Goal: Task Accomplishment & Management: Complete application form

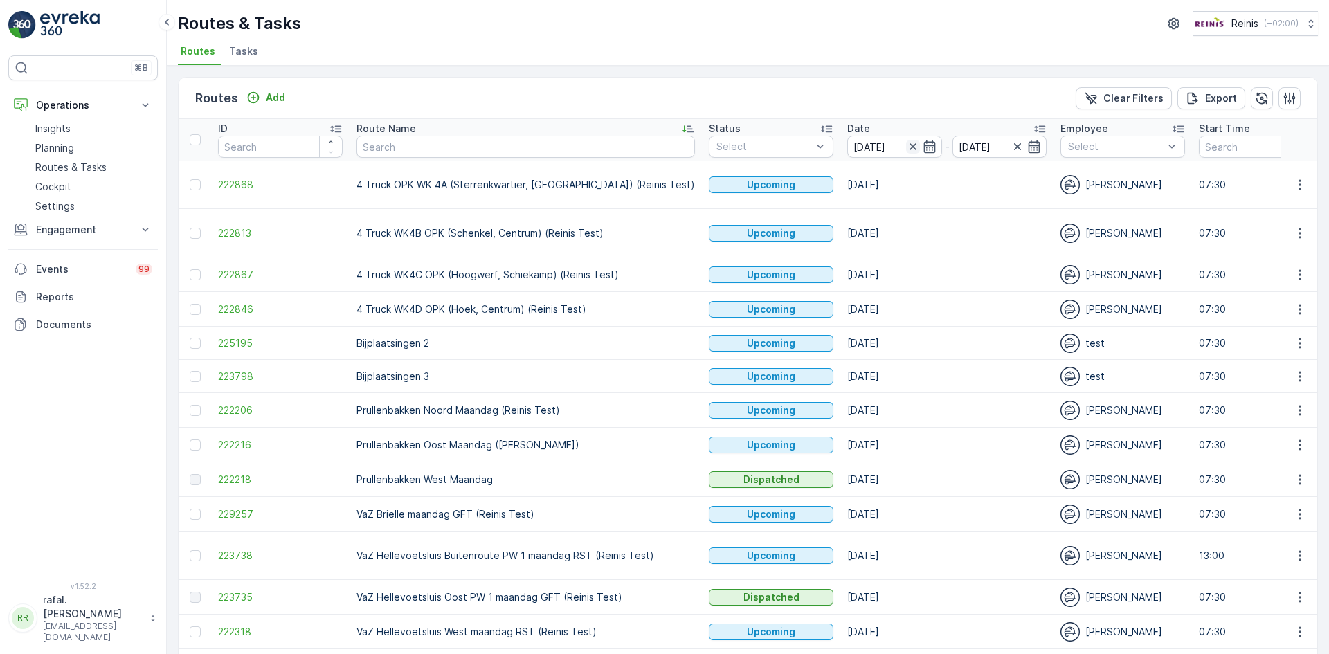
click at [909, 145] on icon "button" at bounding box center [912, 146] width 7 height 7
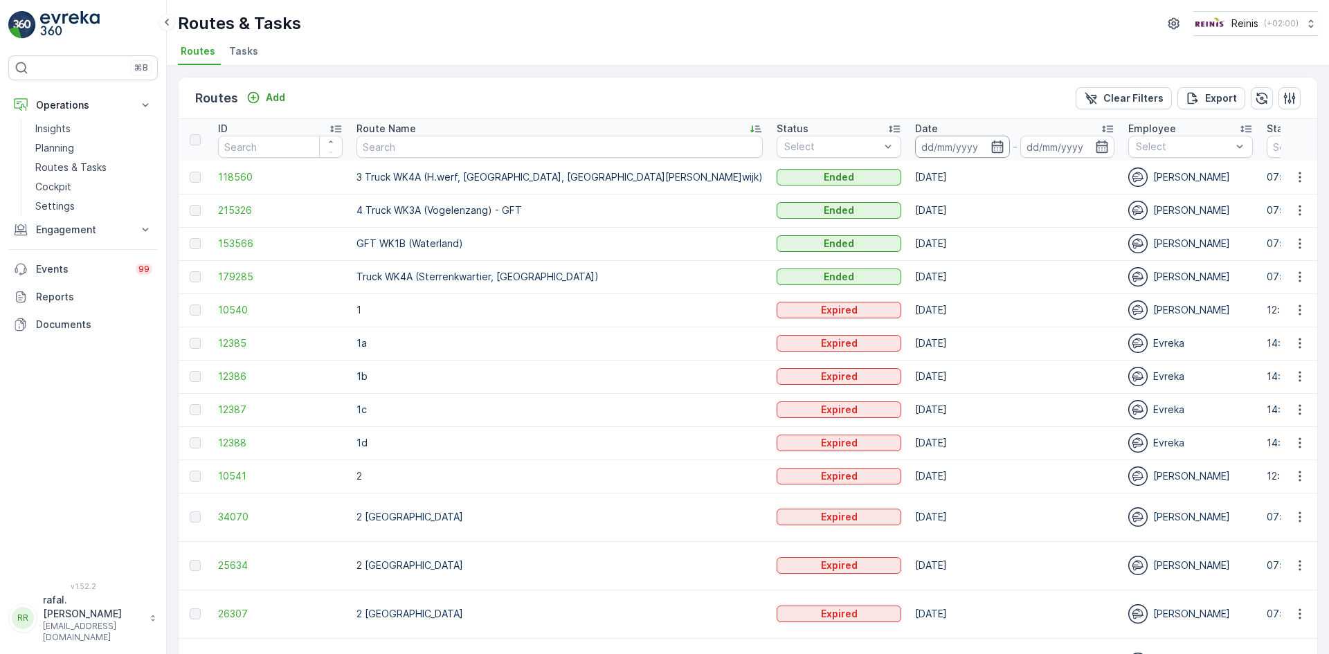
click at [915, 149] on input at bounding box center [962, 147] width 95 height 22
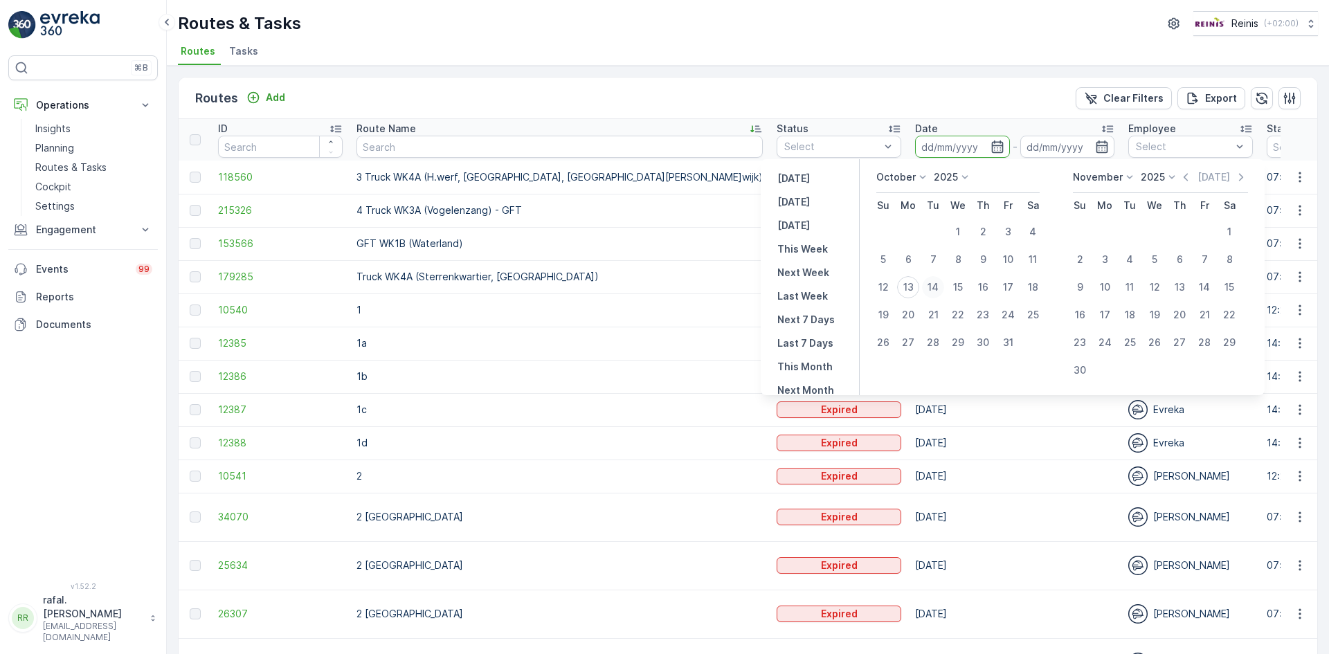
click at [938, 287] on div "14" at bounding box center [933, 287] width 22 height 22
type input "[DATE]"
click at [938, 287] on div "14" at bounding box center [933, 287] width 22 height 22
type input "[DATE]"
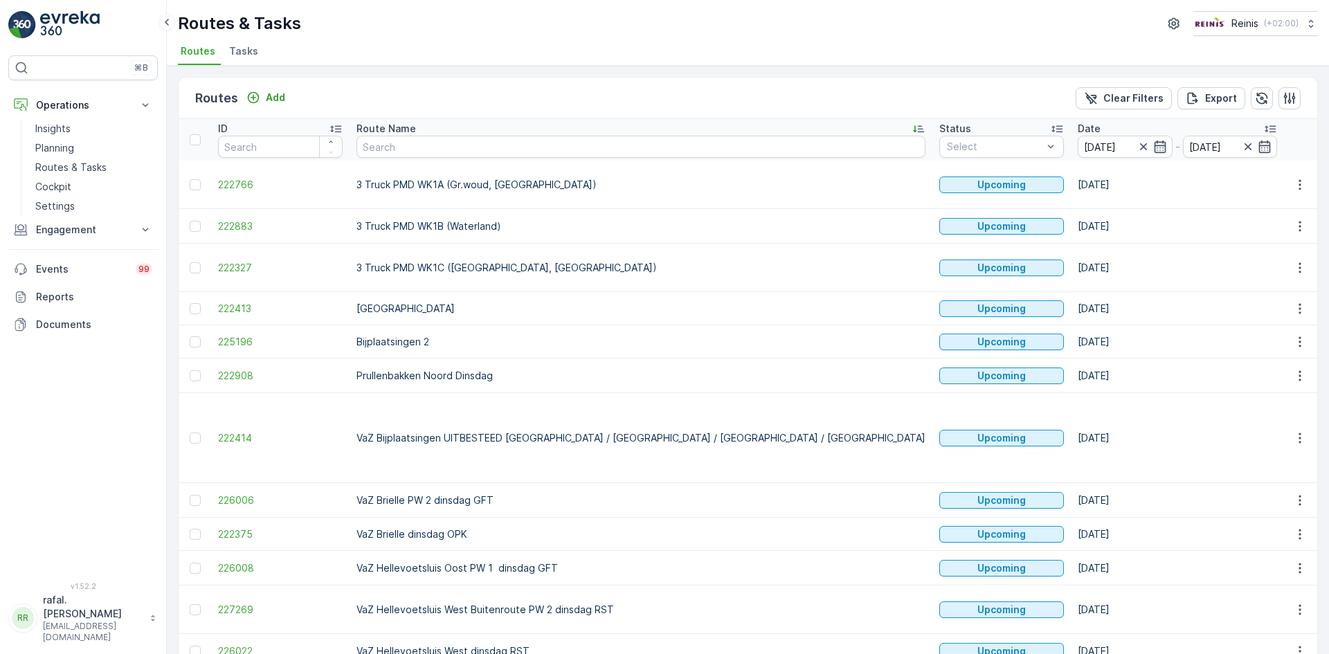
click at [911, 125] on icon at bounding box center [918, 129] width 14 height 14
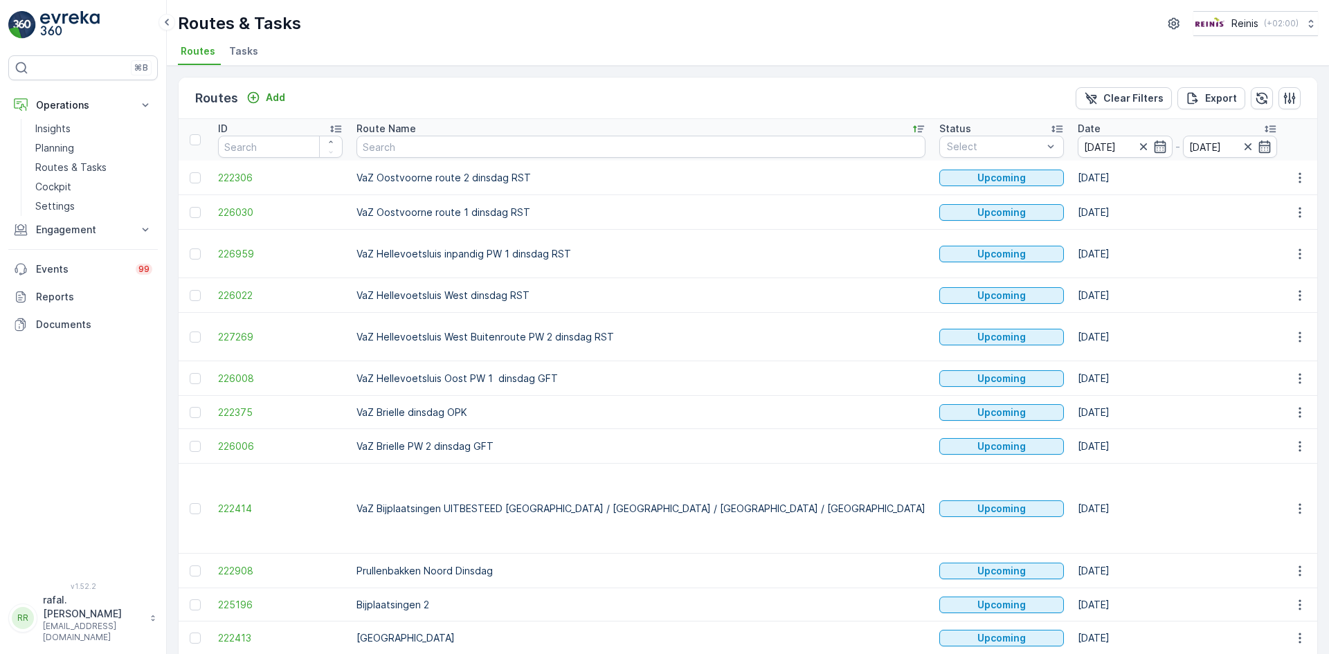
click at [913, 127] on icon at bounding box center [918, 129] width 11 height 7
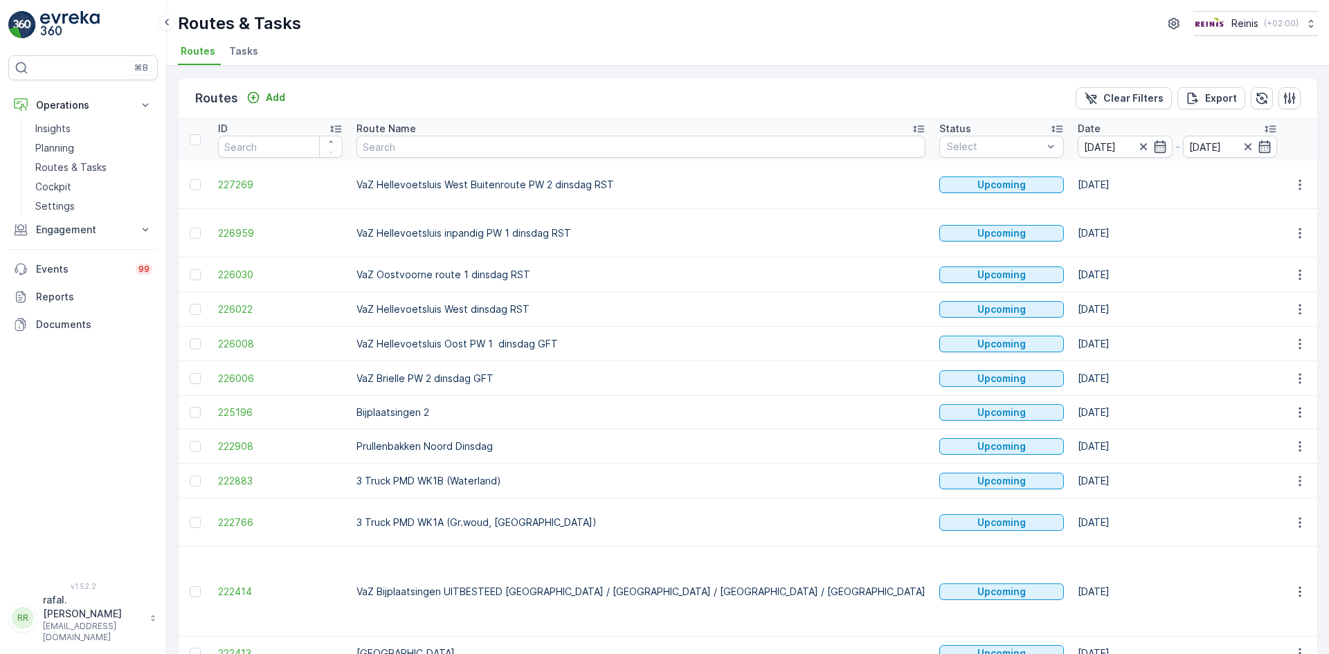
click at [913, 126] on icon at bounding box center [918, 129] width 11 height 7
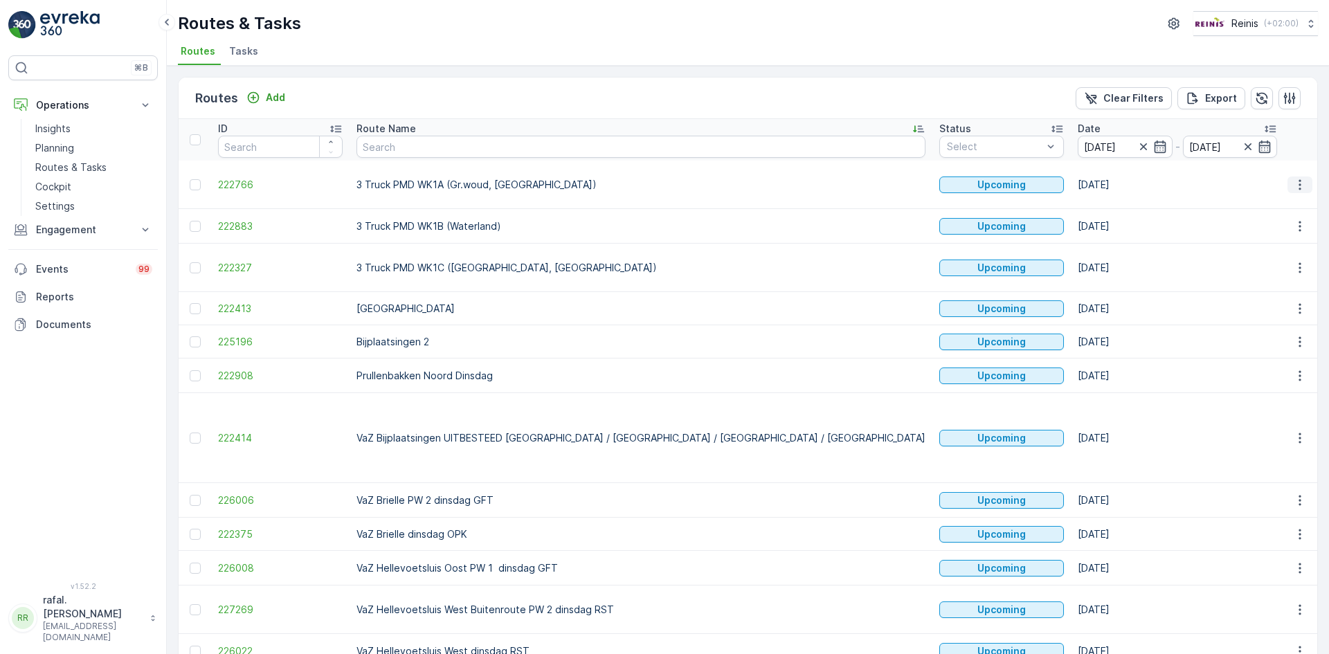
click at [1295, 185] on icon "button" at bounding box center [1300, 185] width 14 height 14
click at [1295, 278] on span "Change Assignee" at bounding box center [1267, 283] width 81 height 14
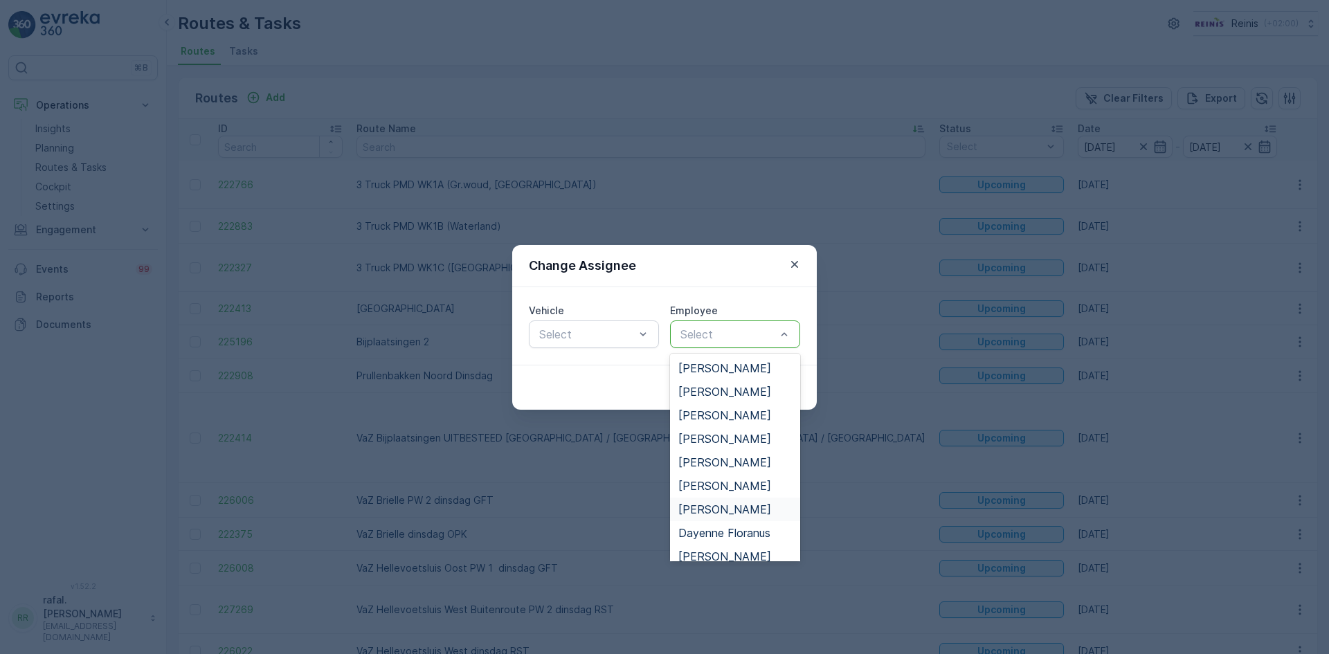
click at [732, 510] on span "[PERSON_NAME]" at bounding box center [724, 509] width 93 height 12
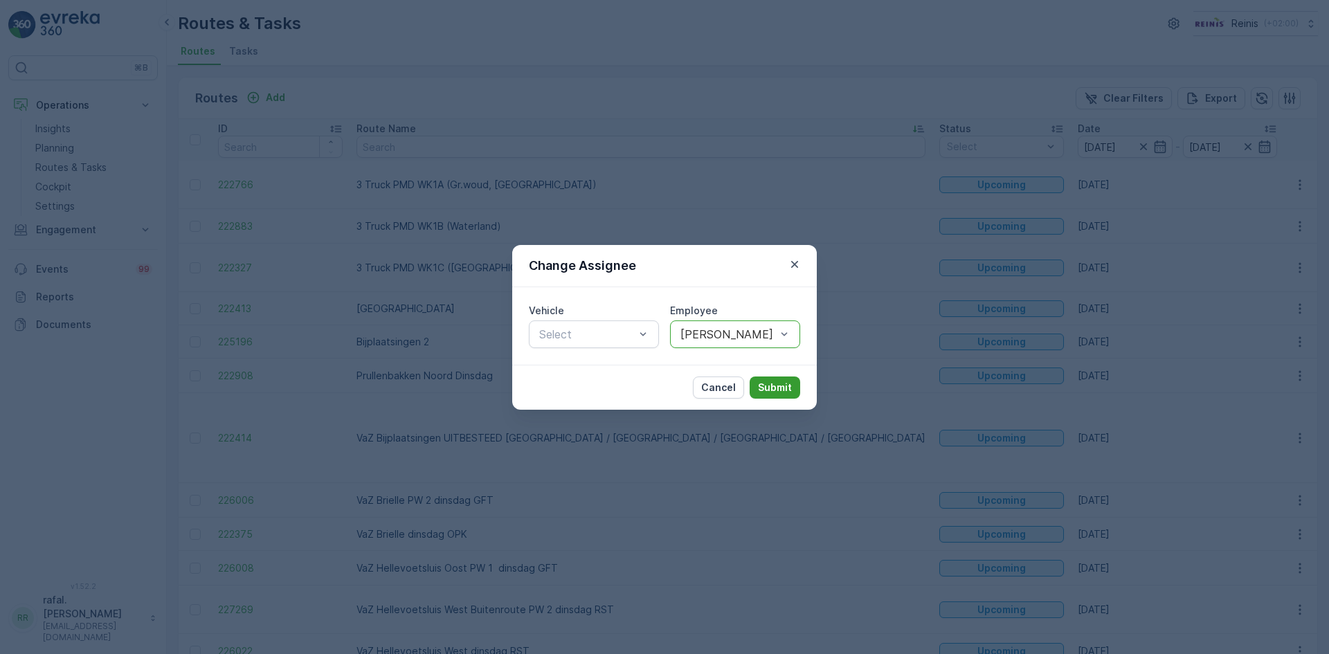
click at [771, 381] on p "Submit" at bounding box center [775, 388] width 34 height 14
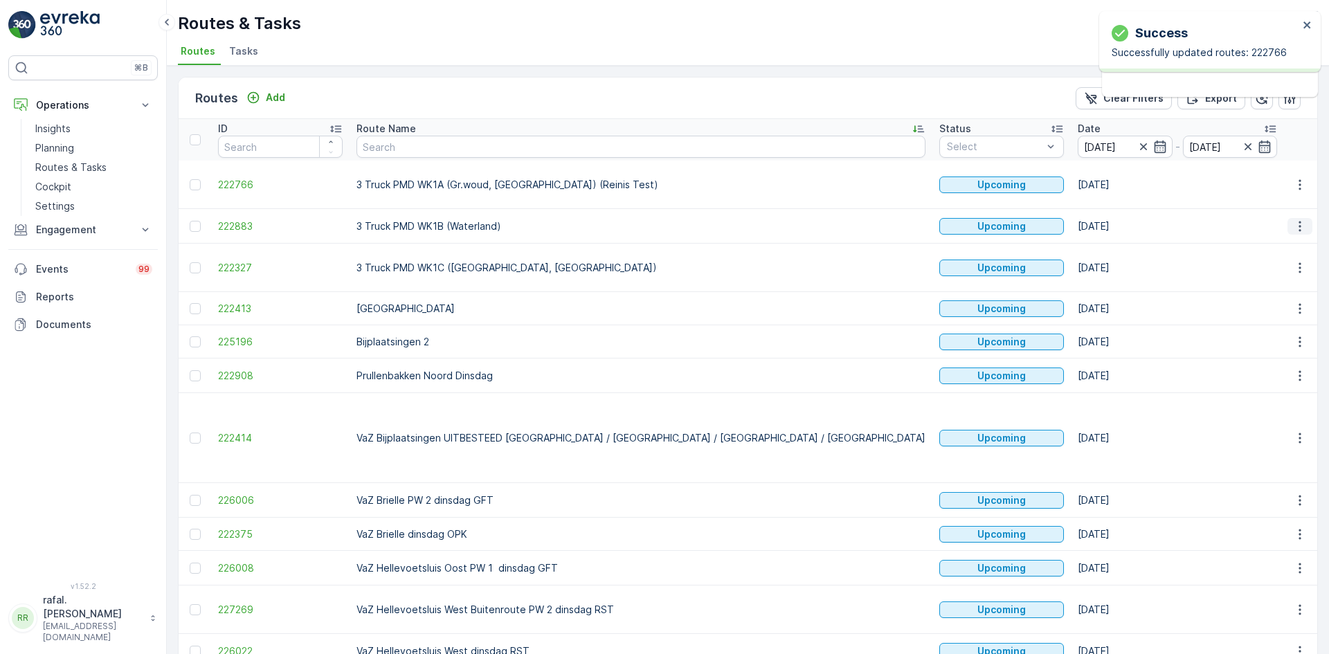
click at [1299, 226] on icon "button" at bounding box center [1300, 226] width 14 height 14
click at [1295, 320] on span "Change Assignee" at bounding box center [1267, 325] width 81 height 14
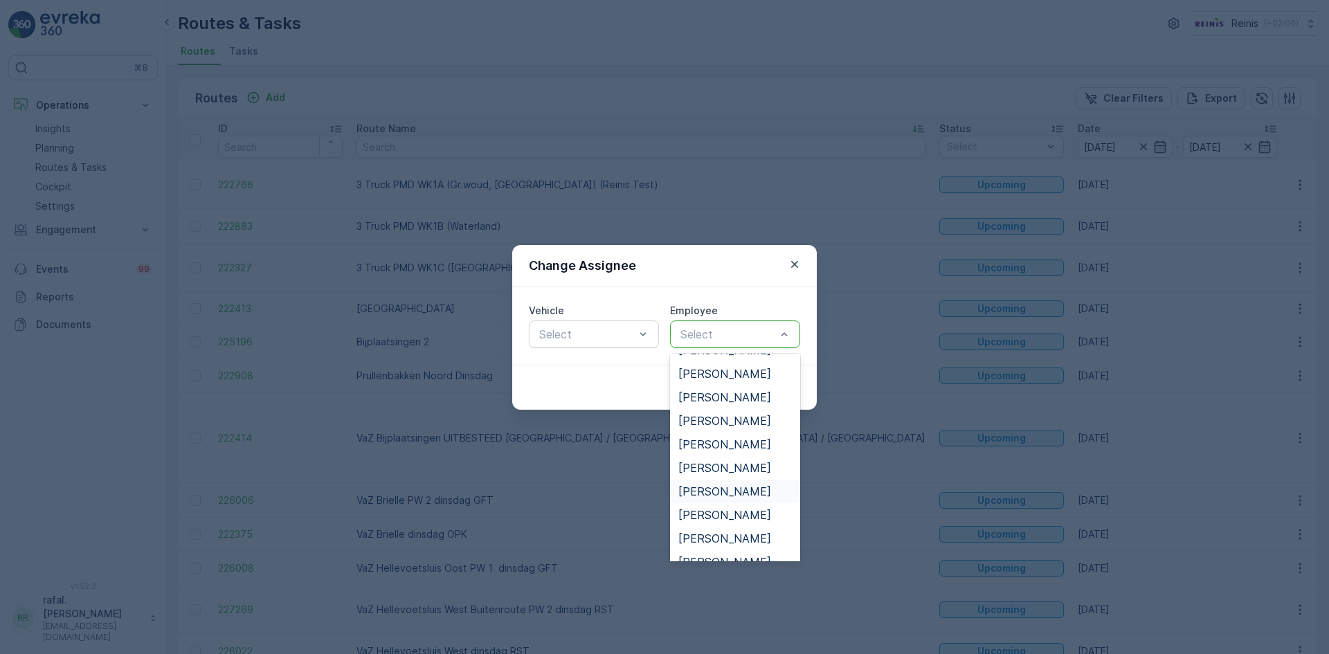
scroll to position [346, 0]
click at [734, 493] on span "[PERSON_NAME]" at bounding box center [724, 492] width 93 height 12
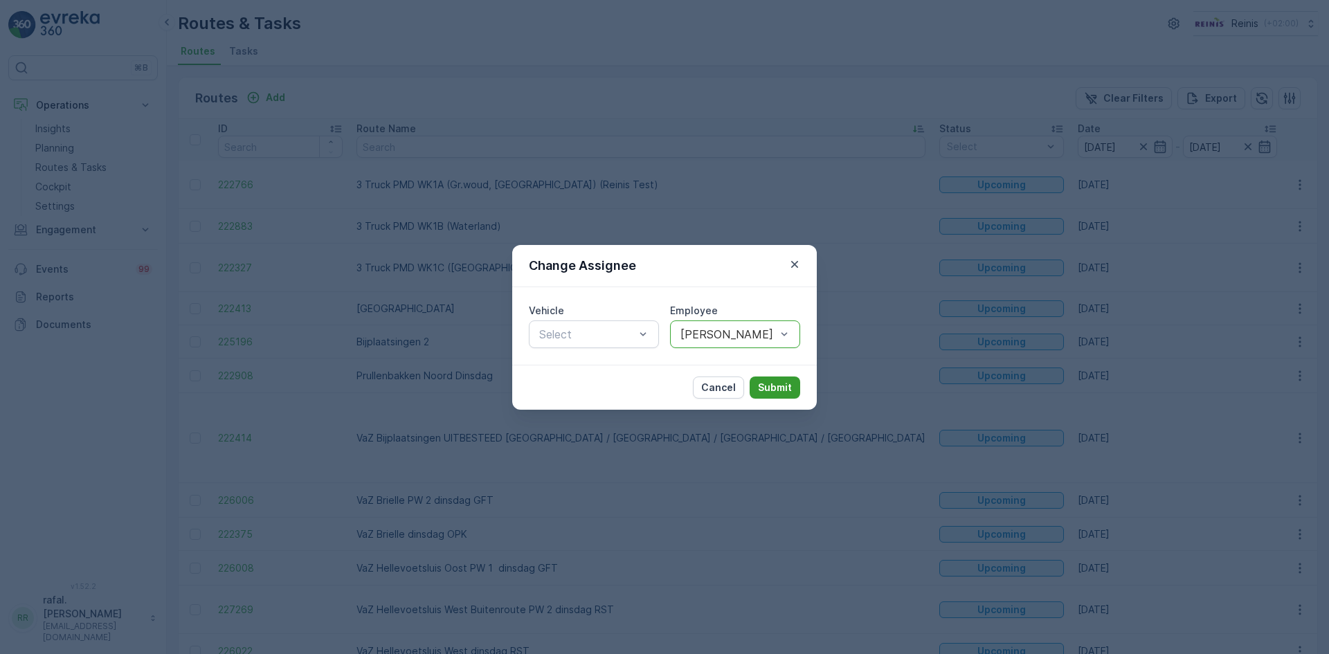
click at [772, 387] on p "Submit" at bounding box center [775, 388] width 34 height 14
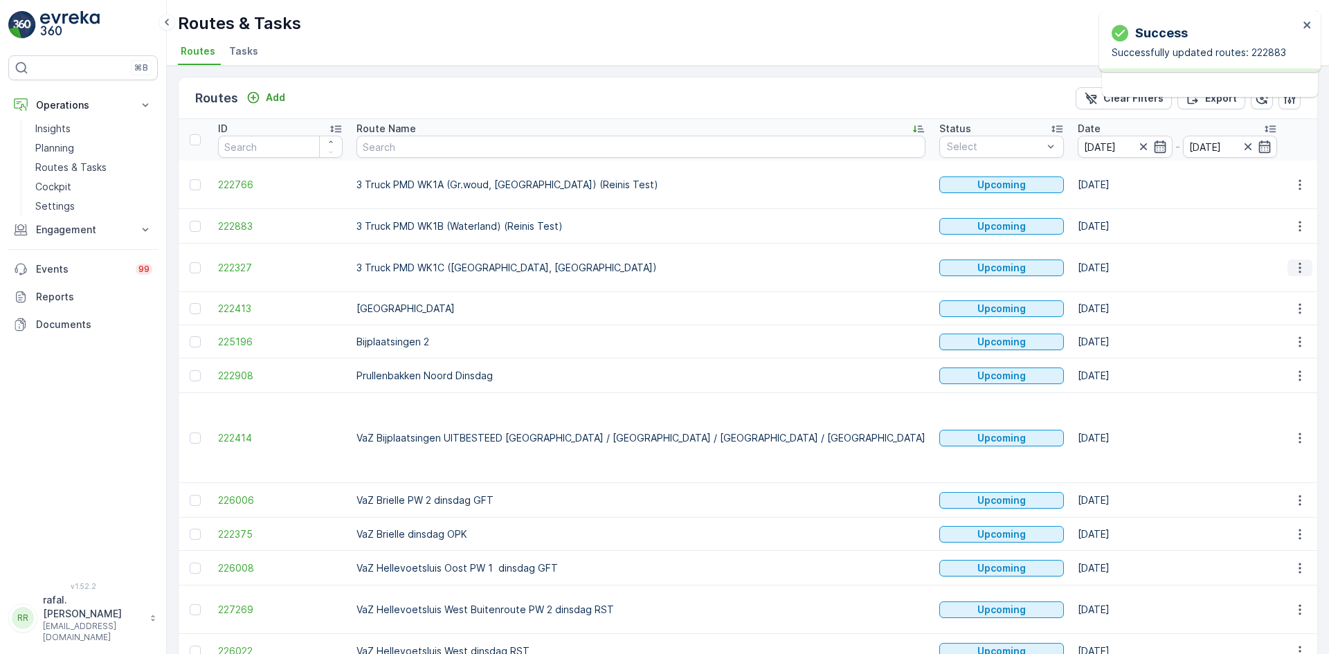
click at [1298, 264] on icon "button" at bounding box center [1299, 267] width 2 height 10
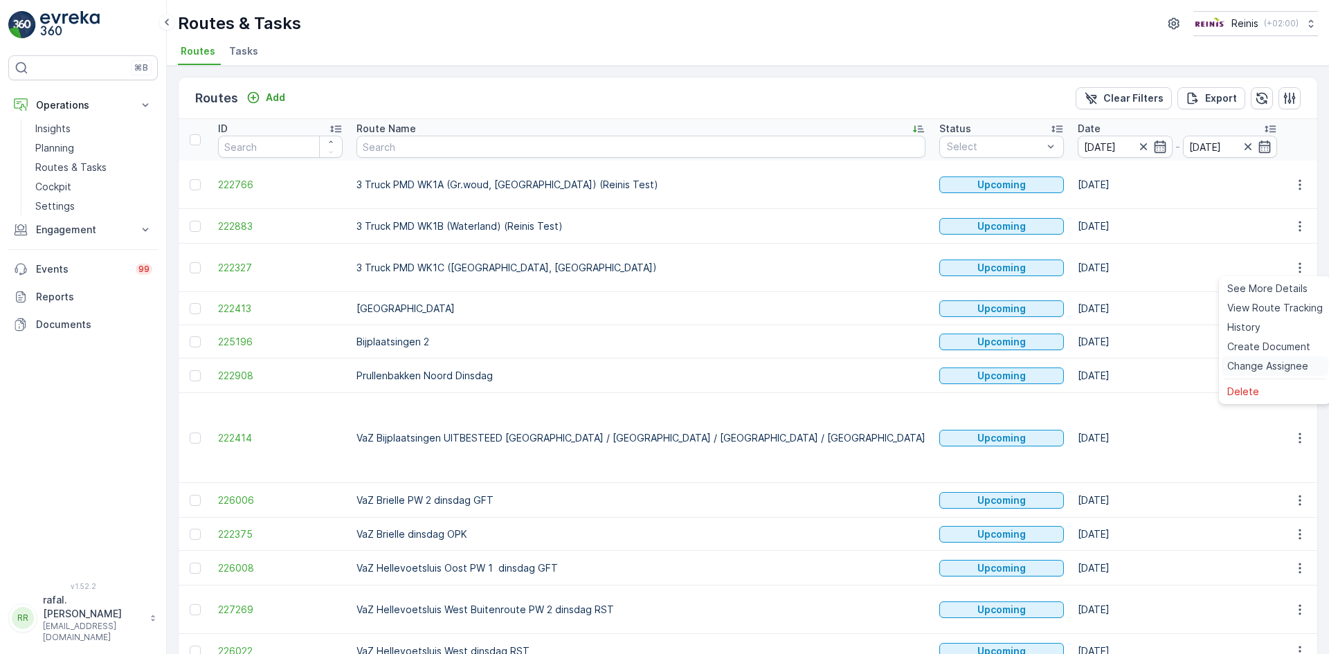
click at [1285, 363] on span "Change Assignee" at bounding box center [1267, 366] width 81 height 14
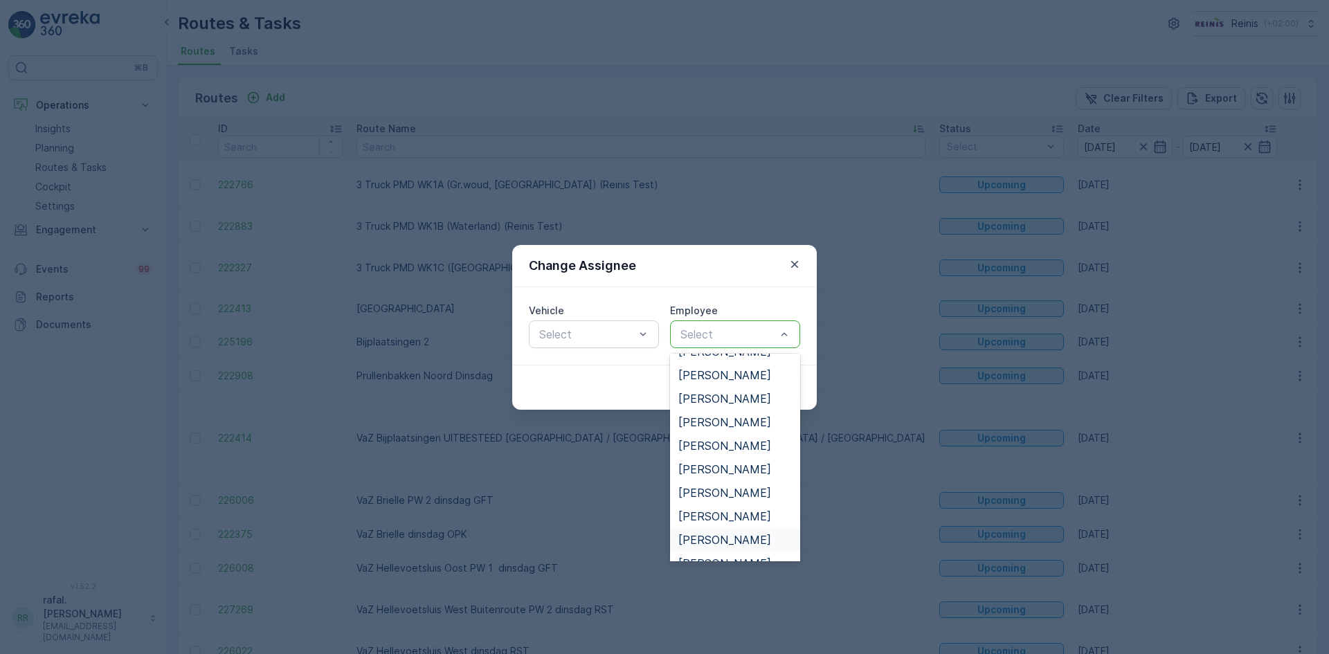
click at [732, 534] on span "[PERSON_NAME]" at bounding box center [724, 540] width 93 height 12
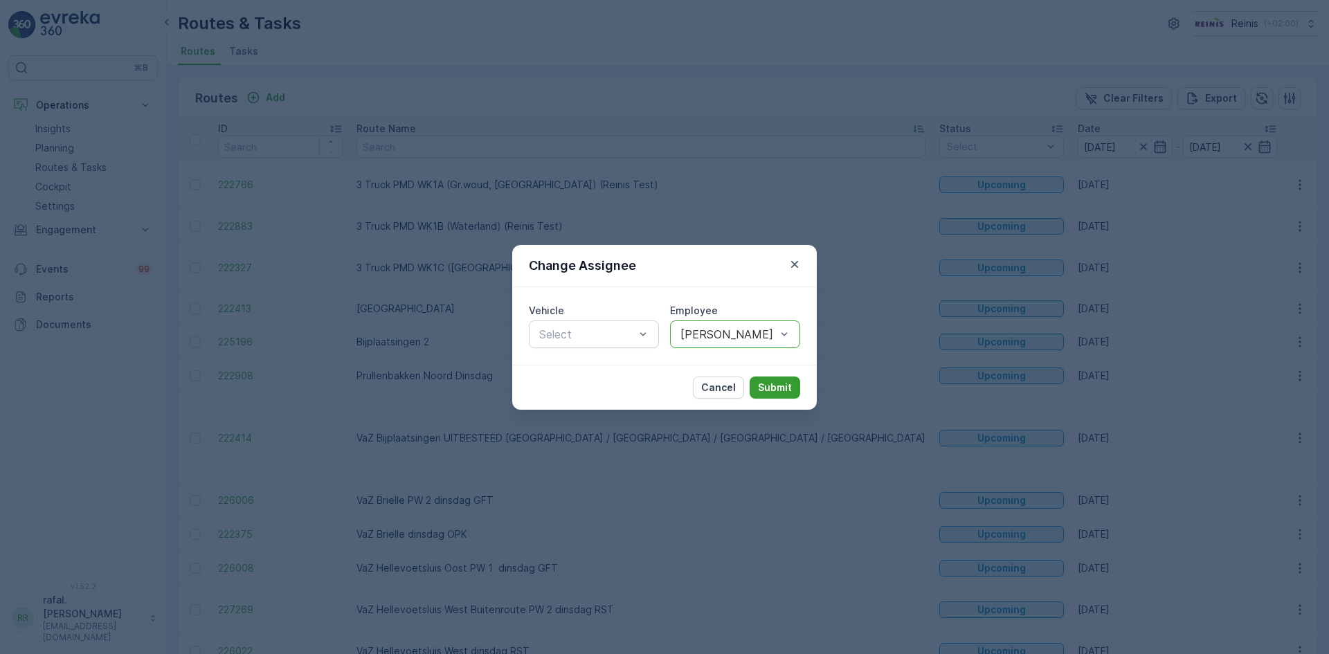
click at [774, 386] on p "Submit" at bounding box center [775, 388] width 34 height 14
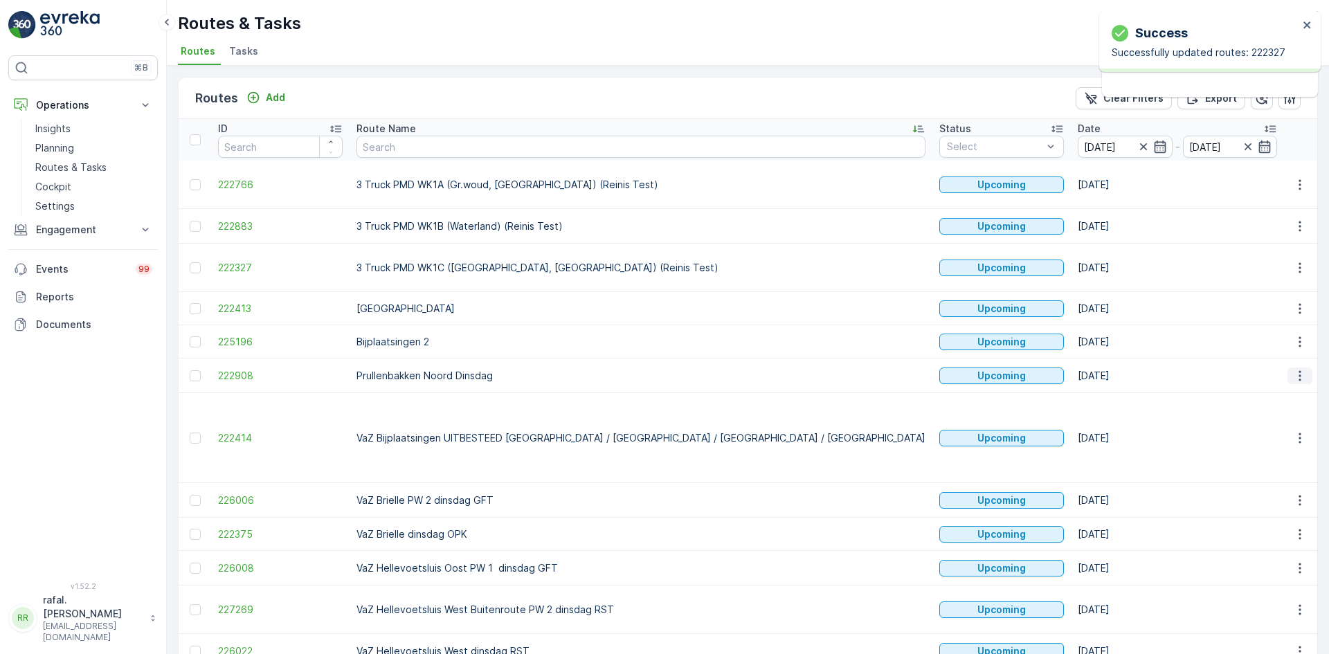
click at [1295, 373] on icon "button" at bounding box center [1300, 376] width 14 height 14
click at [1292, 471] on span "Change Assignee" at bounding box center [1267, 474] width 81 height 14
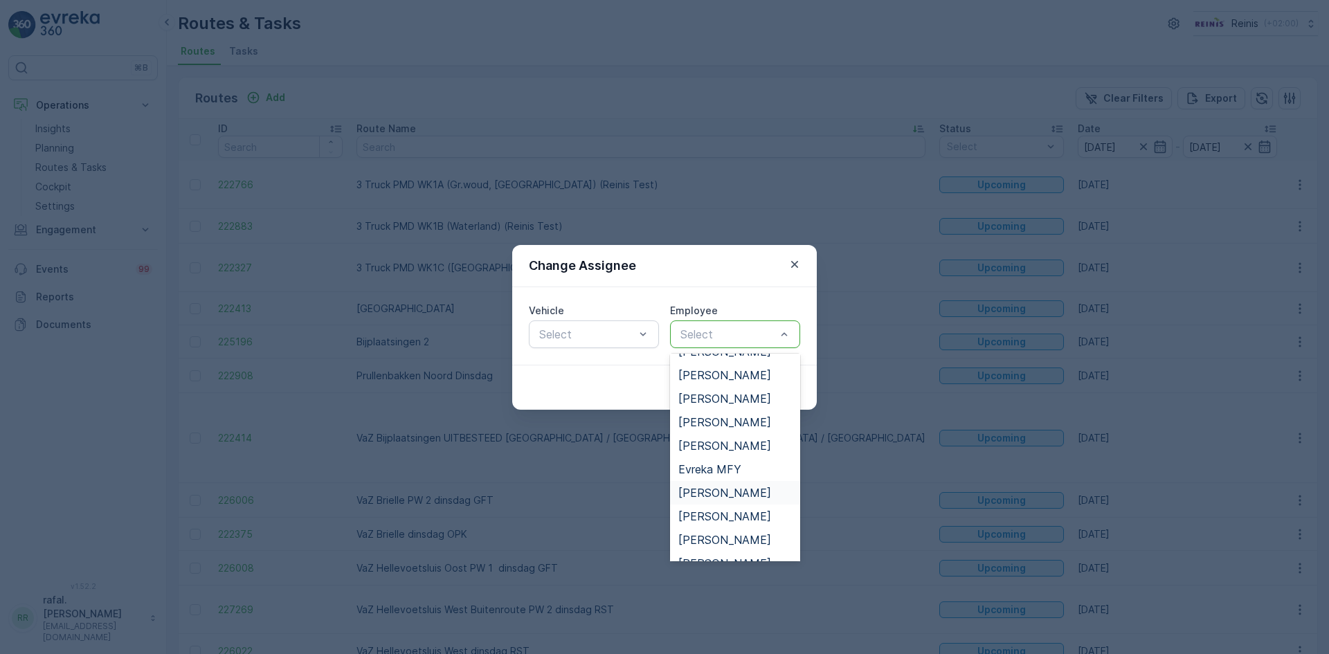
scroll to position [415, 0]
click at [731, 471] on span "[PERSON_NAME]" at bounding box center [724, 470] width 93 height 12
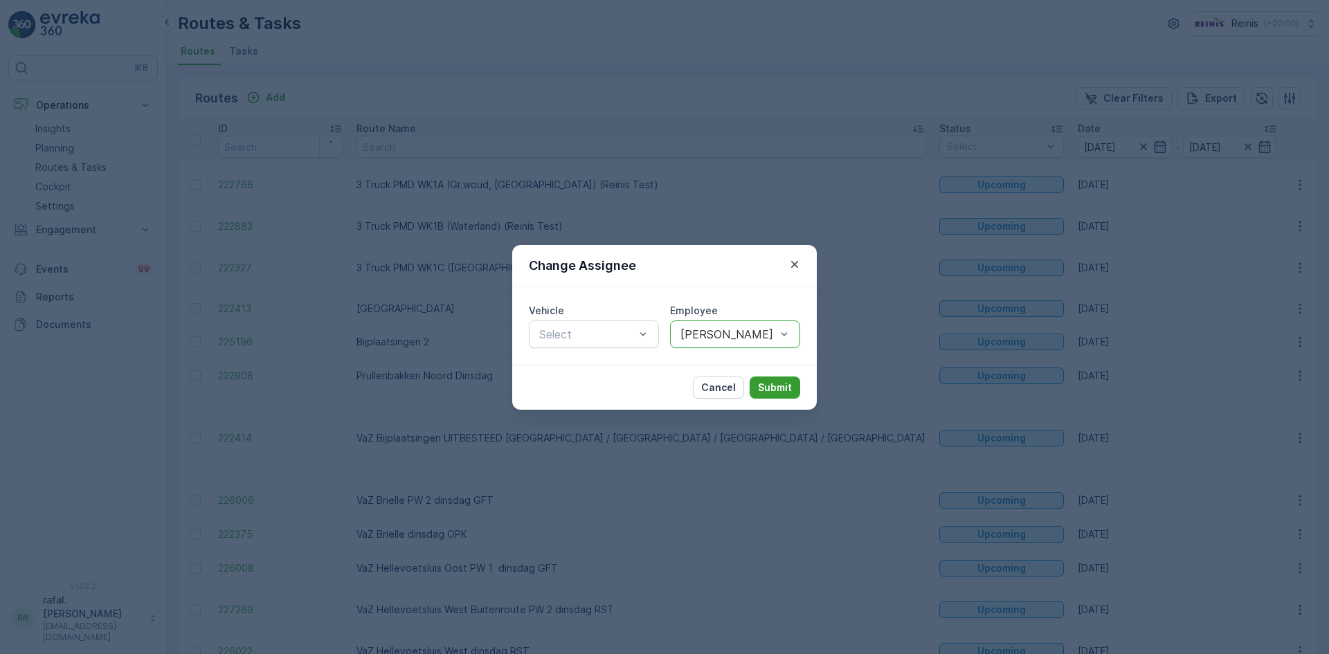
click at [790, 382] on p "Submit" at bounding box center [775, 388] width 34 height 14
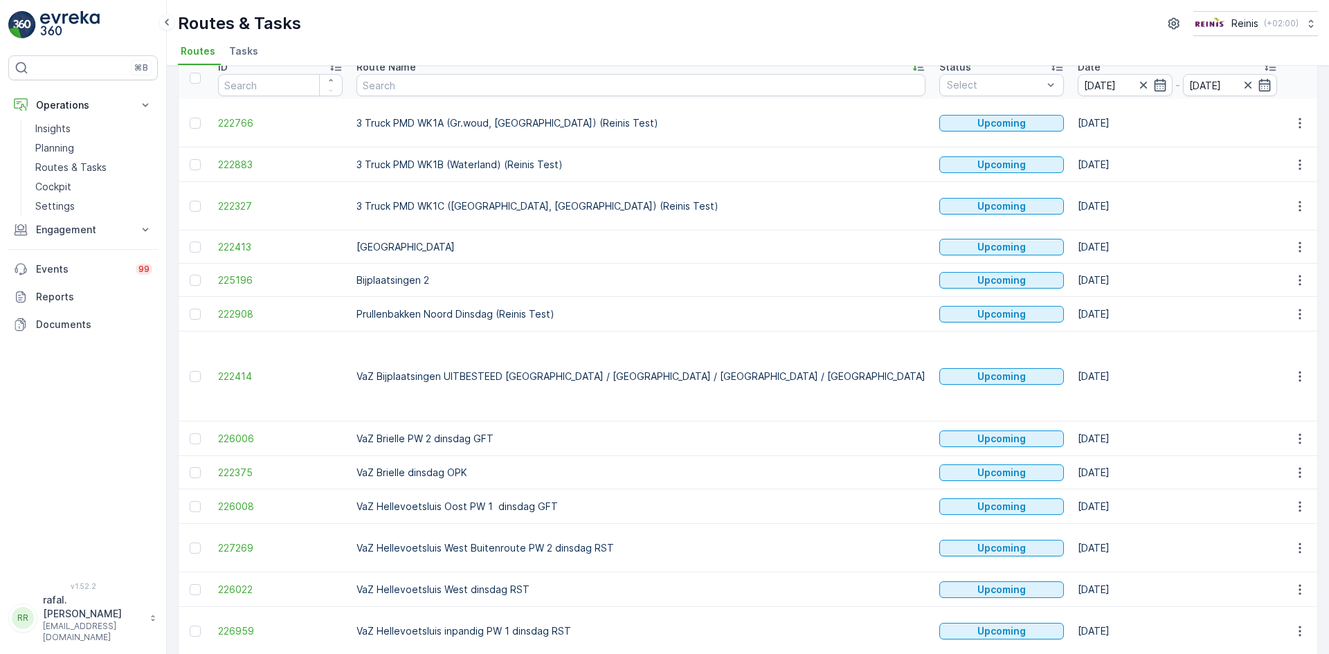
scroll to position [163, 0]
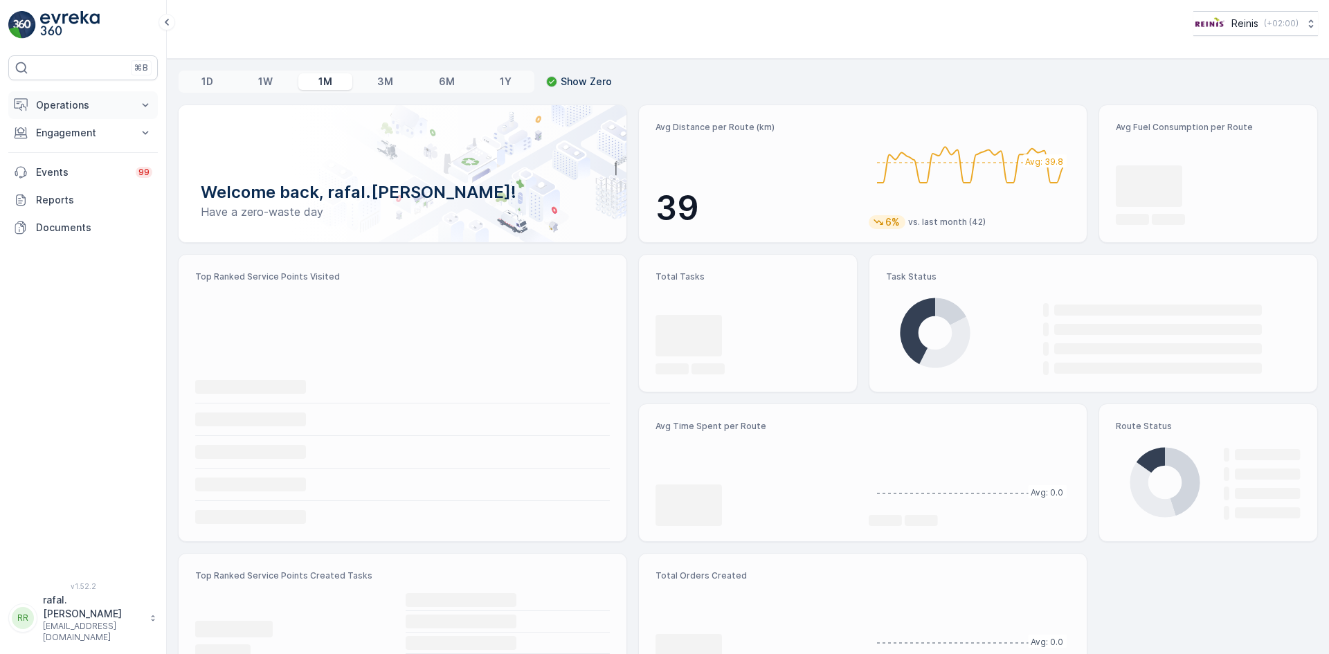
click at [99, 102] on p "Operations" at bounding box center [83, 105] width 94 height 14
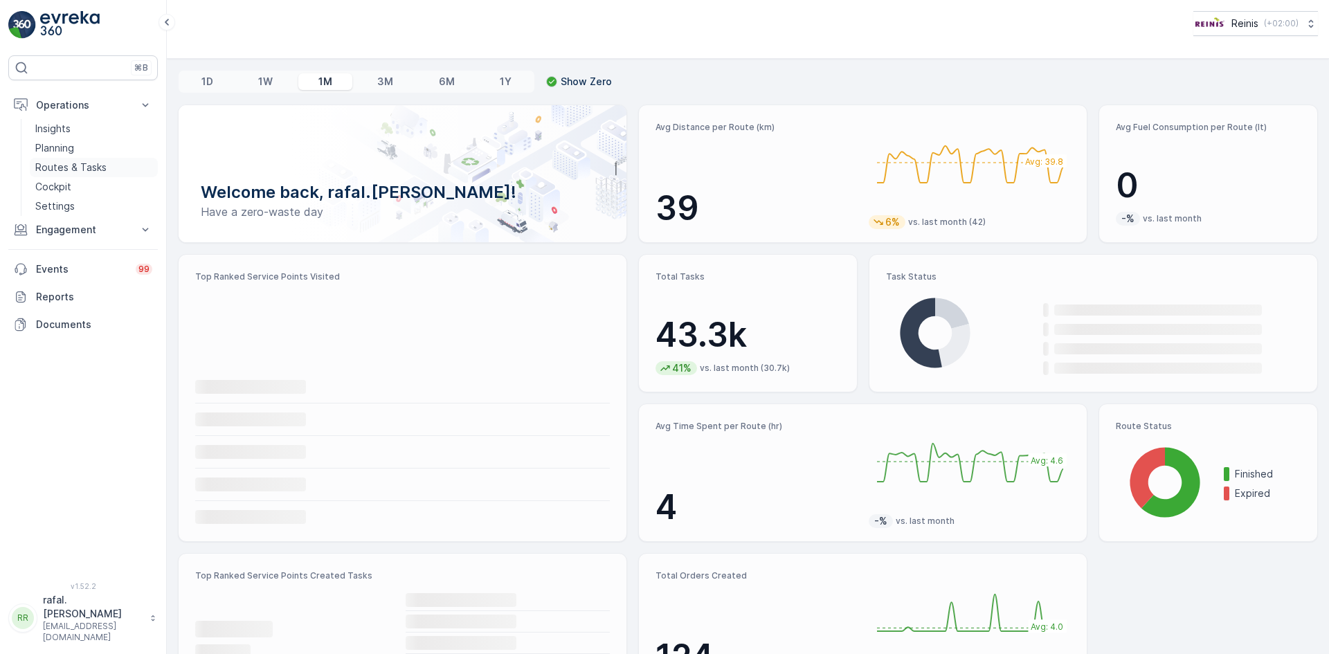
click at [98, 163] on p "Routes & Tasks" at bounding box center [70, 168] width 71 height 14
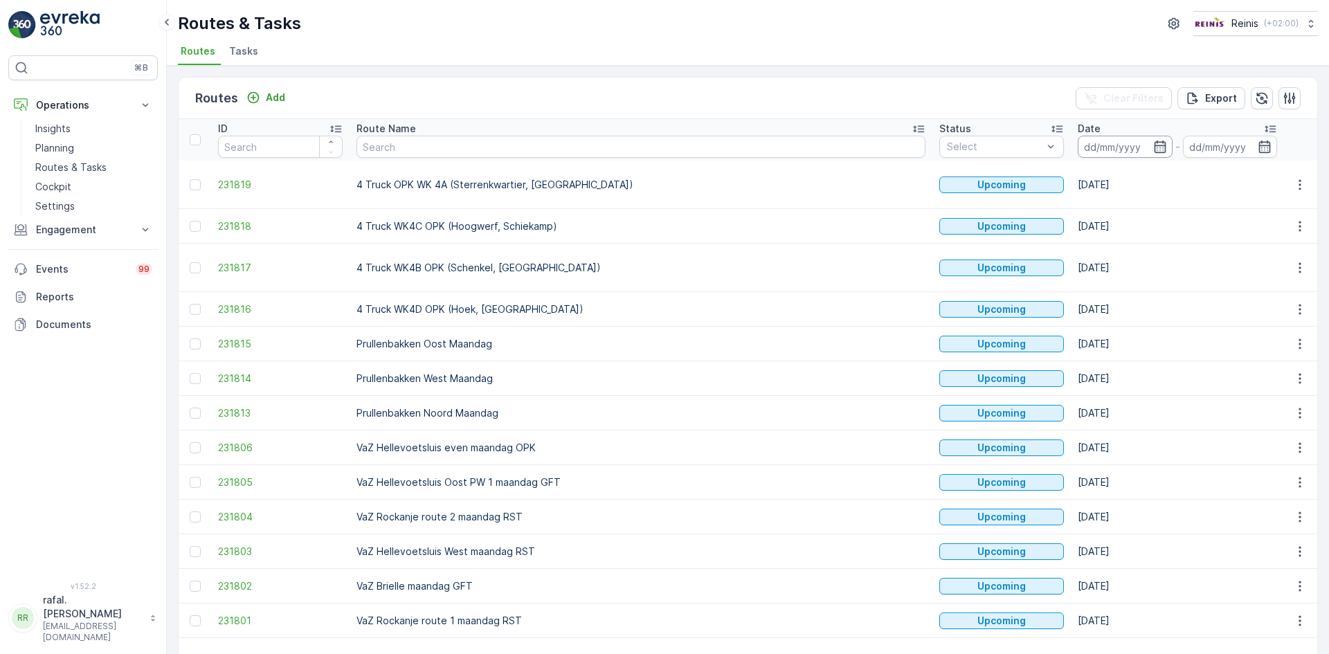
click at [1077, 138] on input at bounding box center [1124, 147] width 95 height 22
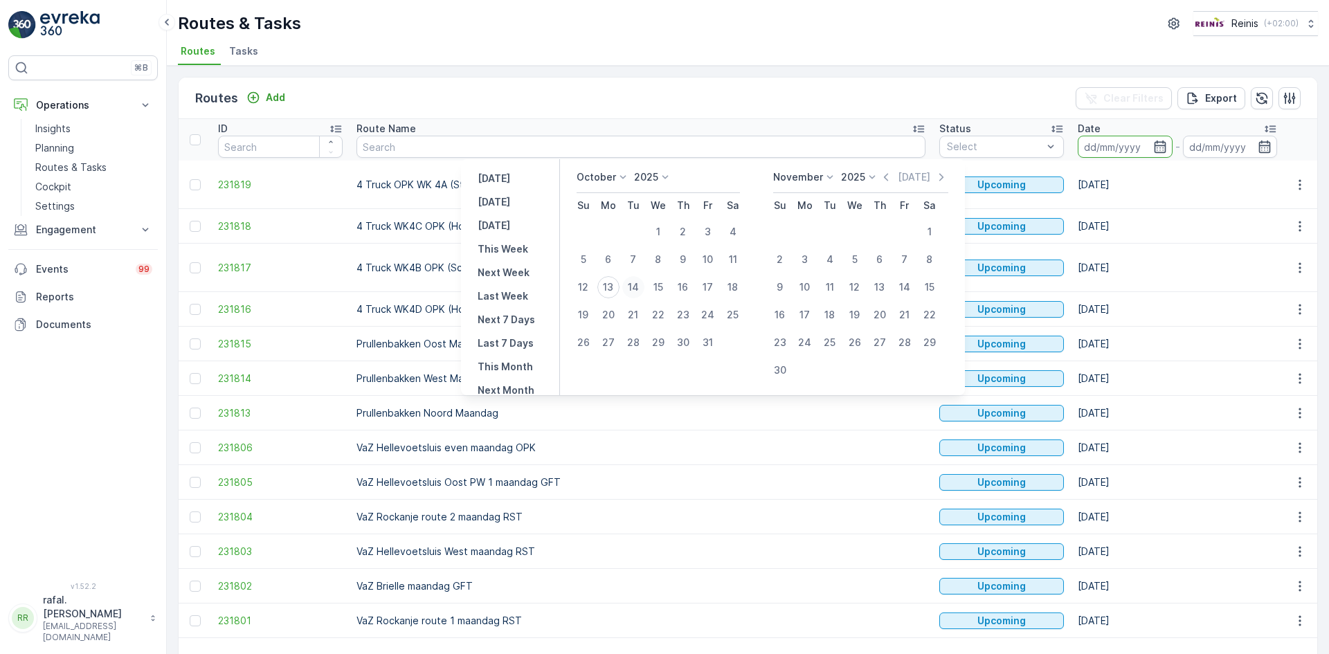
click at [633, 282] on div "14" at bounding box center [633, 287] width 22 height 22
type input "[DATE]"
click at [633, 282] on div "14" at bounding box center [633, 287] width 22 height 22
type input "[DATE]"
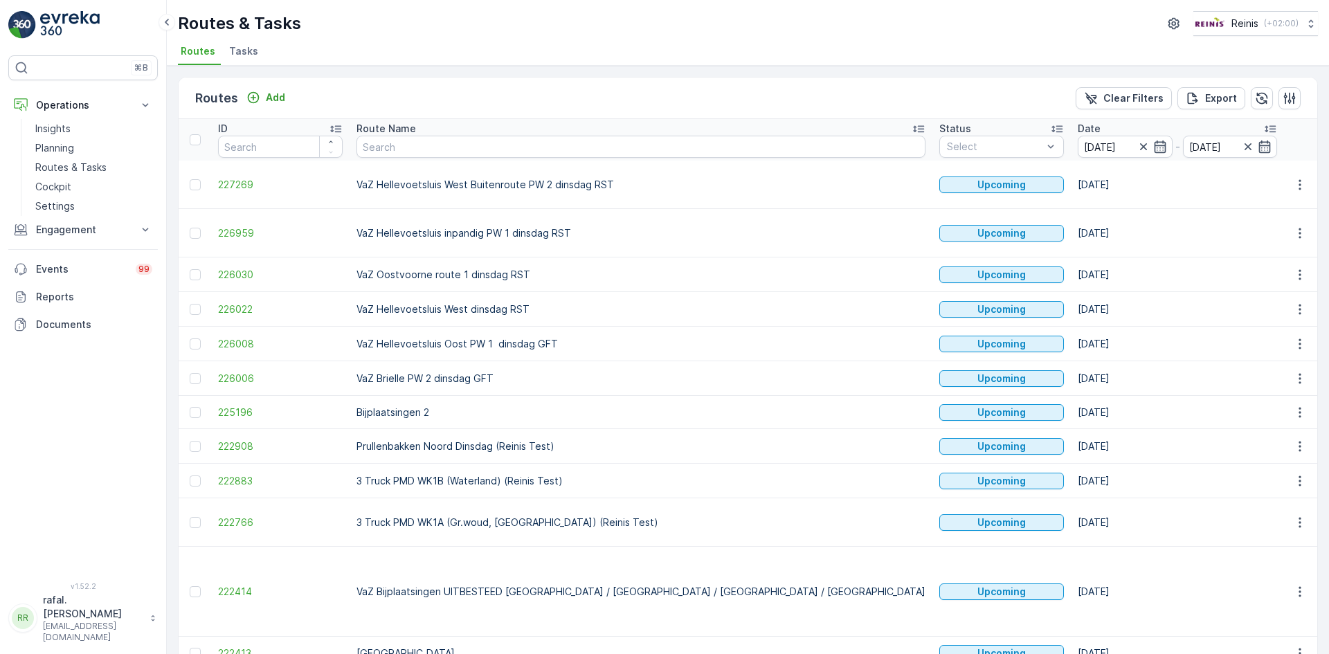
click at [913, 127] on icon at bounding box center [918, 129] width 11 height 7
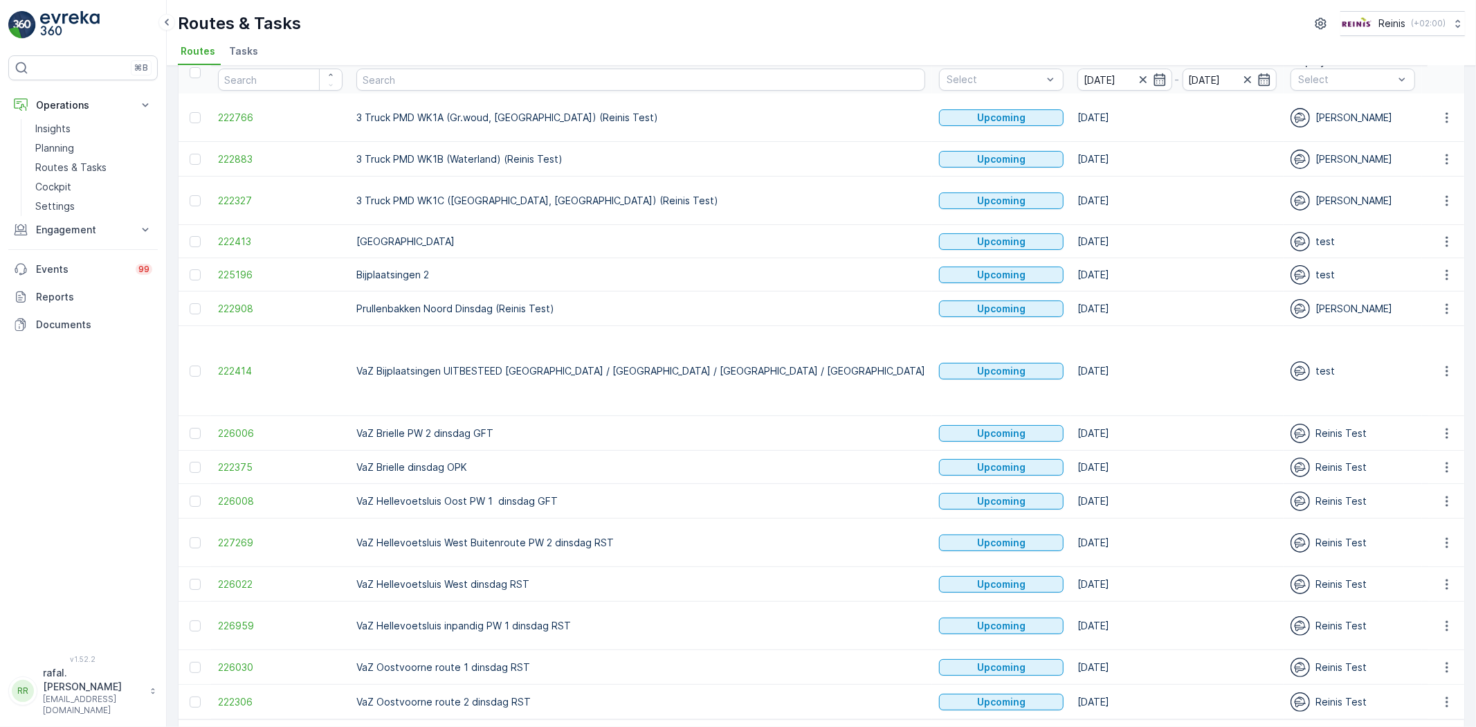
scroll to position [93, 0]
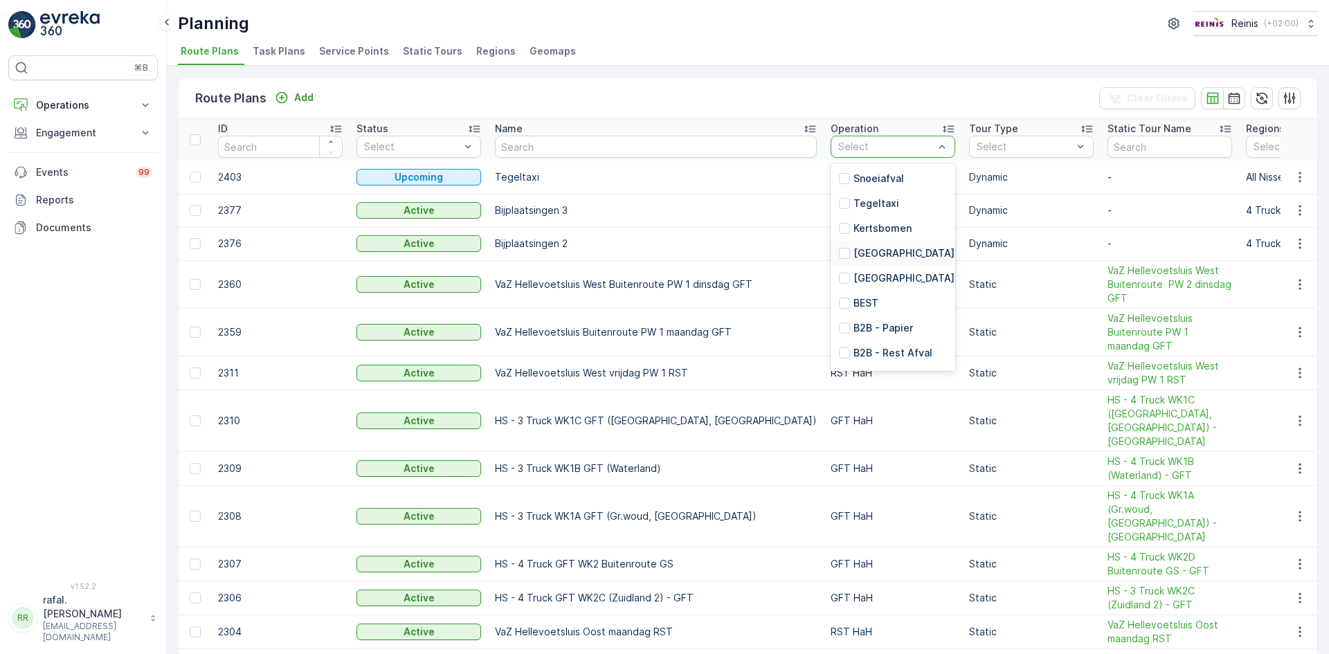
click at [853, 255] on p "[GEOGRAPHIC_DATA]" at bounding box center [903, 253] width 101 height 14
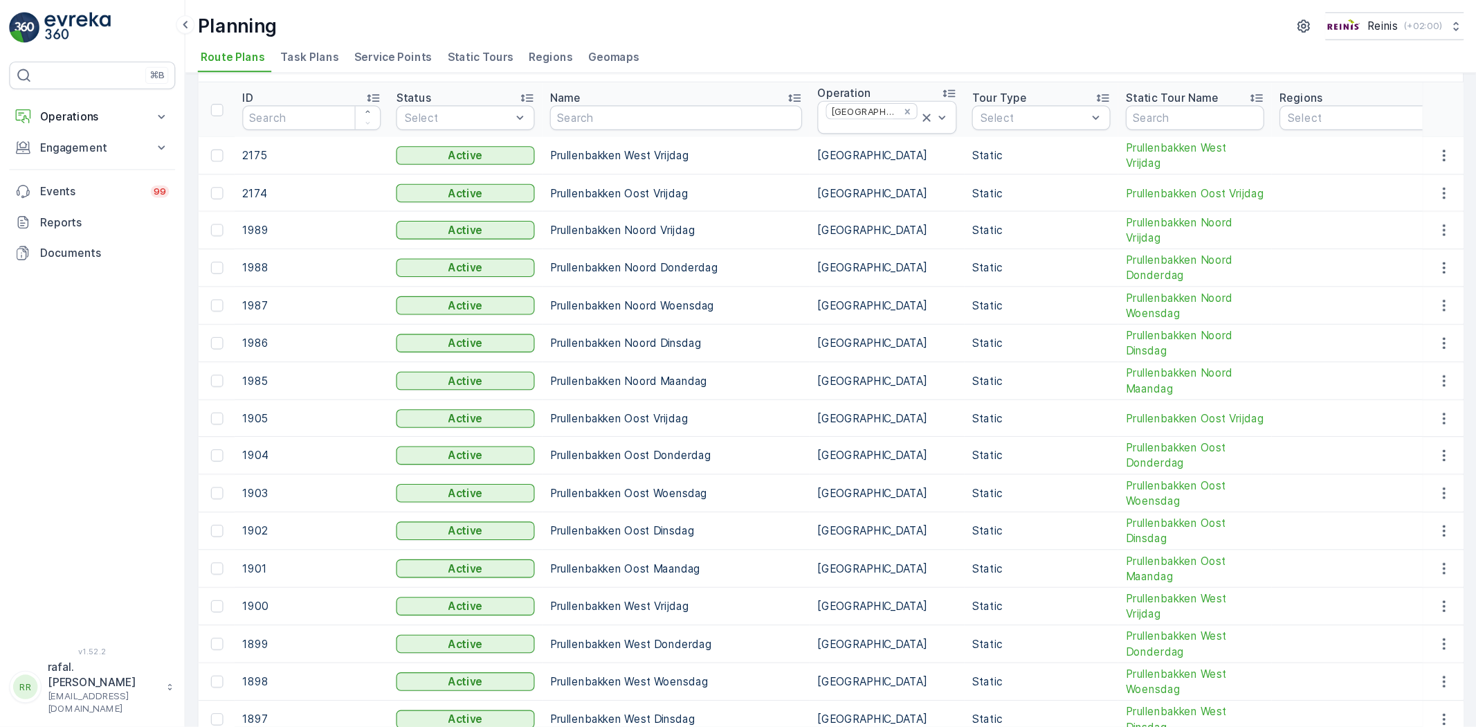
scroll to position [69, 0]
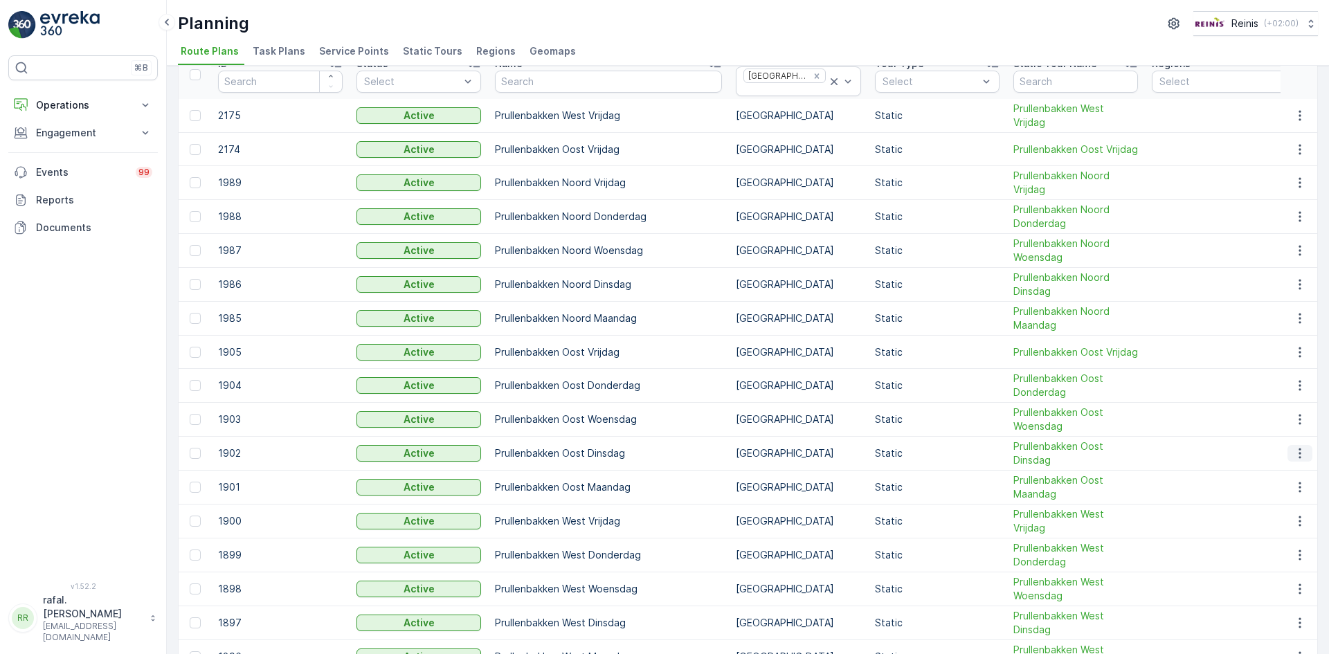
click at [1293, 449] on icon "button" at bounding box center [1300, 453] width 14 height 14
click at [1291, 473] on span "Edit Route Plan" at bounding box center [1286, 474] width 71 height 14
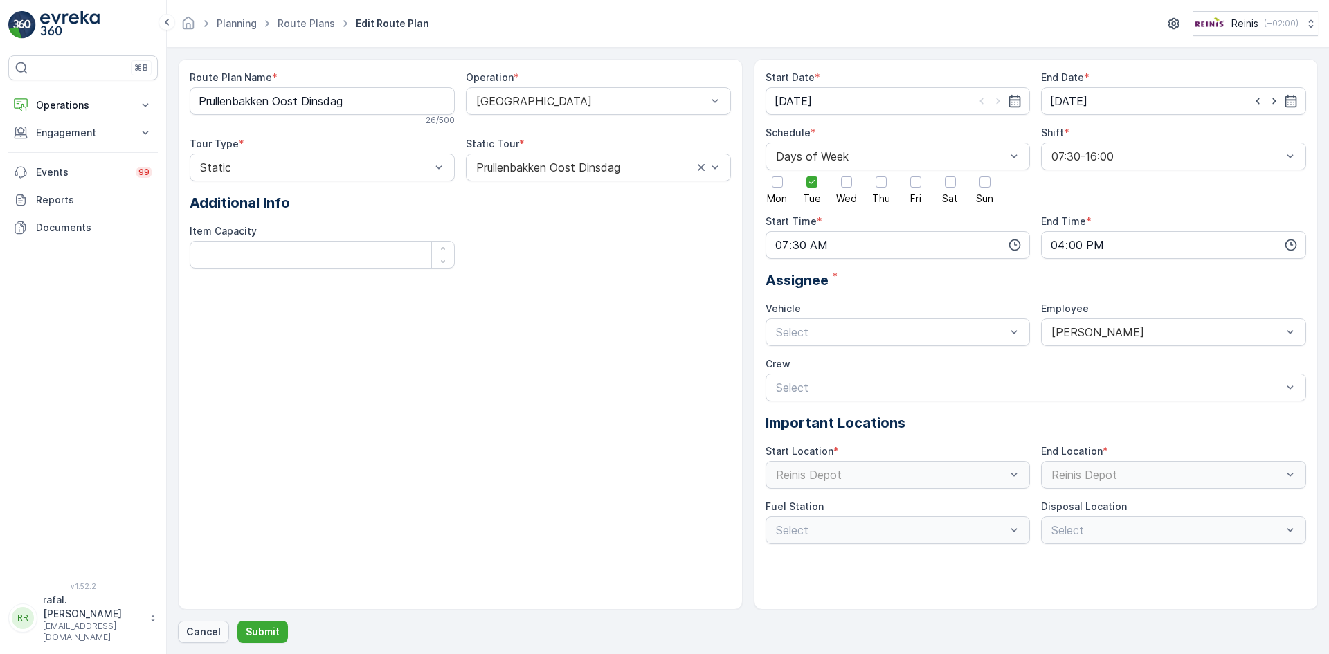
click at [200, 632] on p "Cancel" at bounding box center [203, 632] width 35 height 14
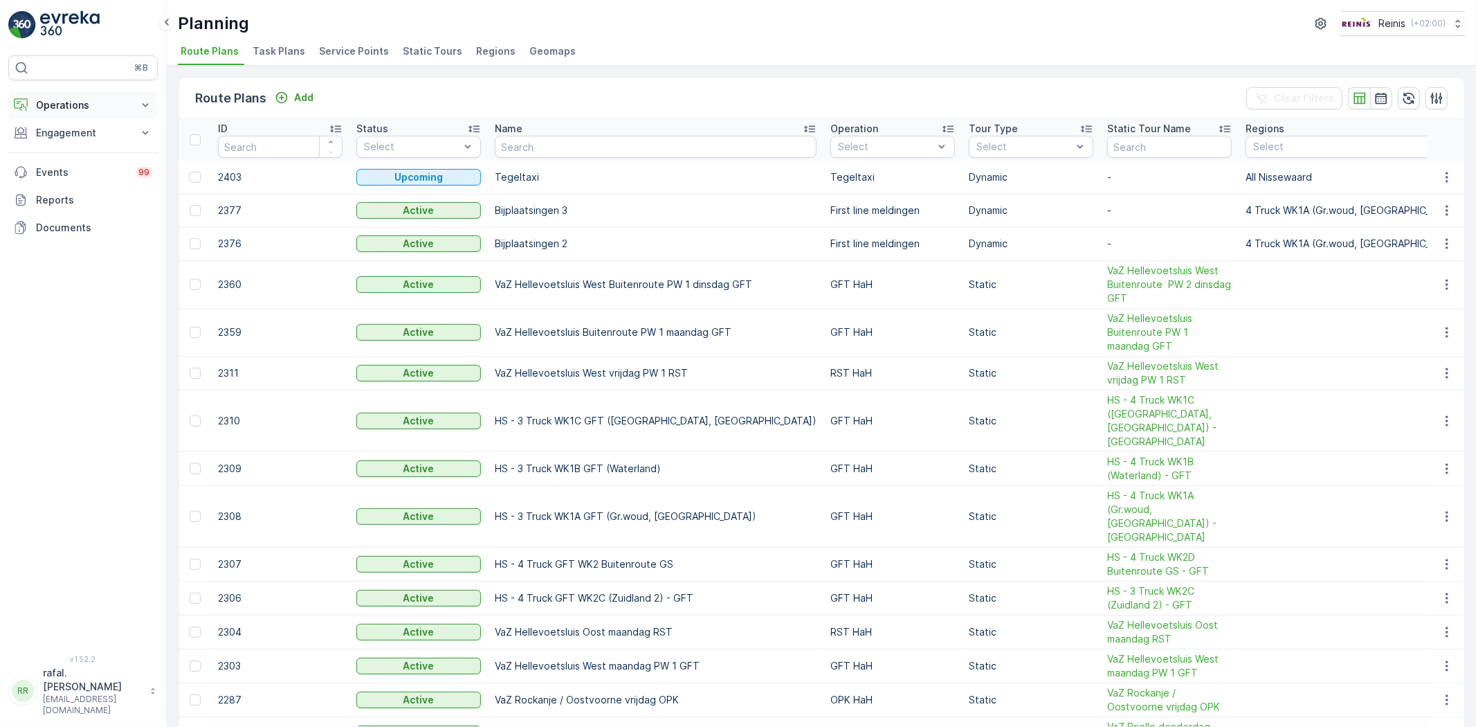
click at [139, 102] on icon at bounding box center [145, 105] width 14 height 14
click at [72, 136] on link "Insights" at bounding box center [94, 128] width 128 height 19
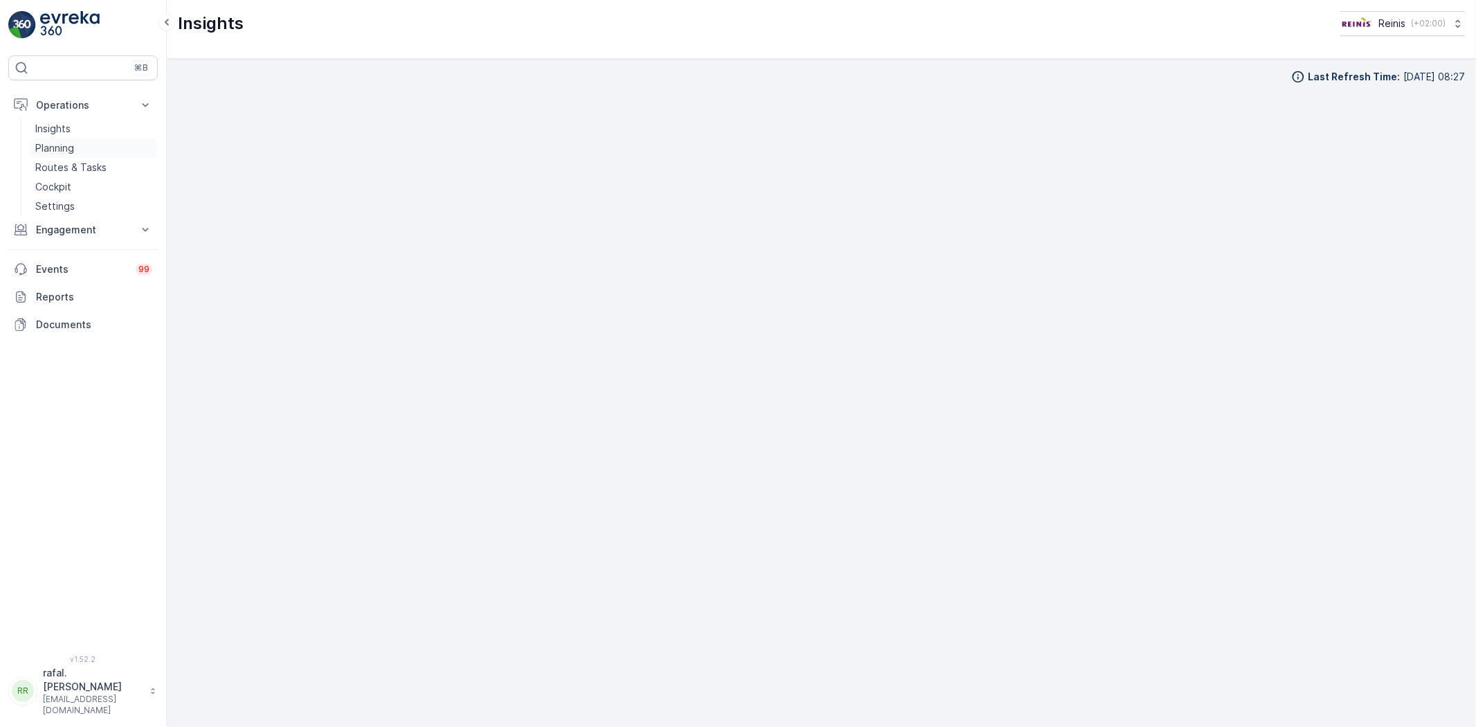
click at [71, 143] on p "Planning" at bounding box center [54, 148] width 39 height 14
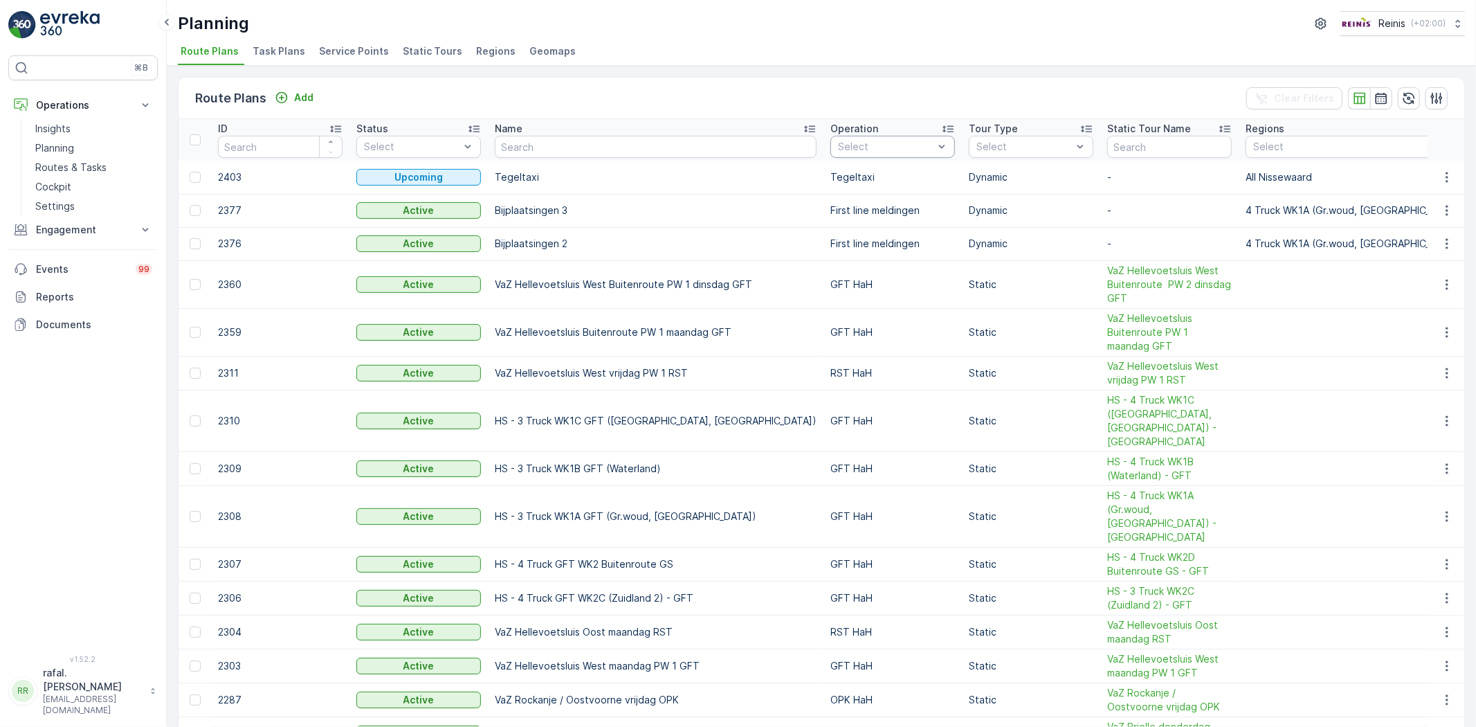
click at [833, 137] on div "Select" at bounding box center [892, 147] width 125 height 22
click at [839, 252] on div at bounding box center [844, 253] width 11 height 11
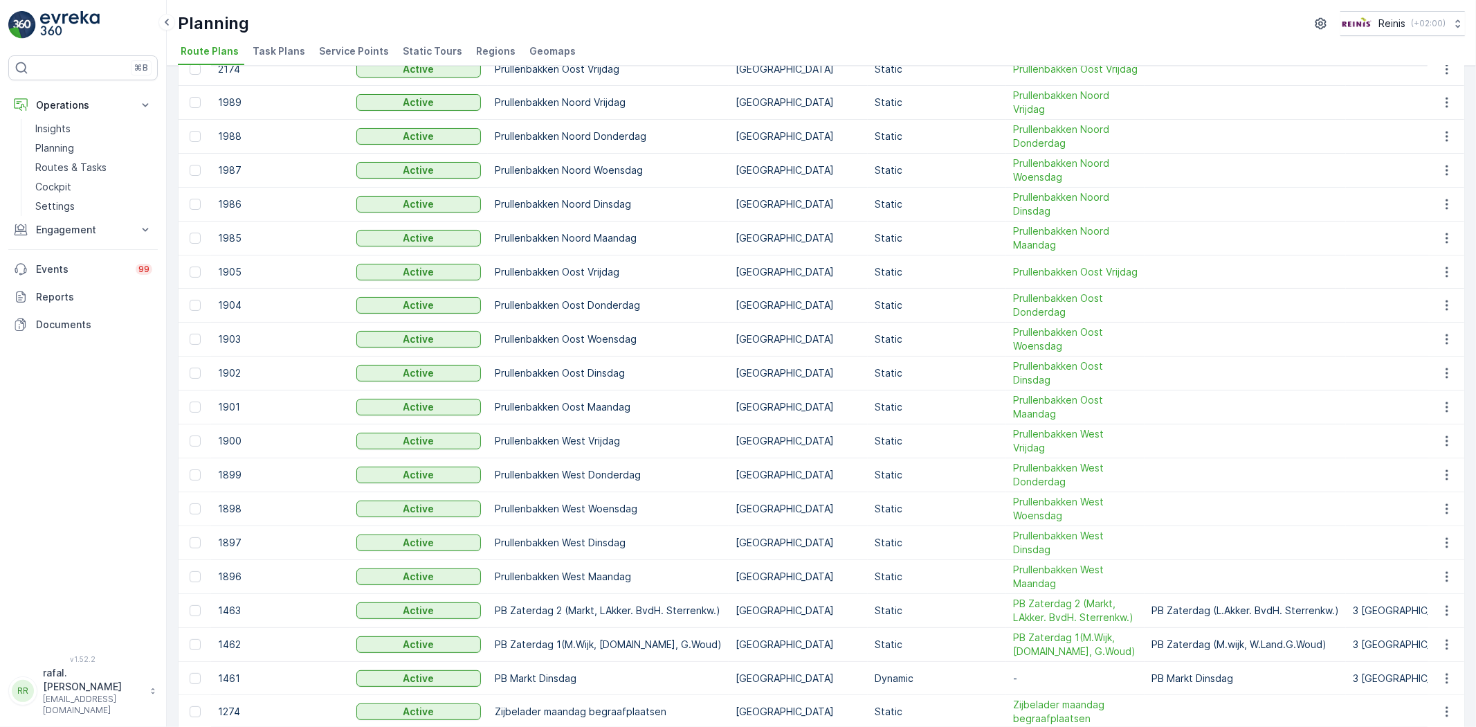
scroll to position [123, 0]
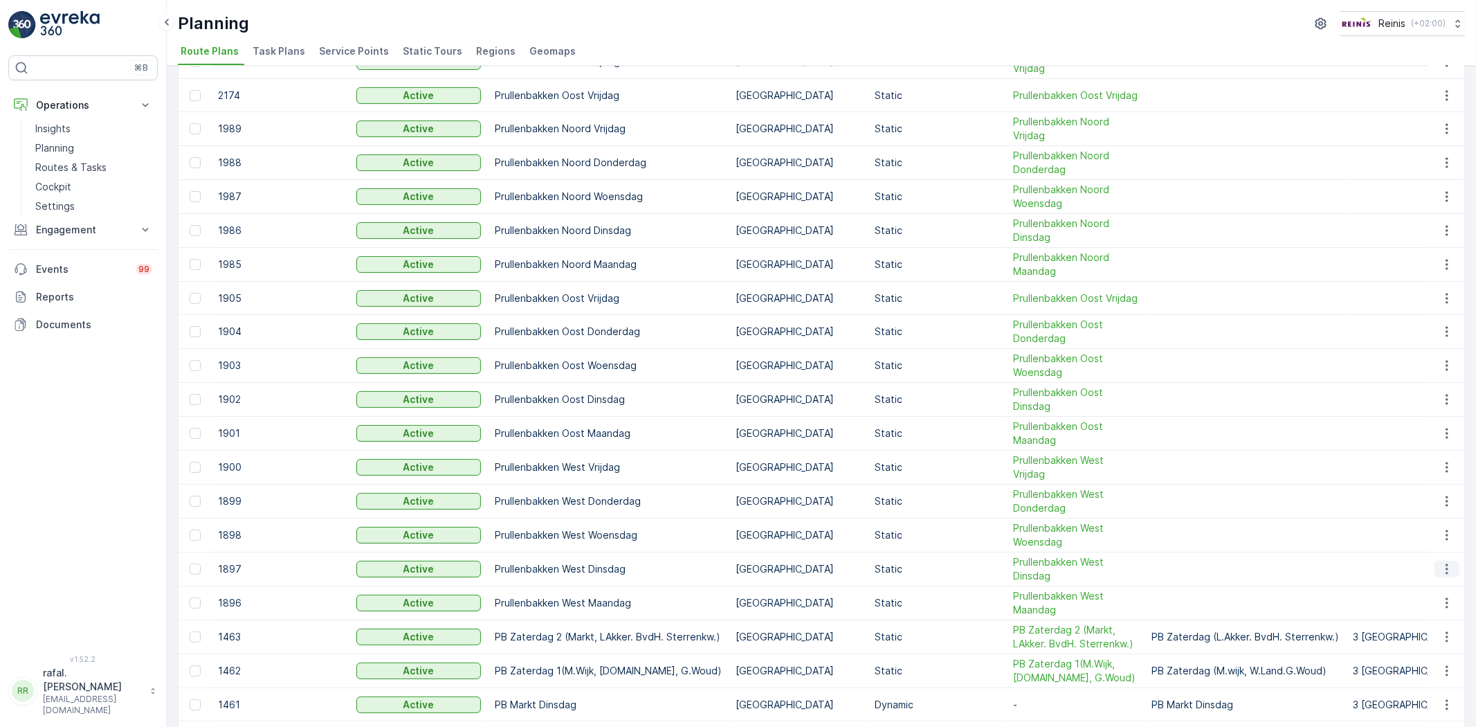
click at [1328, 568] on icon "button" at bounding box center [1447, 569] width 2 height 10
click at [1328, 584] on span "Edit Route Plan" at bounding box center [1434, 590] width 71 height 14
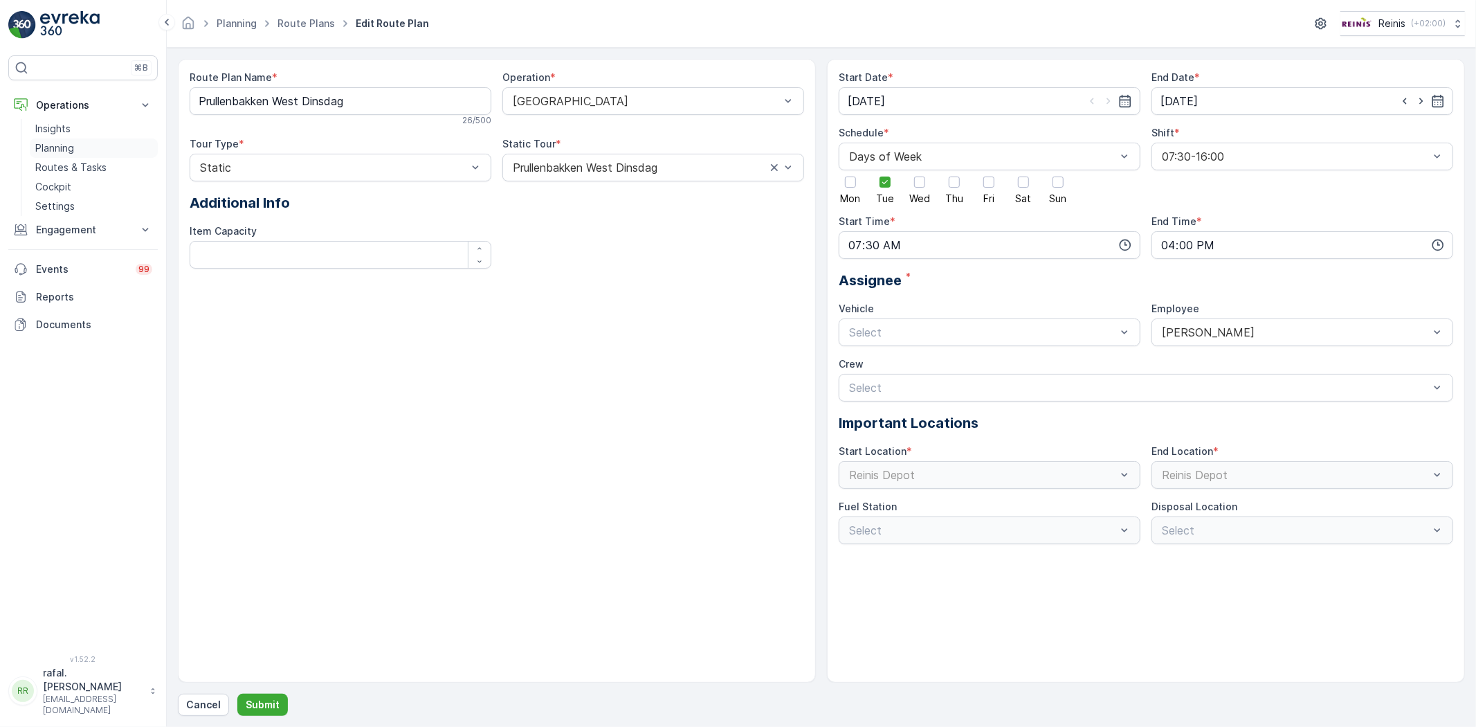
click at [67, 143] on p "Planning" at bounding box center [54, 148] width 39 height 14
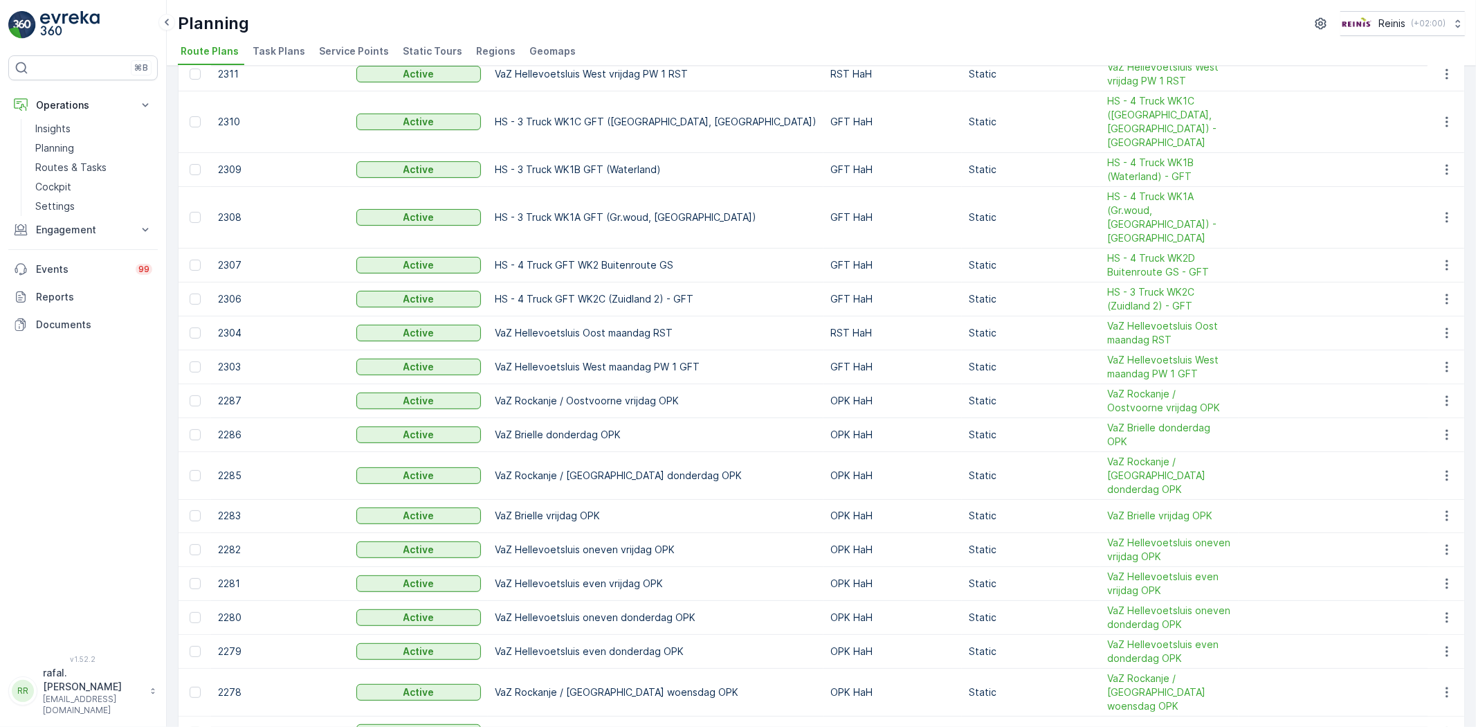
scroll to position [384, 0]
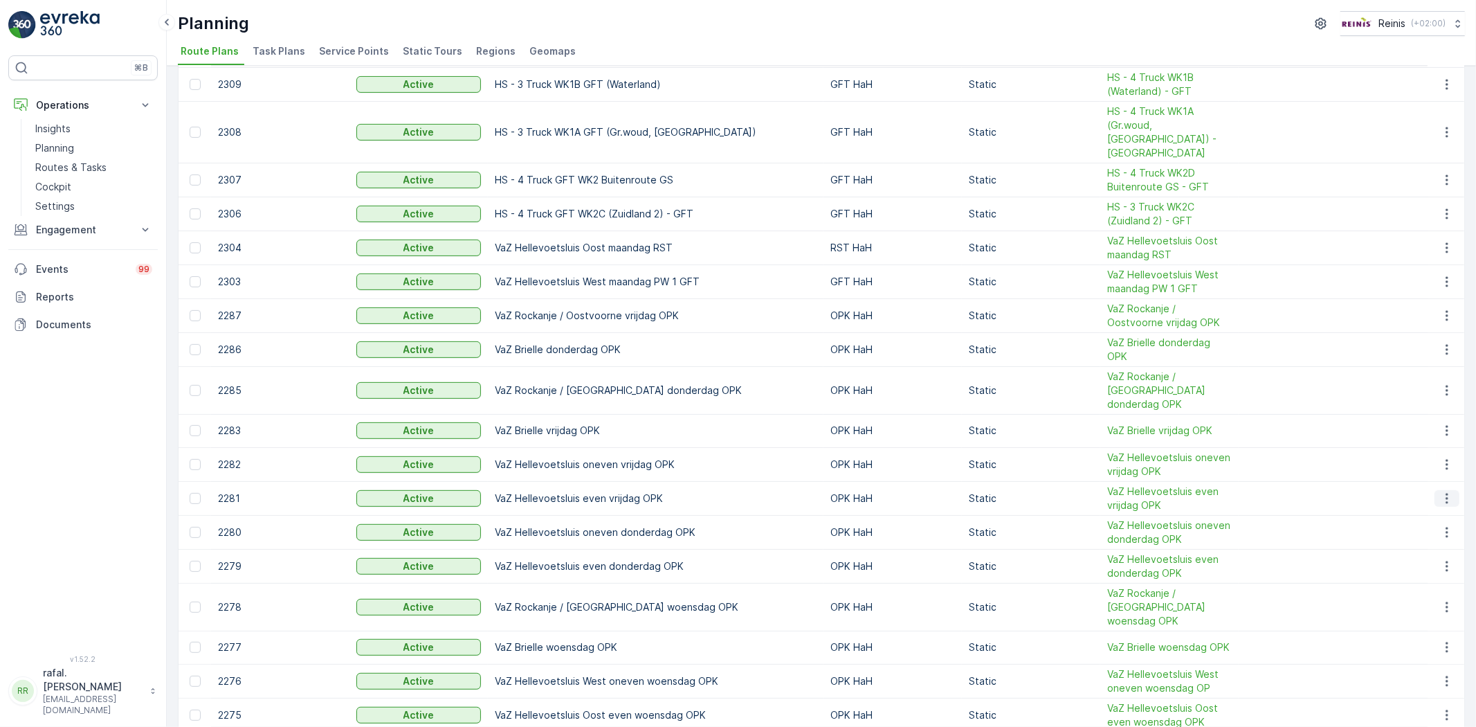
click at [1328, 491] on icon "button" at bounding box center [1447, 498] width 14 height 14
click at [84, 160] on link "Routes & Tasks" at bounding box center [94, 167] width 128 height 19
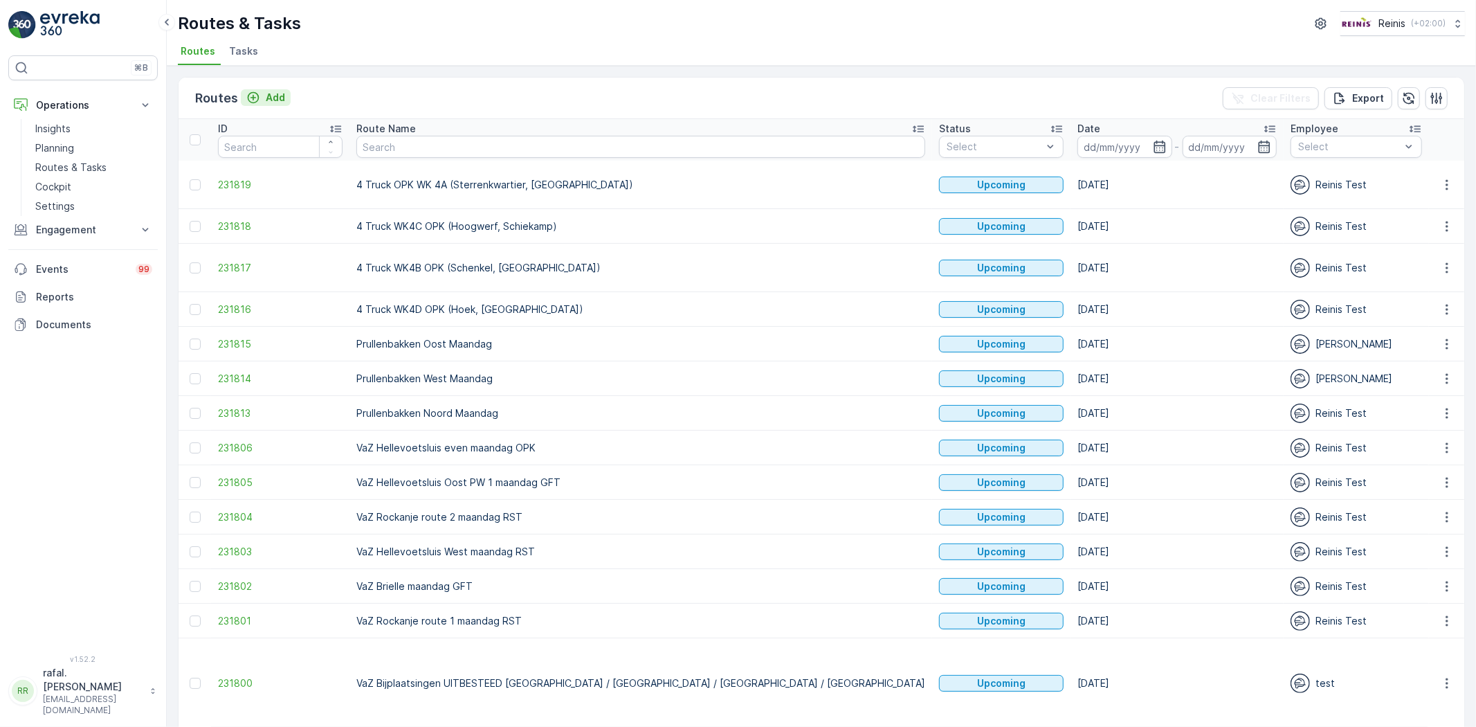
click at [266, 93] on p "Add" at bounding box center [275, 98] width 19 height 14
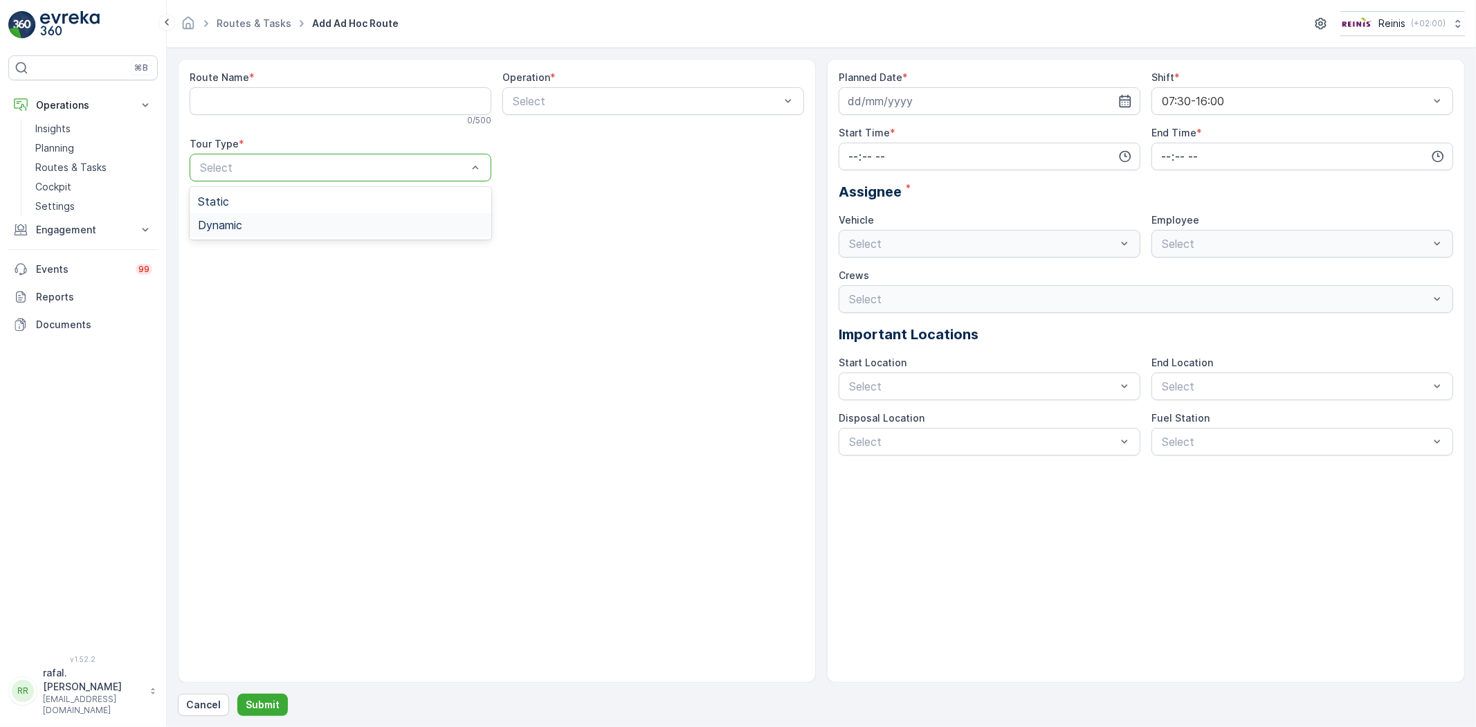
click at [314, 223] on div "Dynamic" at bounding box center [340, 225] width 285 height 12
click at [471, 213] on div at bounding box center [475, 223] width 14 height 26
click at [700, 253] on div "Route Name * 0 / 500 Operation * Select Tour Type * option Dynamic, selected. D…" at bounding box center [497, 370] width 638 height 623
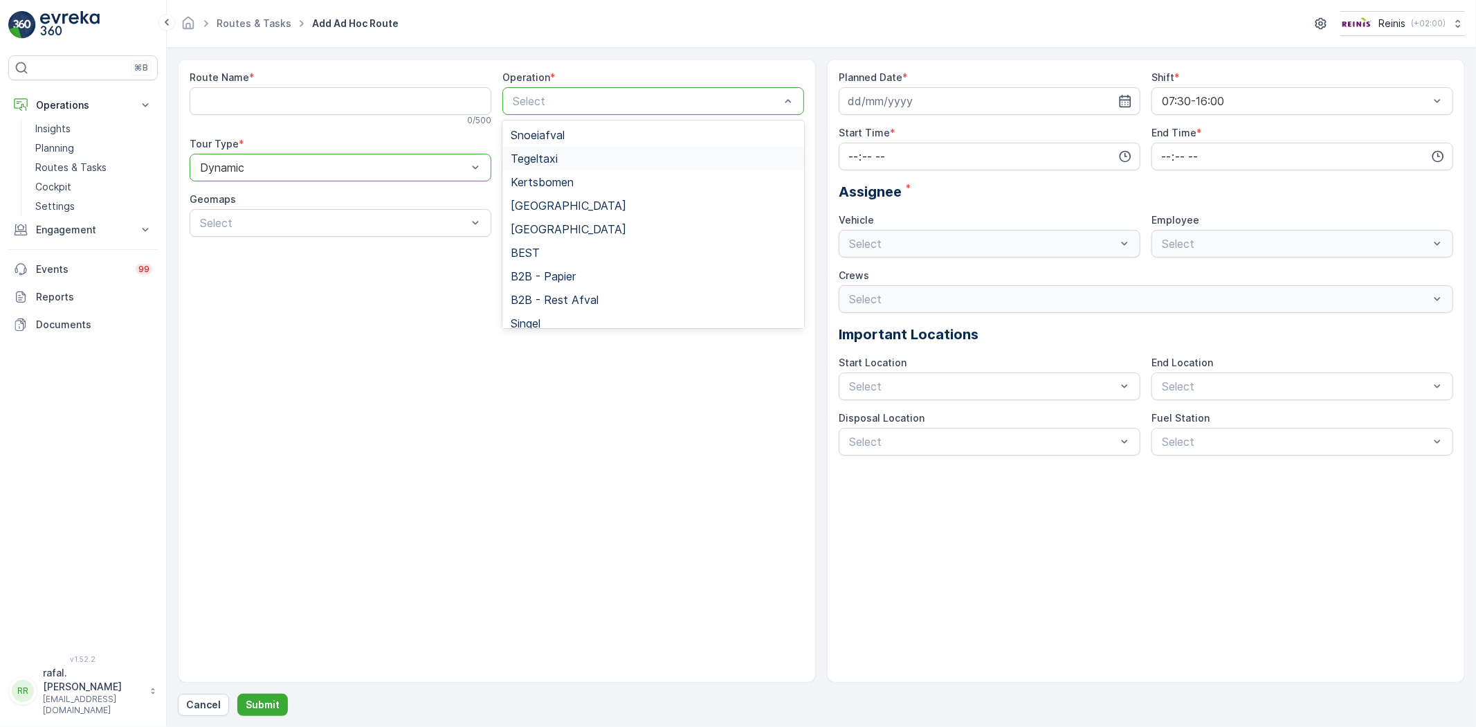
click at [635, 521] on div "Route Name * 0 / 500 Operation * 19 results available. Use Up and Down to choos…" at bounding box center [497, 370] width 638 height 623
click at [206, 653] on p "Cancel" at bounding box center [203, 705] width 35 height 14
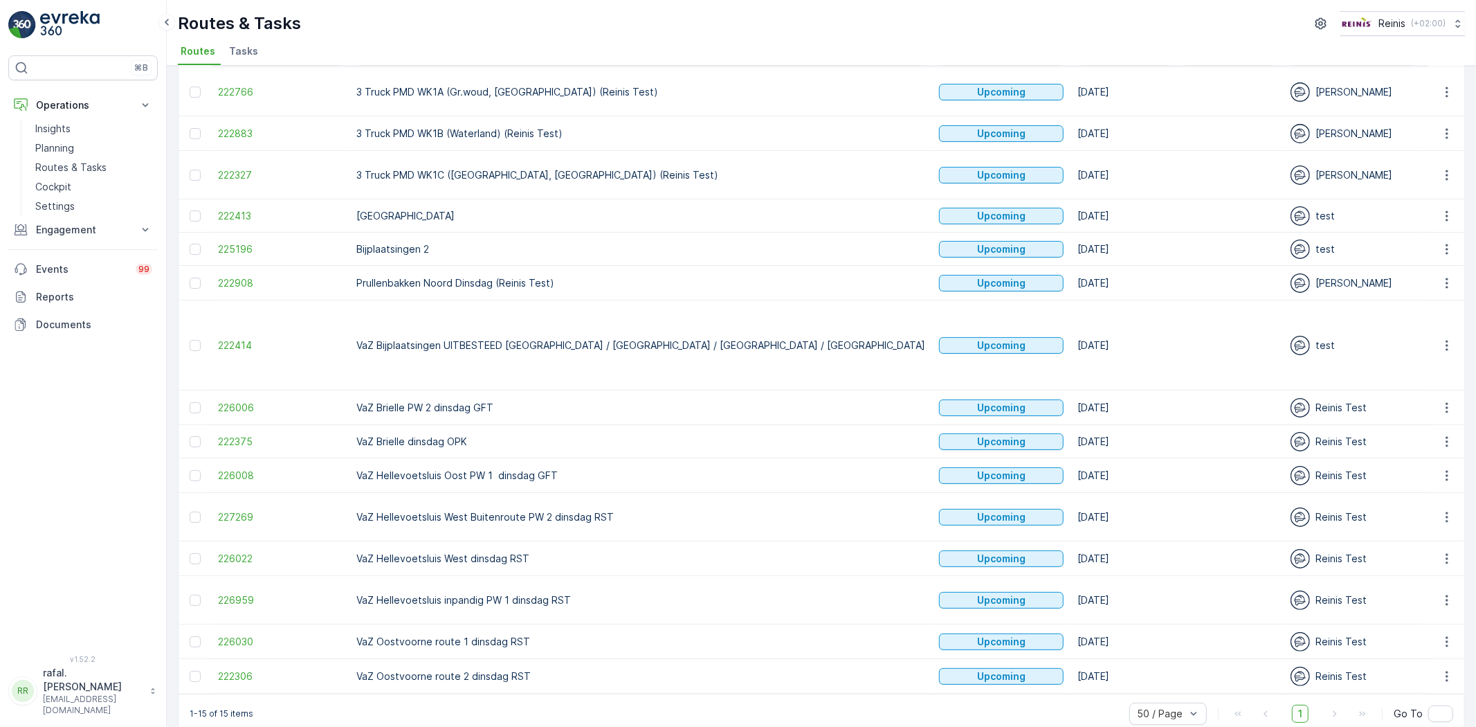
scroll to position [95, 0]
click at [1446, 667] on icon "button" at bounding box center [1447, 674] width 14 height 14
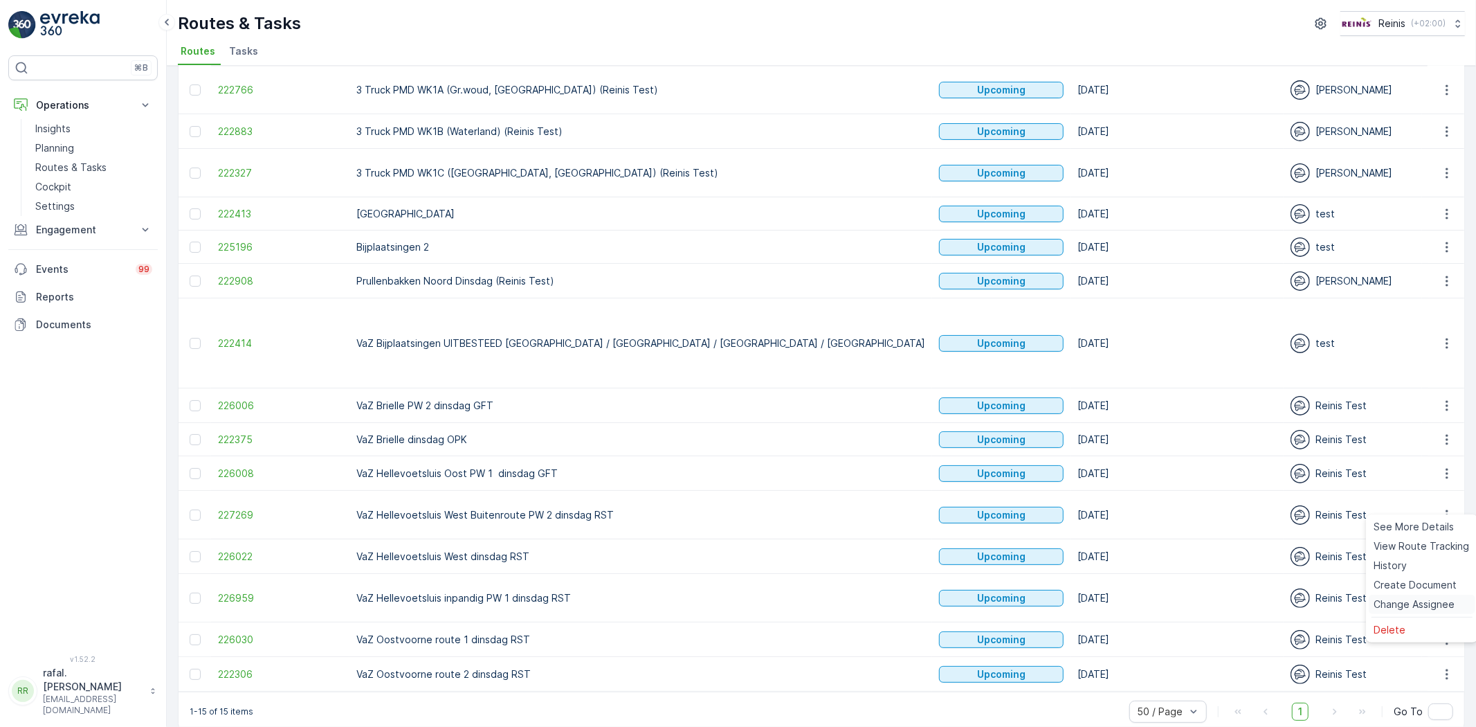
click at [1445, 605] on span "Change Assignee" at bounding box center [1414, 604] width 81 height 14
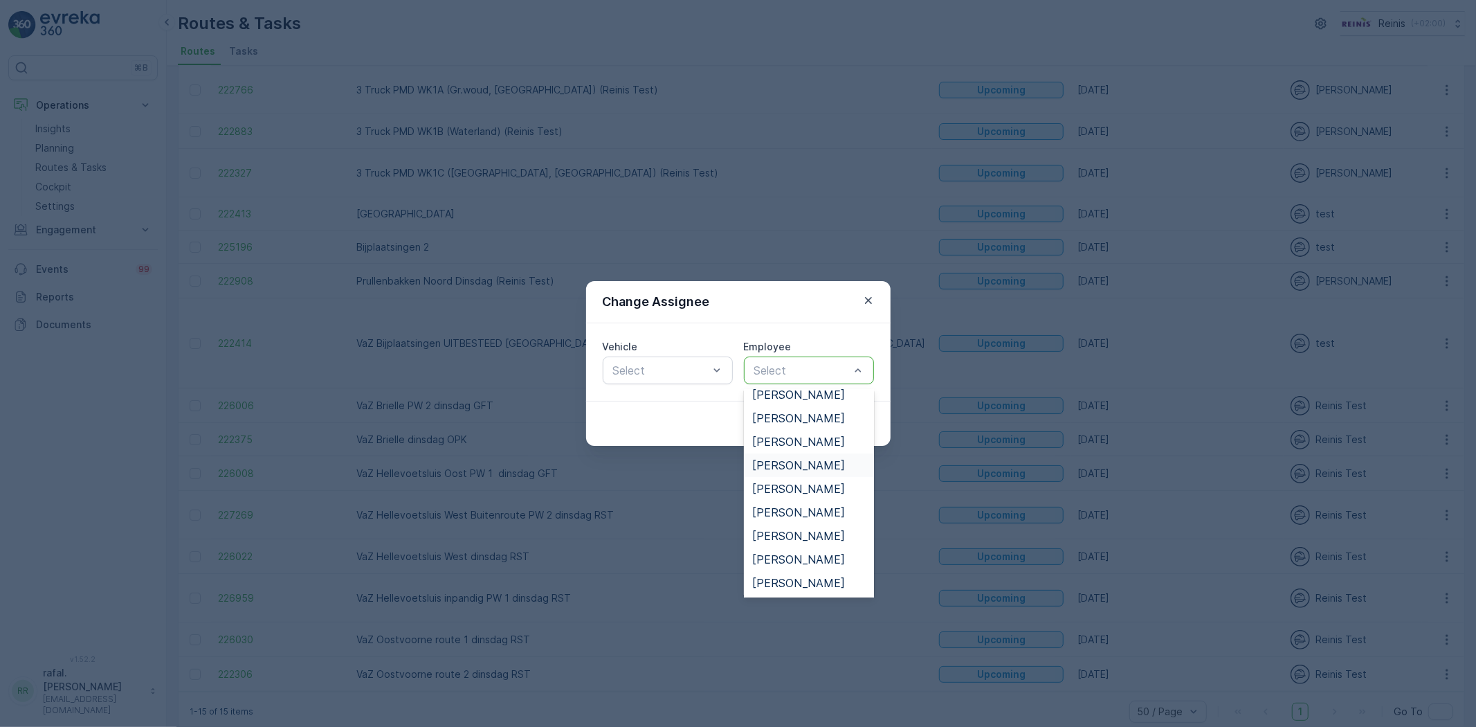
scroll to position [230, 0]
click at [808, 570] on span "[PERSON_NAME]" at bounding box center [798, 573] width 93 height 12
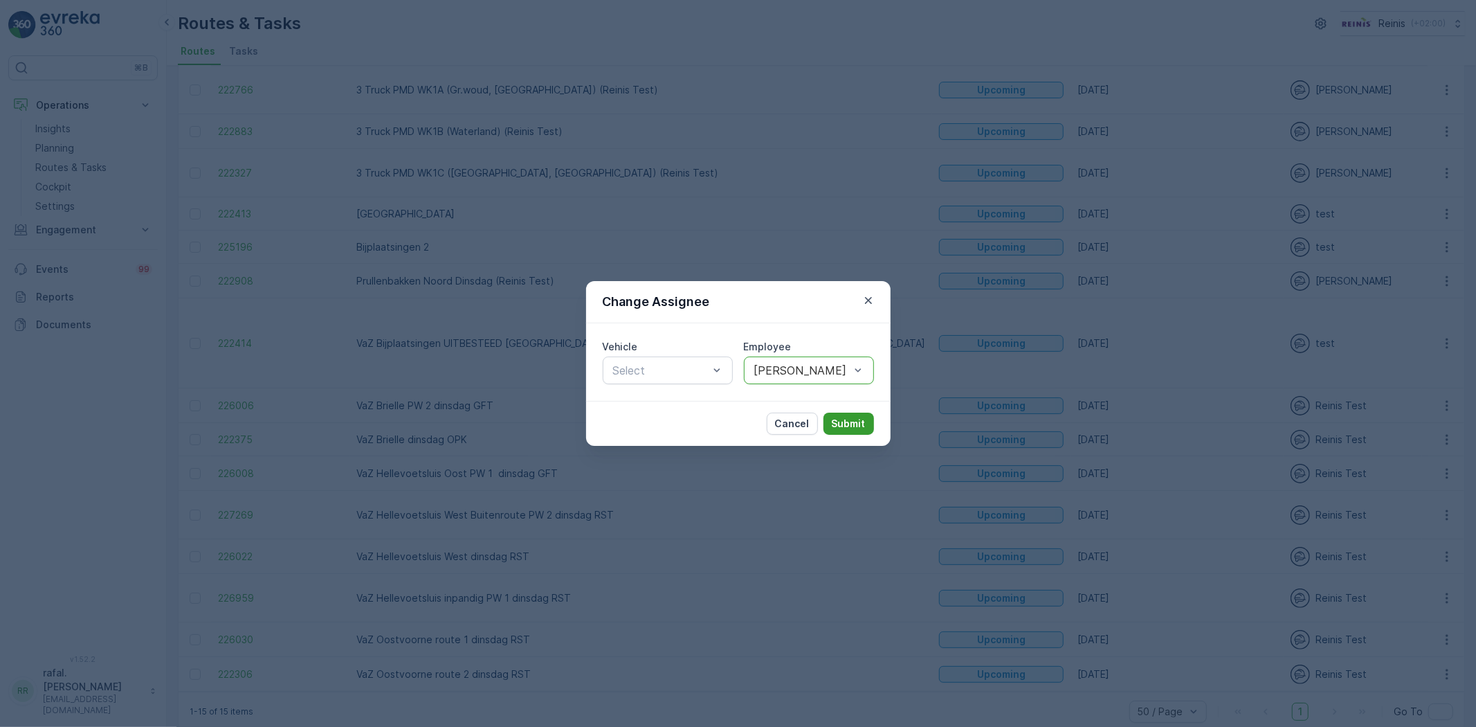
click at [847, 422] on p "Submit" at bounding box center [849, 424] width 34 height 14
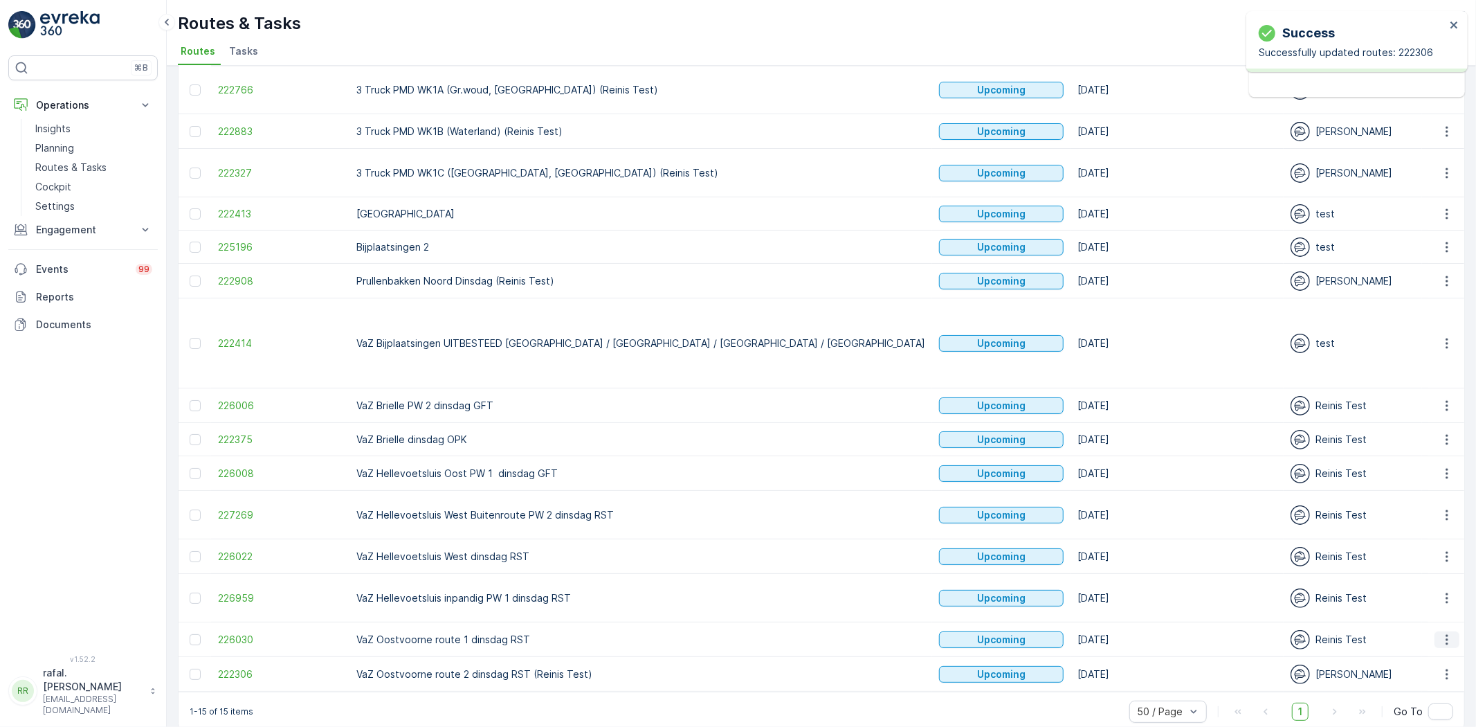
click at [1446, 634] on icon "button" at bounding box center [1447, 639] width 2 height 10
click at [1427, 566] on span "Change Assignee" at bounding box center [1414, 569] width 81 height 14
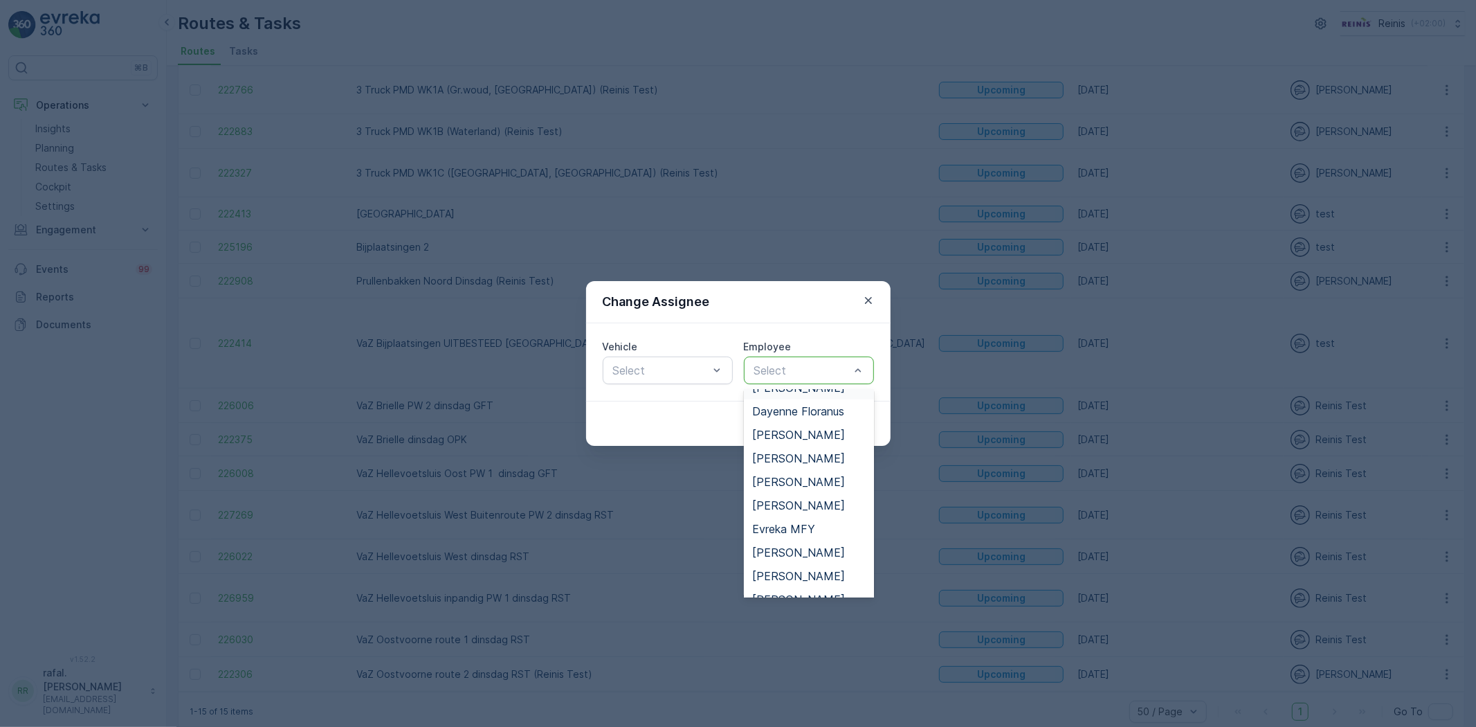
scroll to position [384, 0]
click at [800, 512] on span "[PERSON_NAME]" at bounding box center [798, 514] width 93 height 12
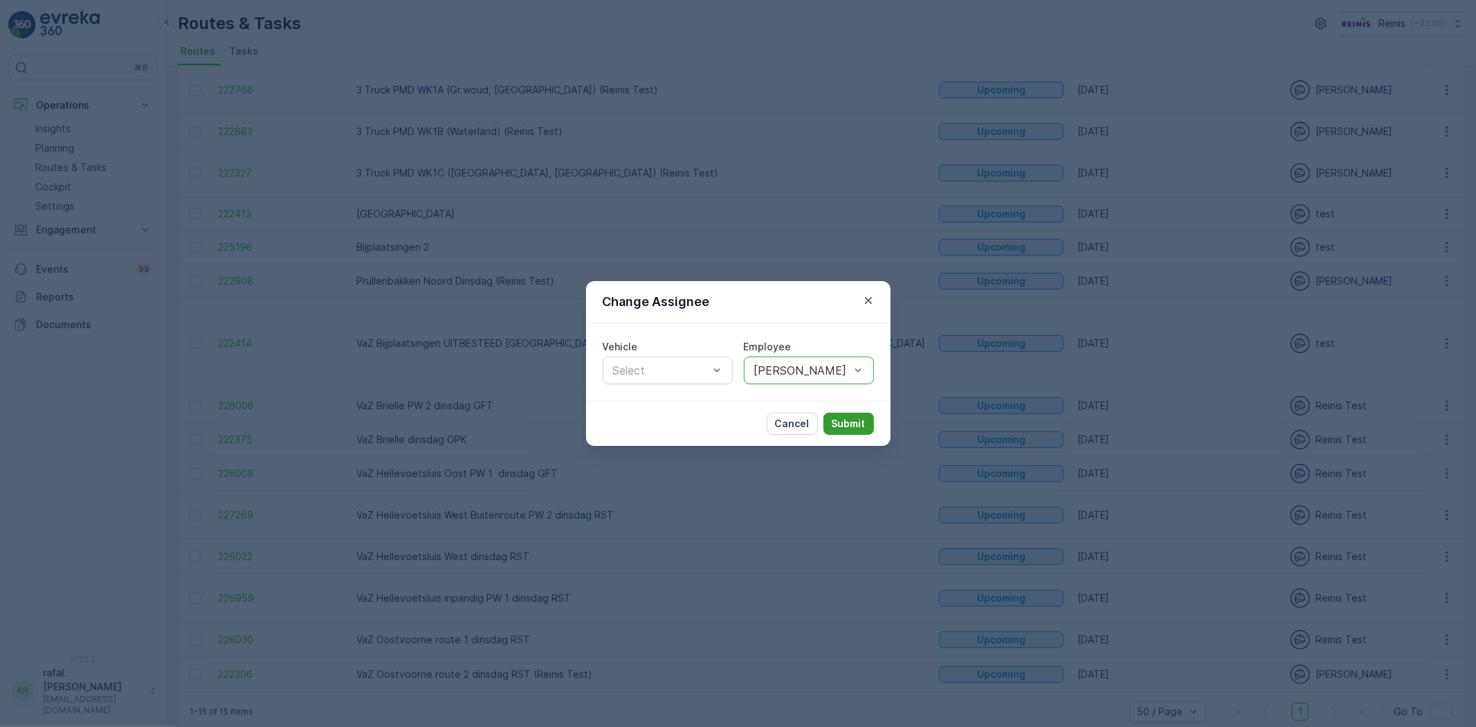
click at [854, 420] on p "Submit" at bounding box center [849, 424] width 34 height 14
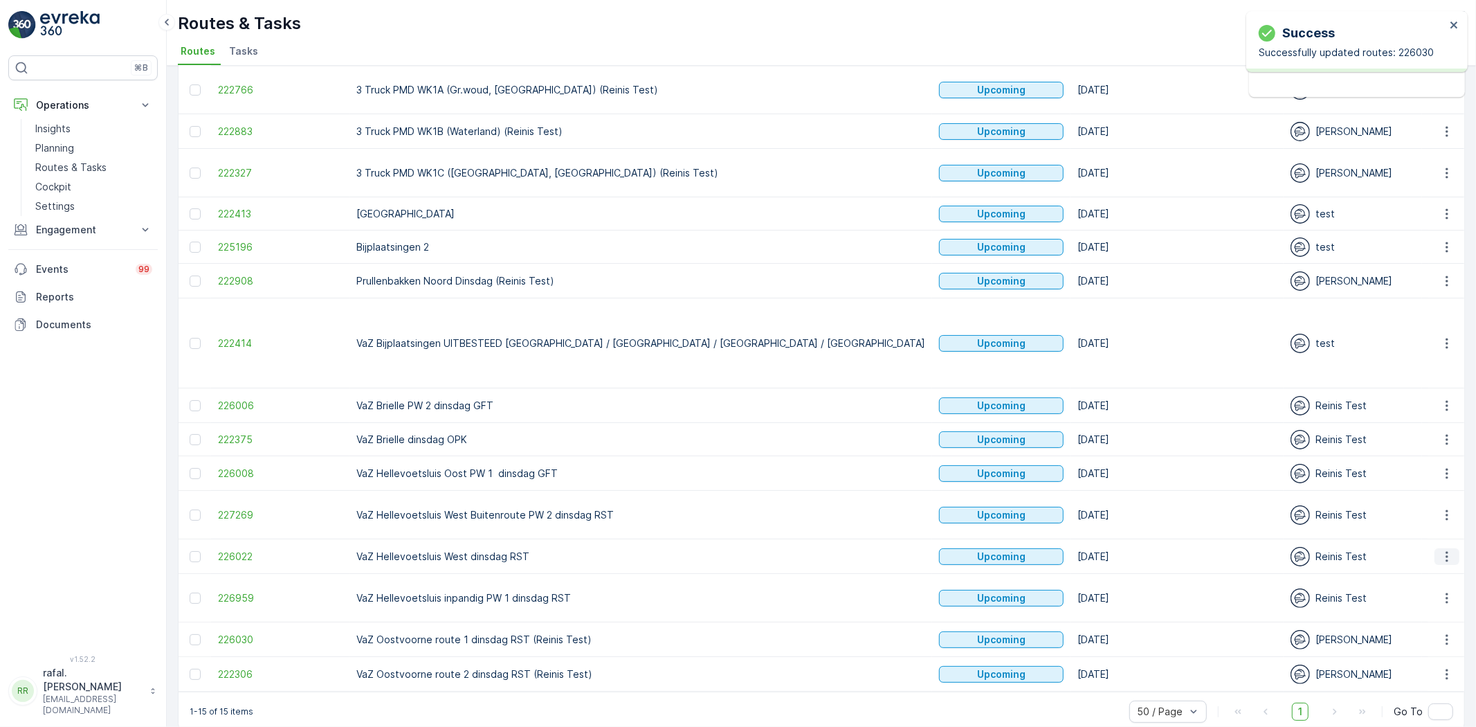
click at [1450, 549] on icon "button" at bounding box center [1447, 556] width 14 height 14
click at [1426, 627] on span "Change Assignee" at bounding box center [1414, 630] width 81 height 14
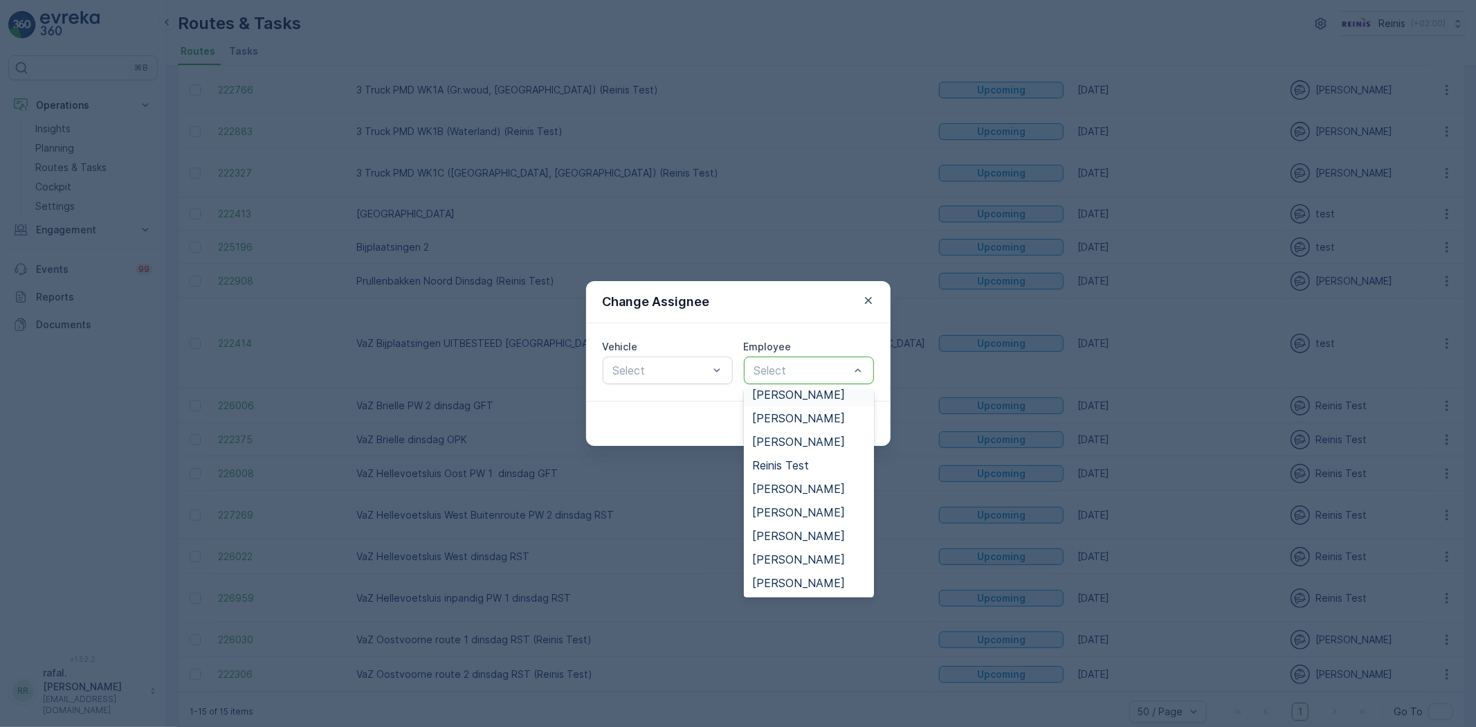
scroll to position [563, 0]
click at [807, 506] on span "[PERSON_NAME]" at bounding box center [798, 512] width 93 height 12
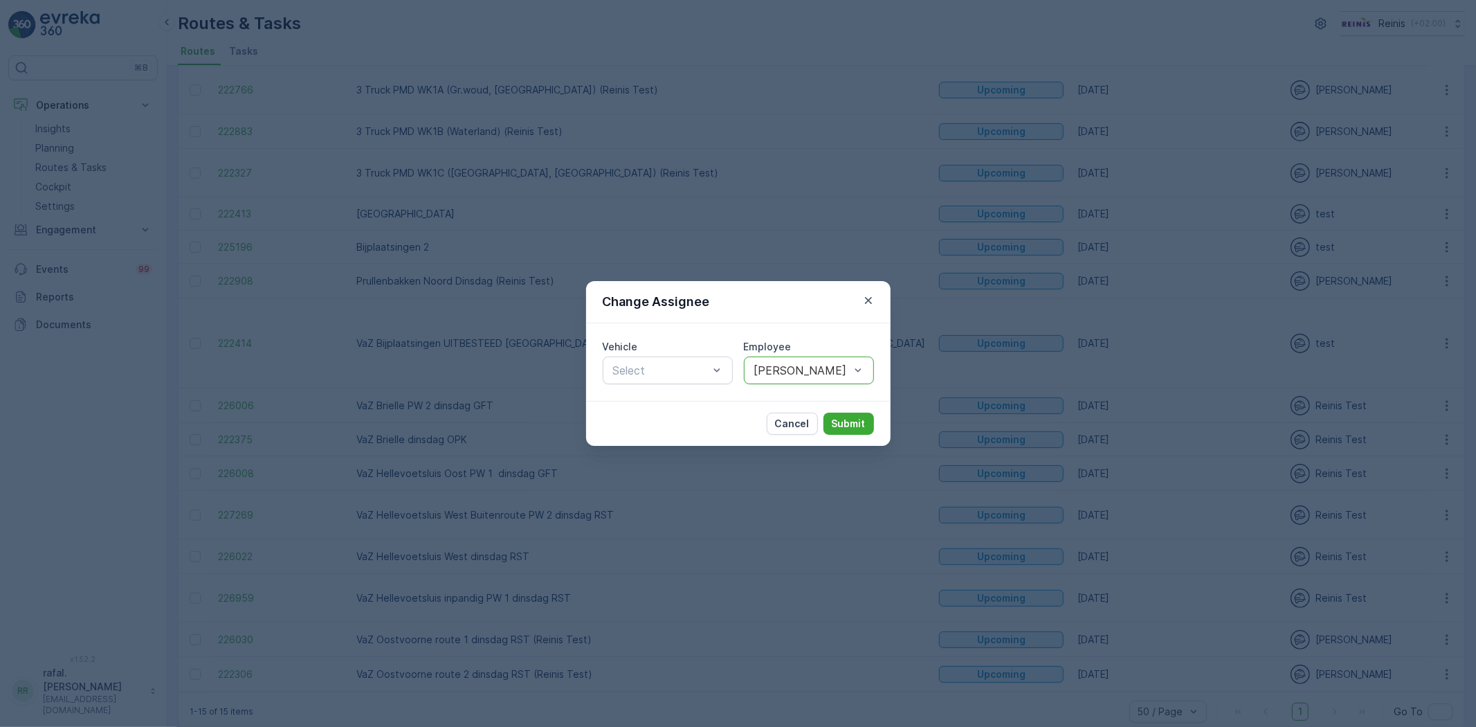
click at [849, 411] on div "Cancel Submit" at bounding box center [738, 423] width 304 height 45
click at [848, 423] on p "Submit" at bounding box center [849, 424] width 34 height 14
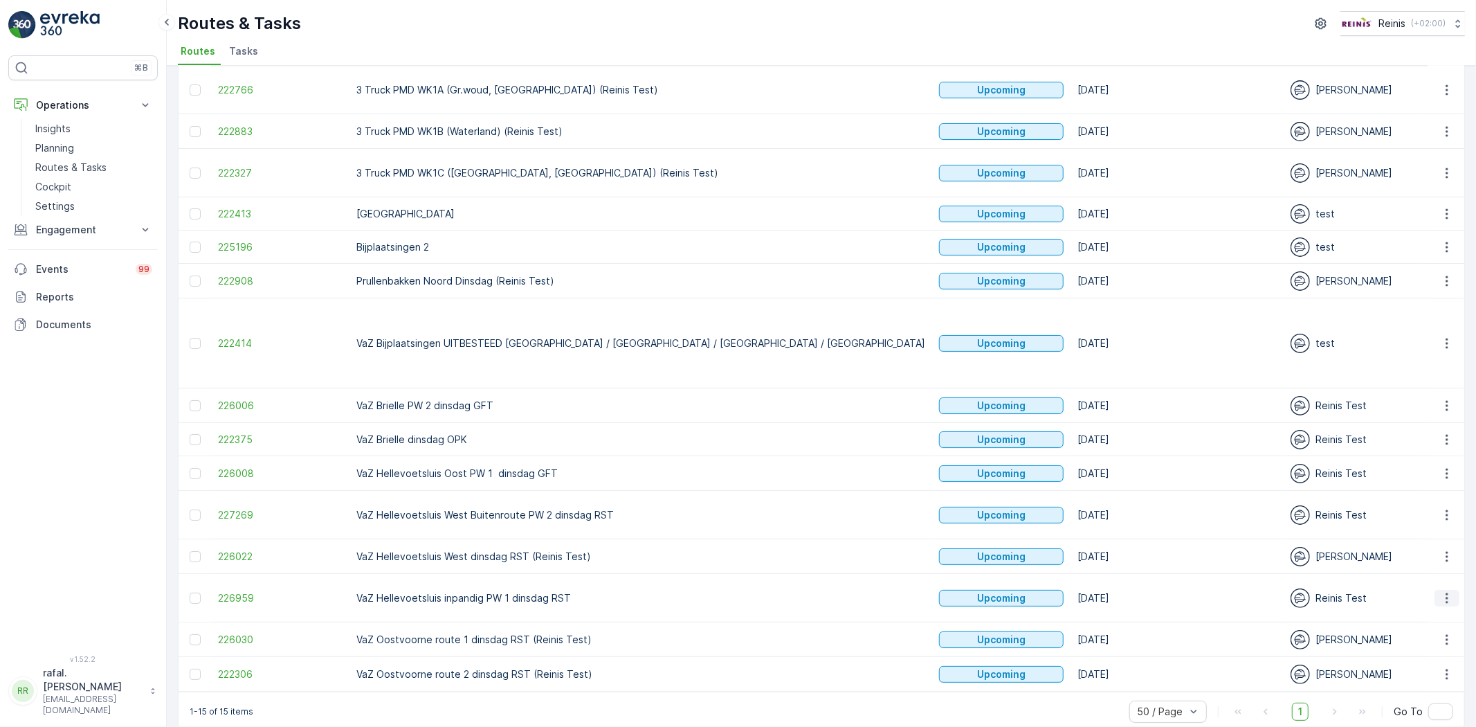
click at [1445, 591] on icon "button" at bounding box center [1447, 598] width 14 height 14
click at [1427, 664] on span "Change Assignee" at bounding box center [1414, 671] width 81 height 14
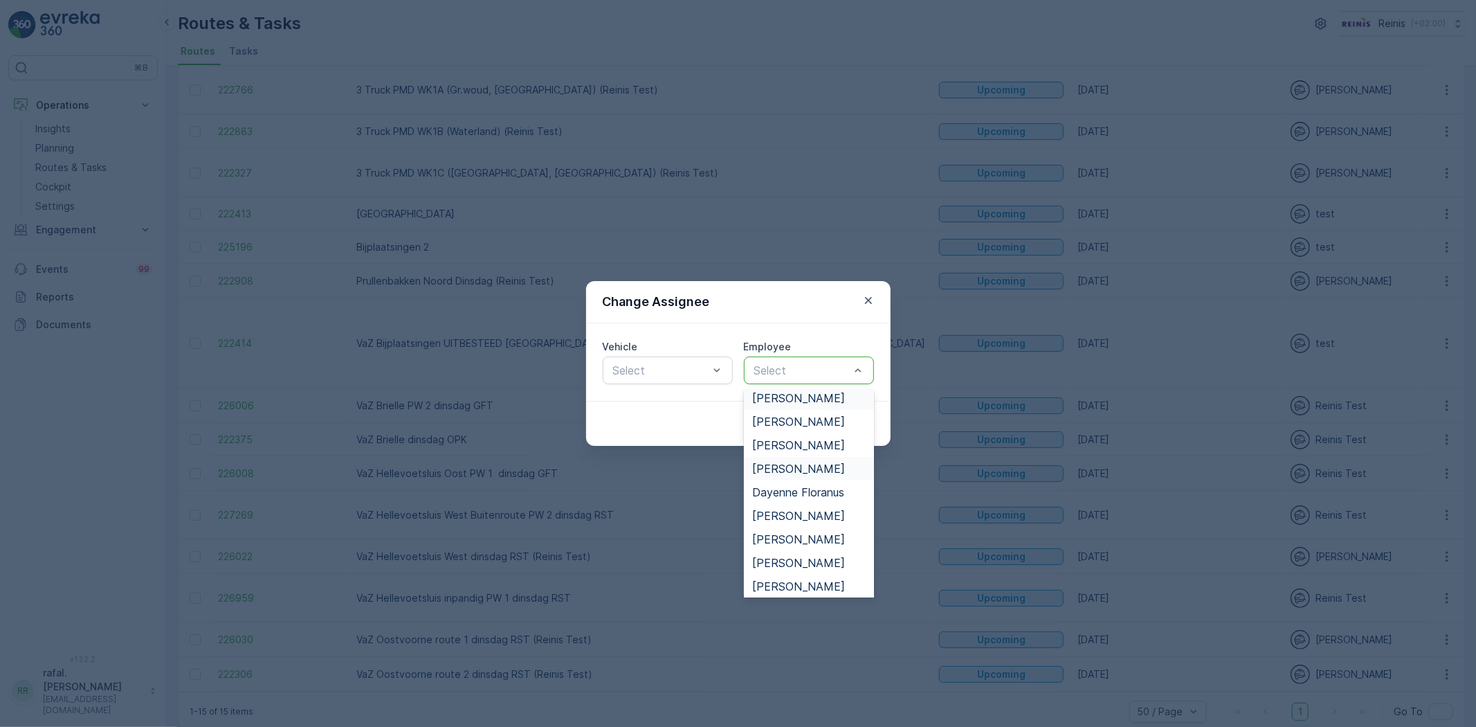
scroll to position [154, 0]
click at [803, 552] on span "[PERSON_NAME]" at bounding box center [798, 556] width 93 height 12
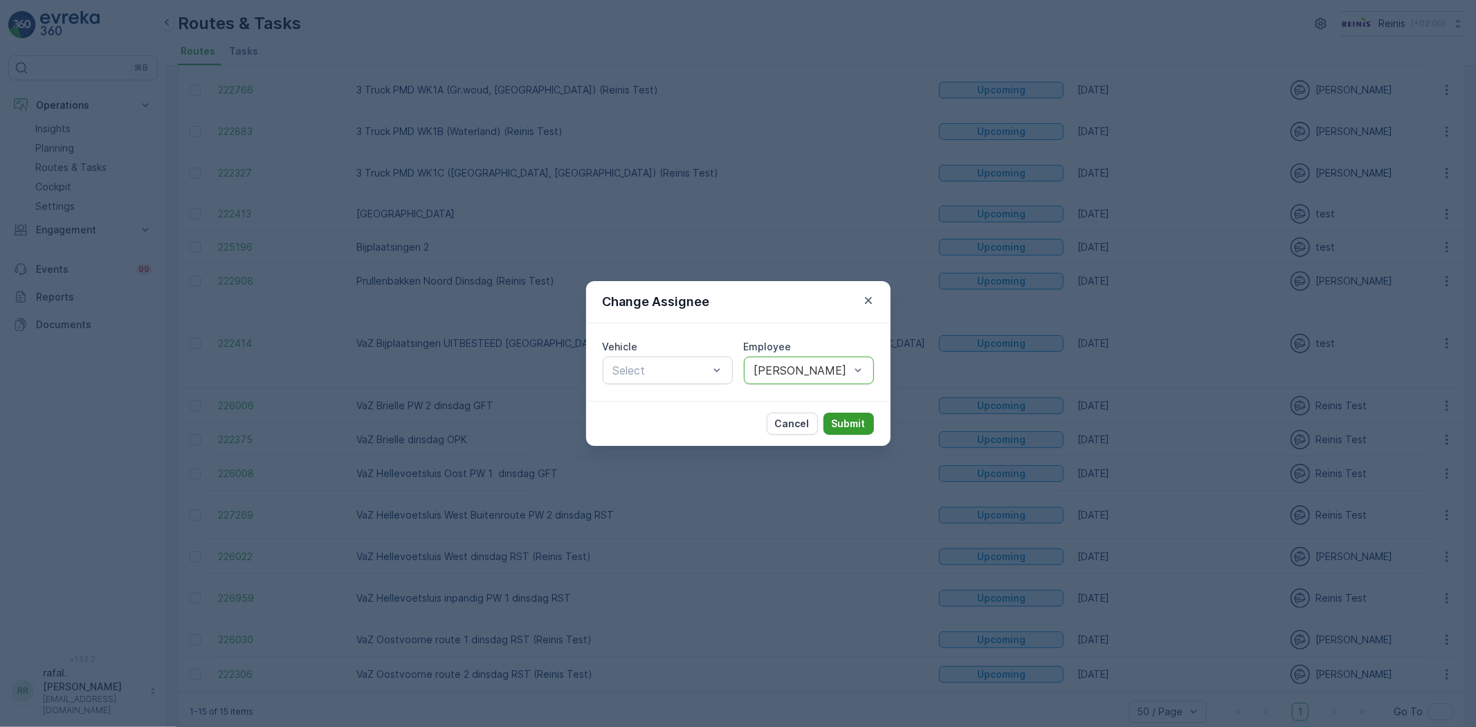
click at [847, 418] on p "Submit" at bounding box center [849, 424] width 34 height 14
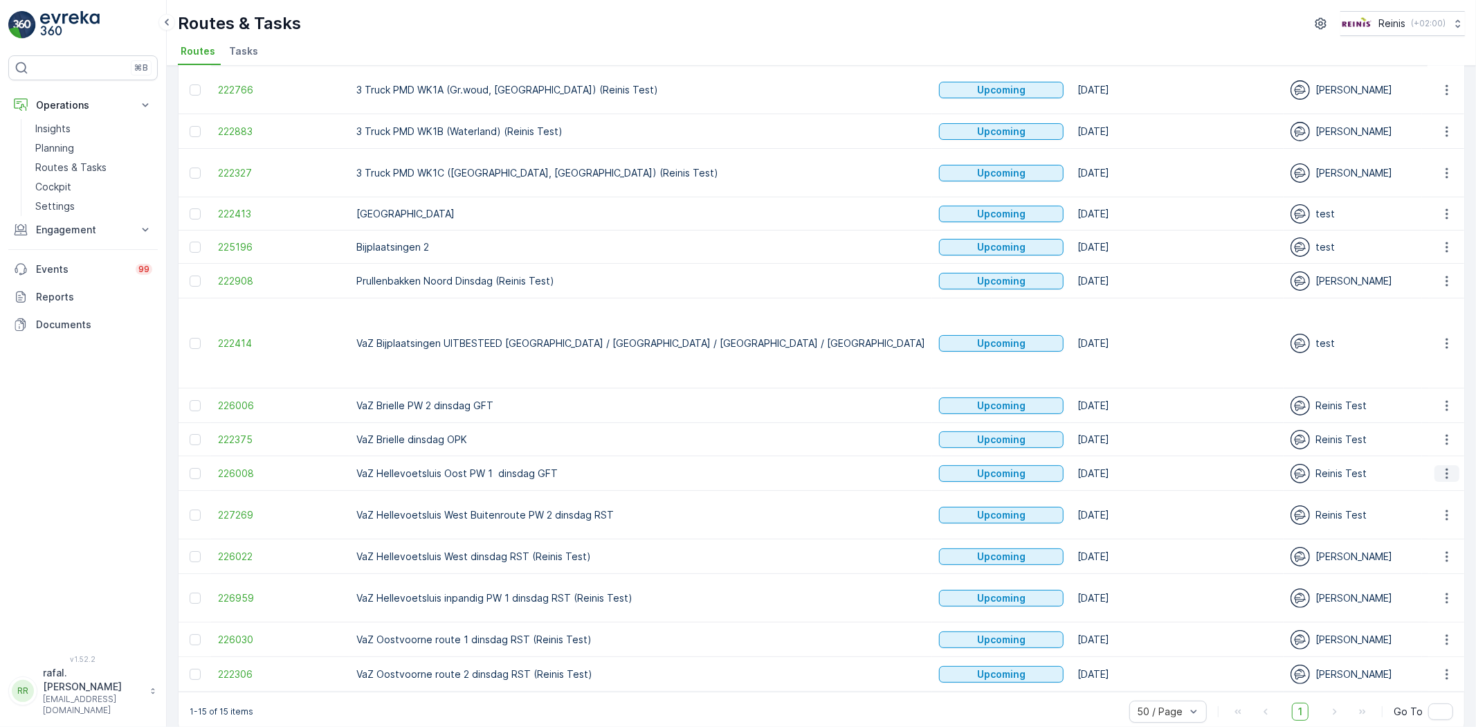
click at [1447, 466] on icon "button" at bounding box center [1447, 473] width 14 height 14
click at [1442, 540] on span "Change Assignee" at bounding box center [1414, 545] width 81 height 14
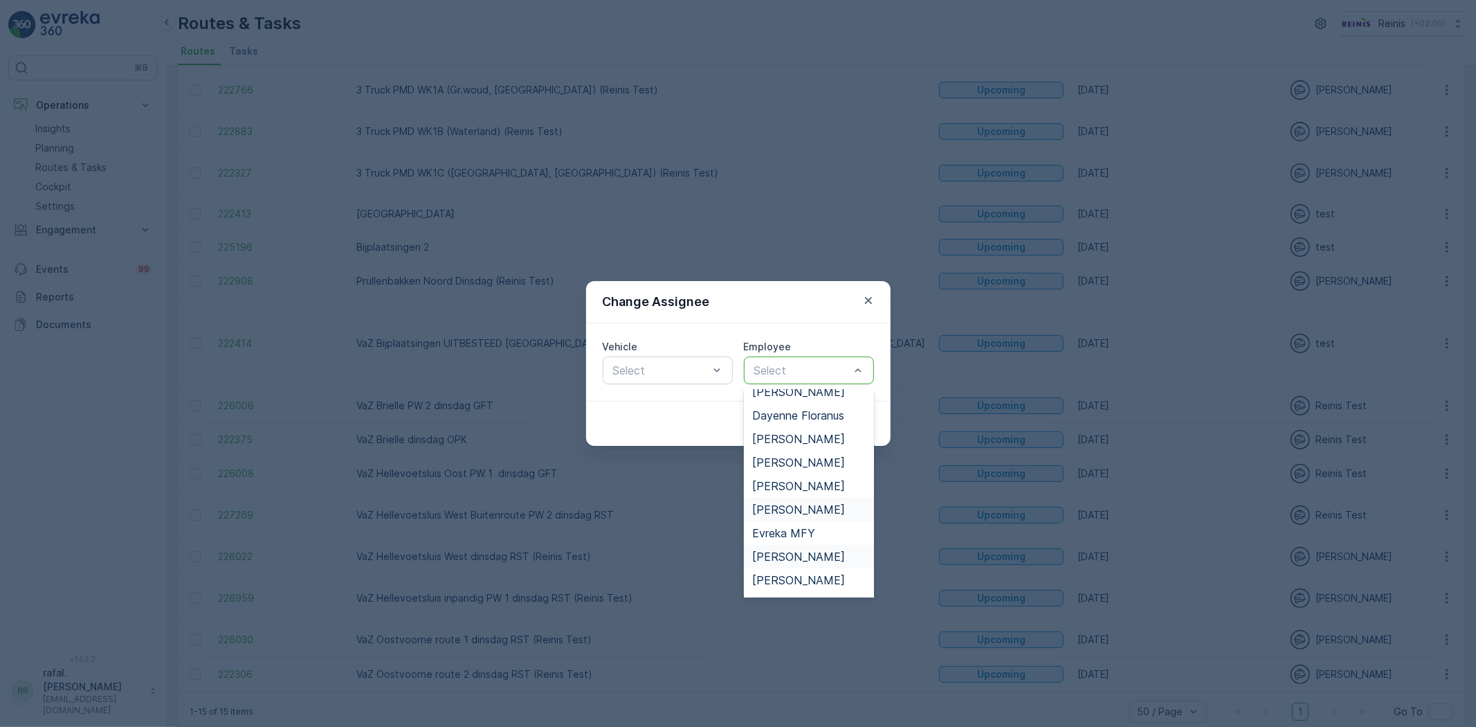
click at [790, 554] on span "[PERSON_NAME]" at bounding box center [798, 556] width 93 height 12
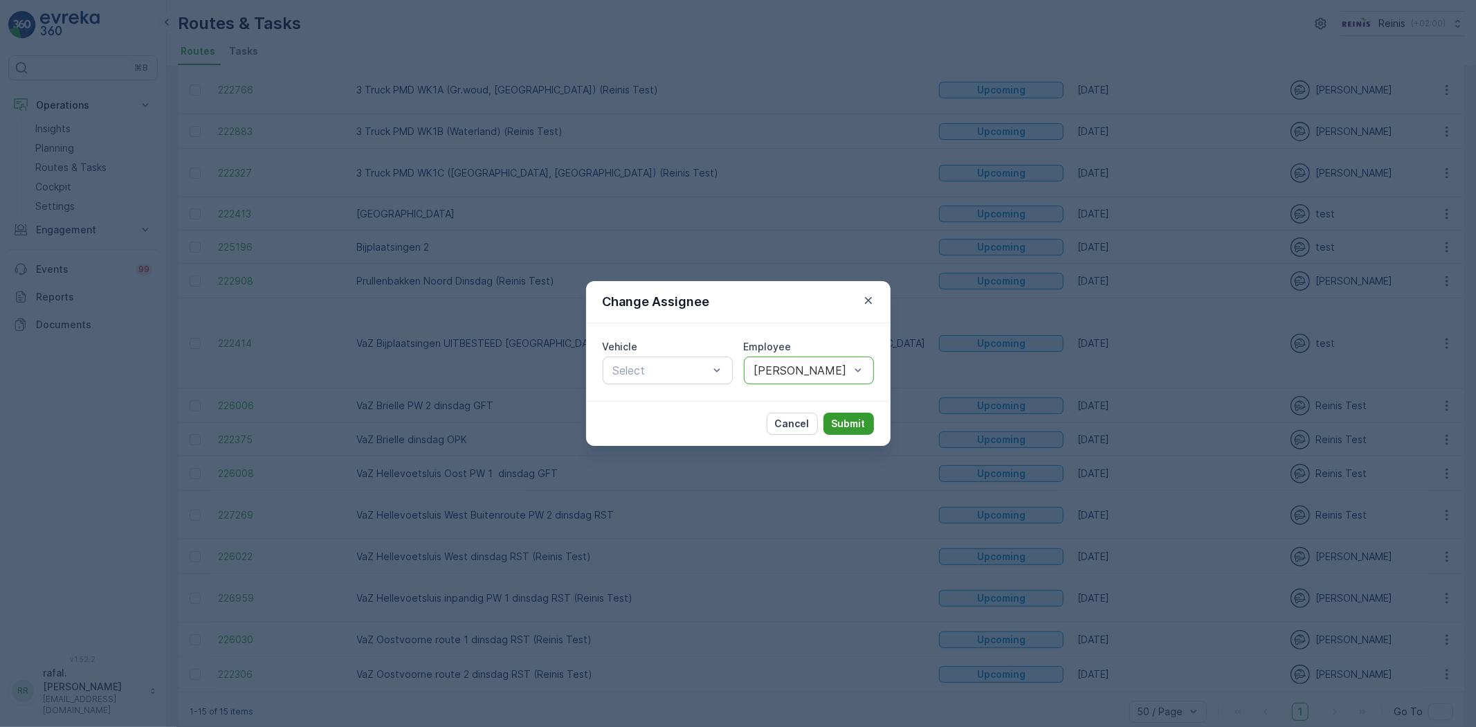
click at [835, 419] on p "Submit" at bounding box center [849, 424] width 34 height 14
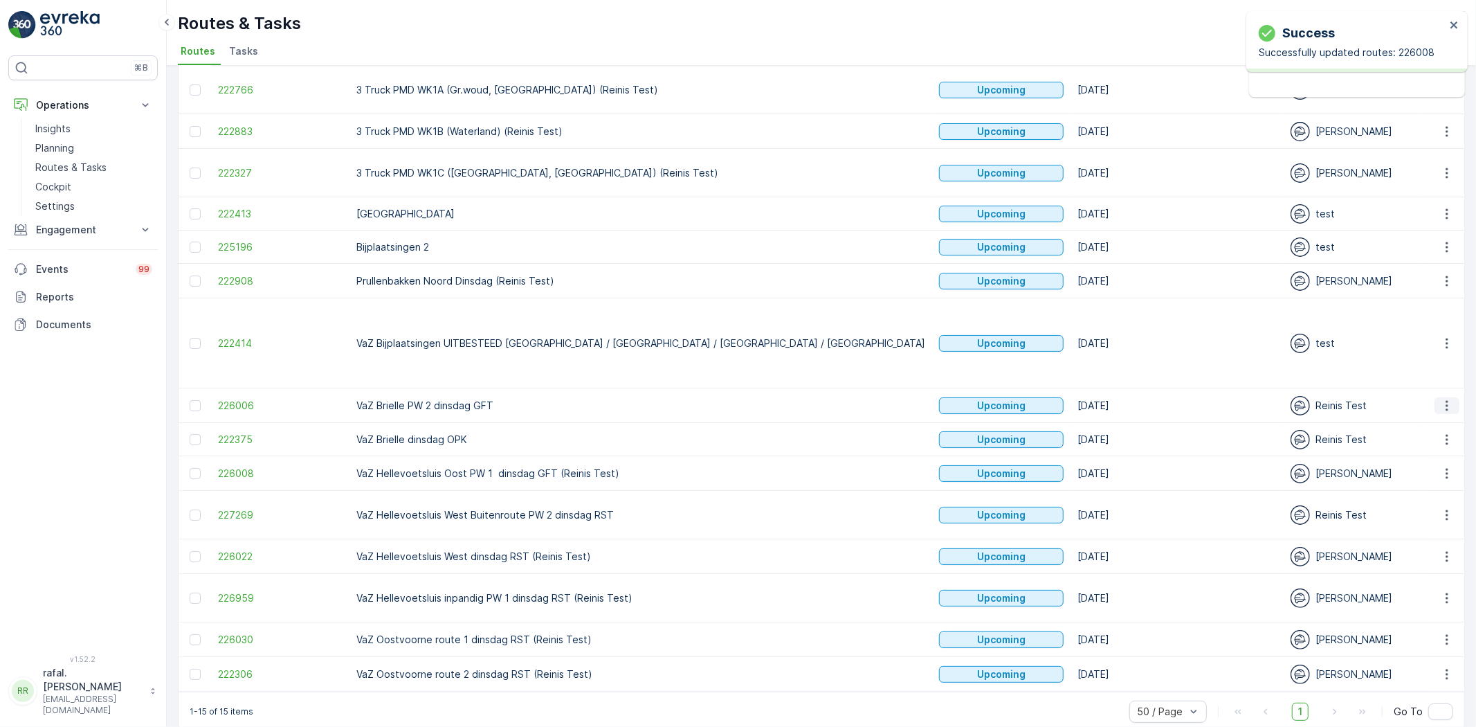
click at [1450, 399] on icon "button" at bounding box center [1447, 406] width 14 height 14
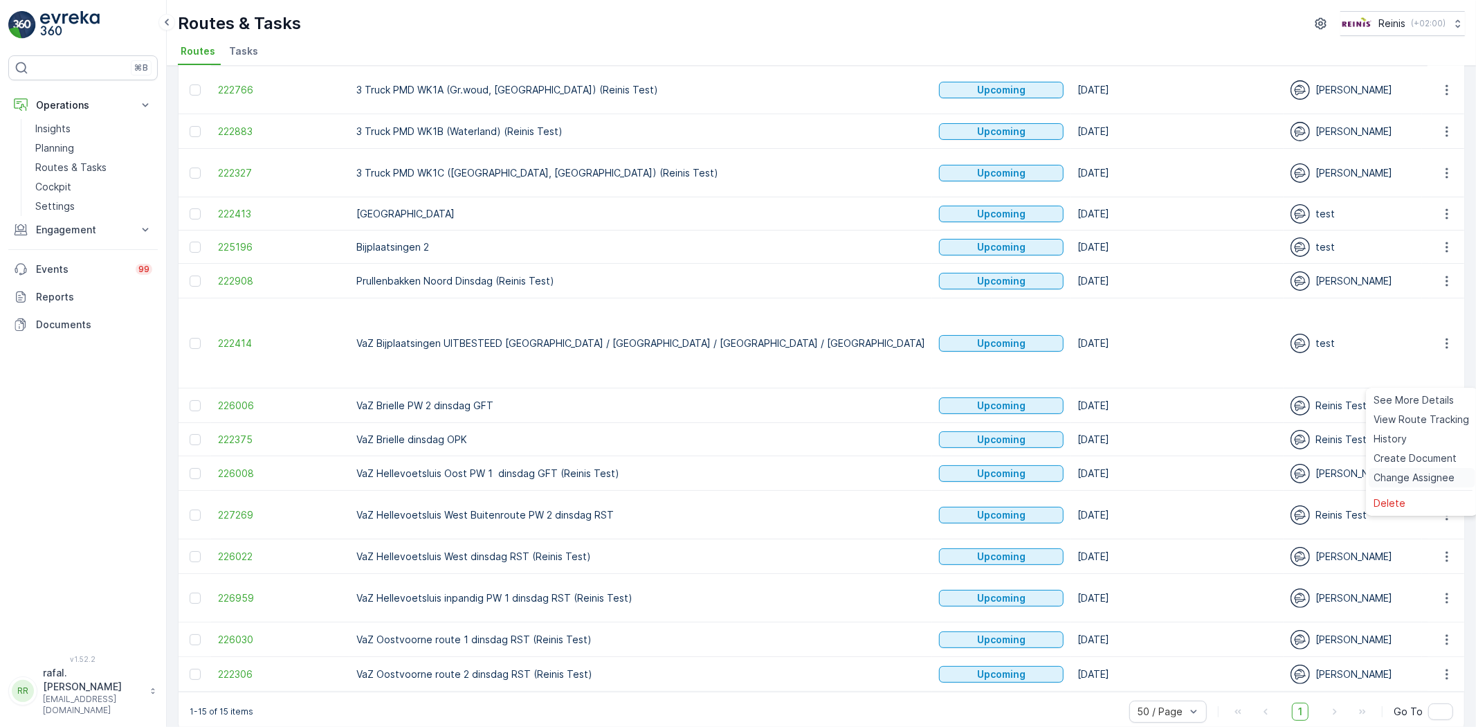
click at [1434, 477] on span "Change Assignee" at bounding box center [1414, 478] width 81 height 14
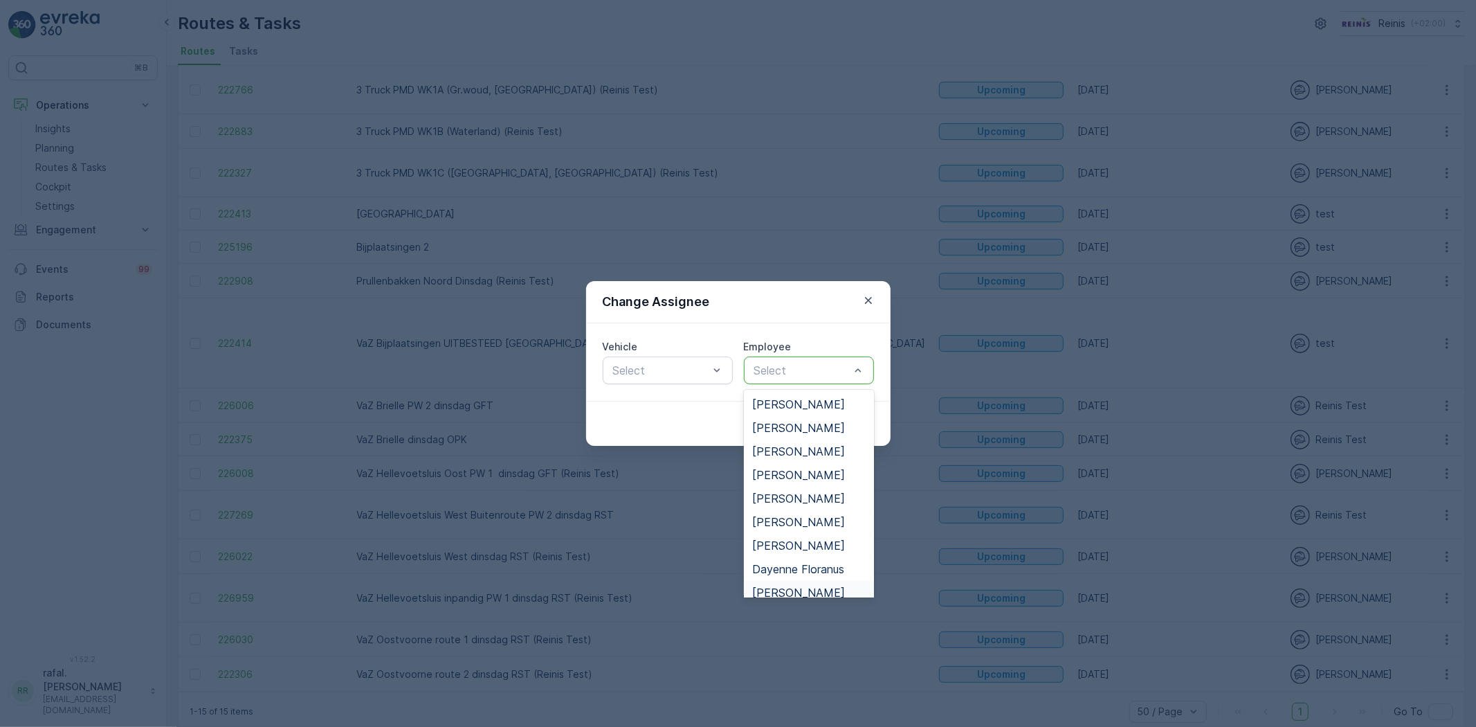
click at [805, 587] on span "[PERSON_NAME]" at bounding box center [798, 592] width 93 height 12
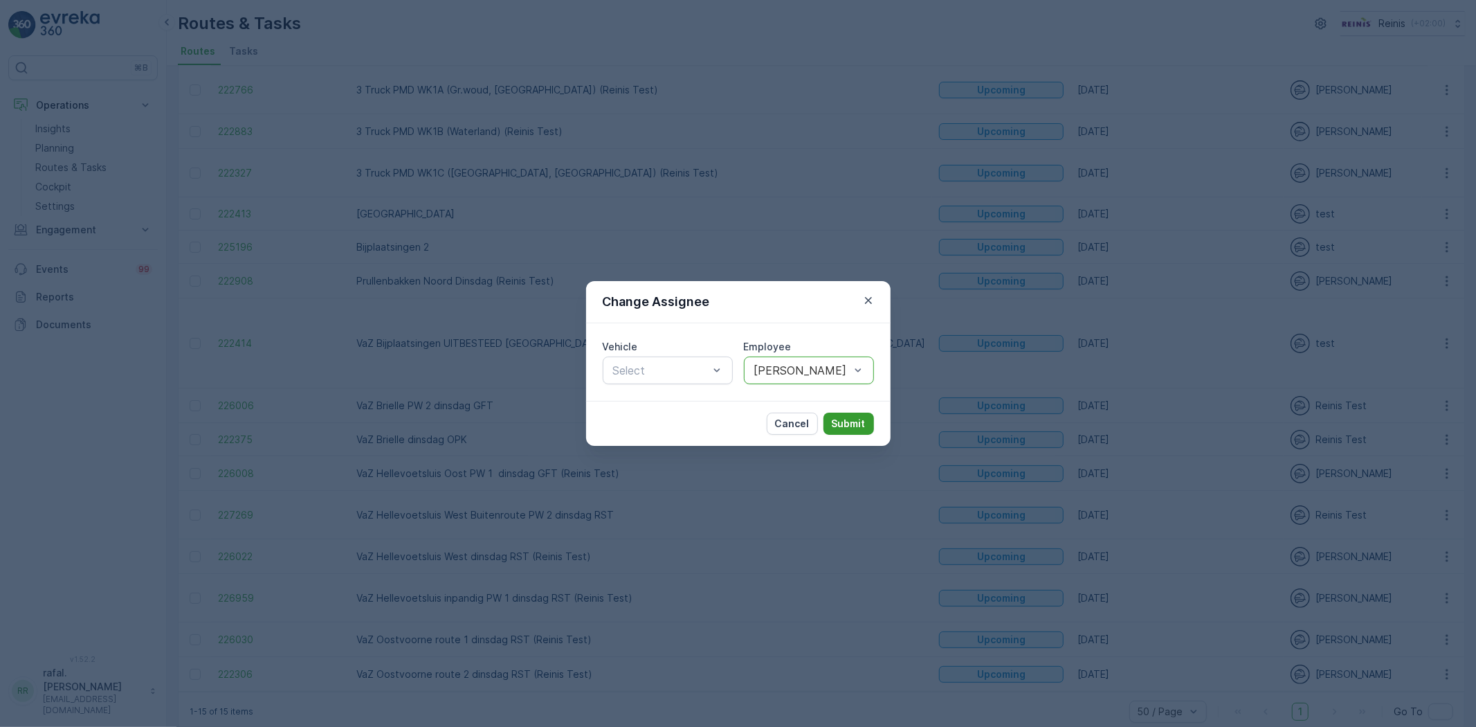
click at [853, 420] on p "Submit" at bounding box center [849, 424] width 34 height 14
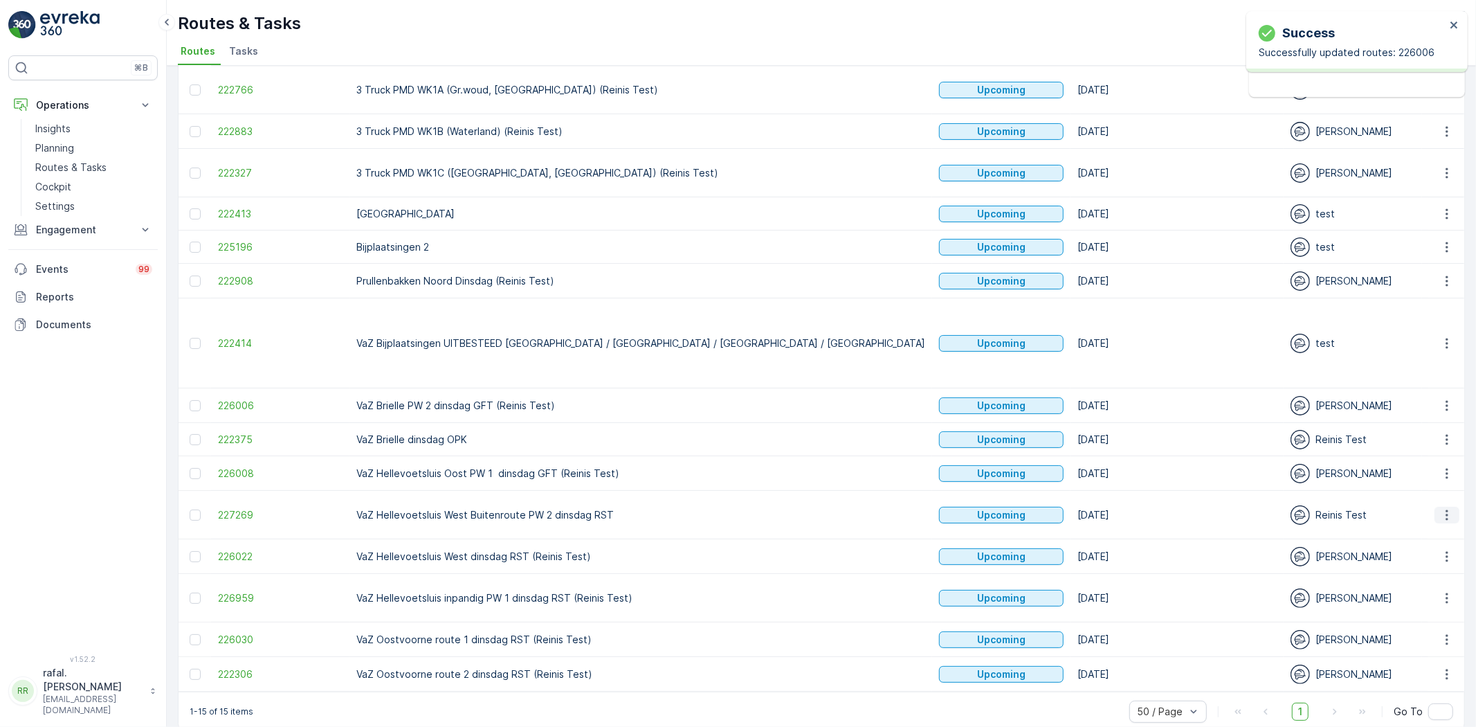
click at [1447, 508] on icon "button" at bounding box center [1447, 515] width 14 height 14
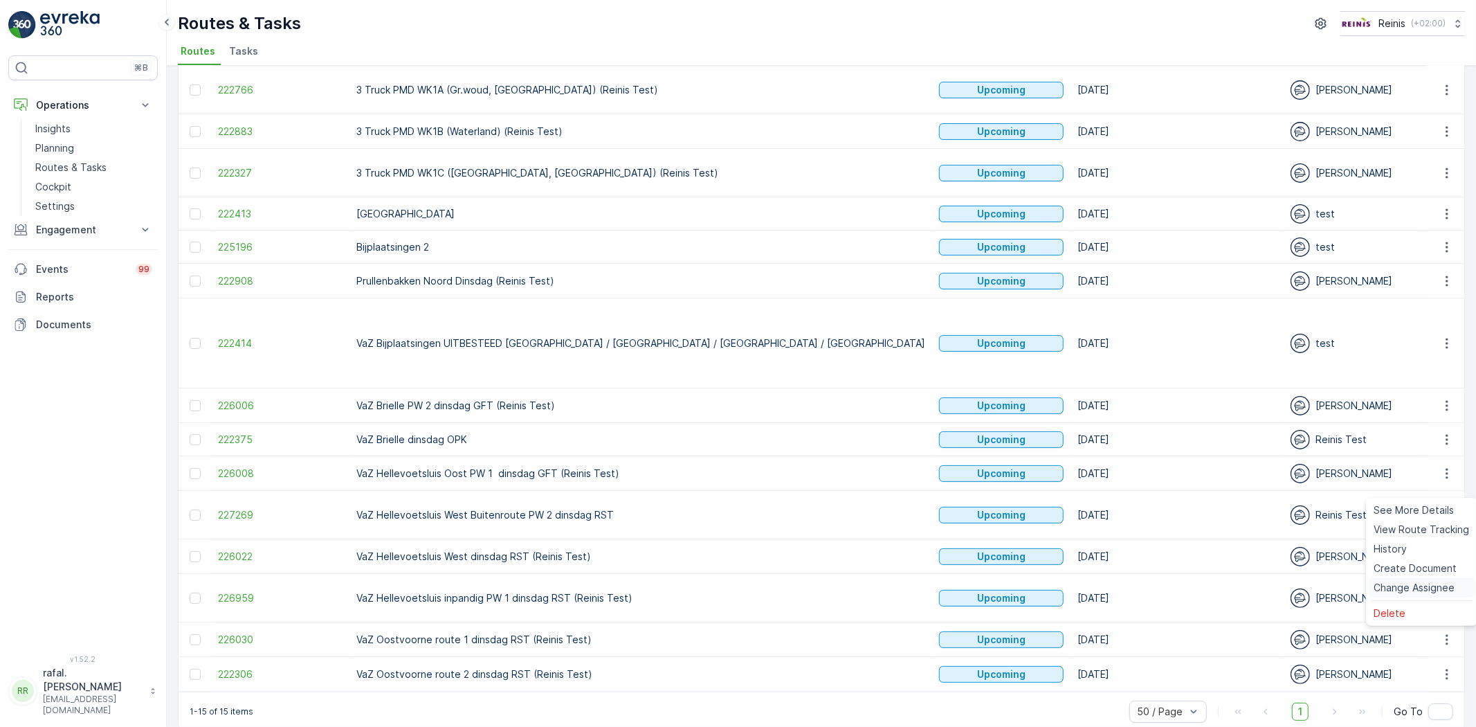
click at [1443, 588] on span "Change Assignee" at bounding box center [1414, 588] width 81 height 14
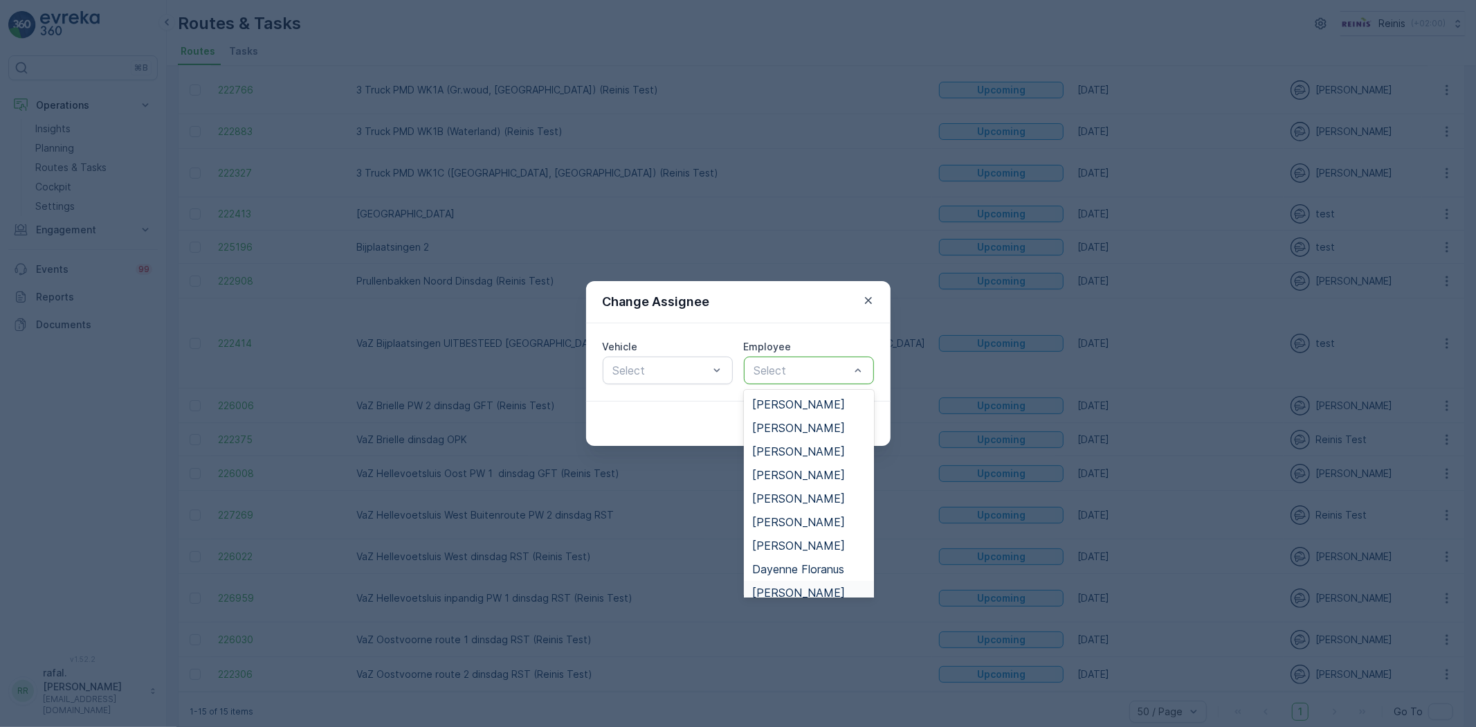
click at [786, 590] on span "[PERSON_NAME]" at bounding box center [798, 592] width 93 height 12
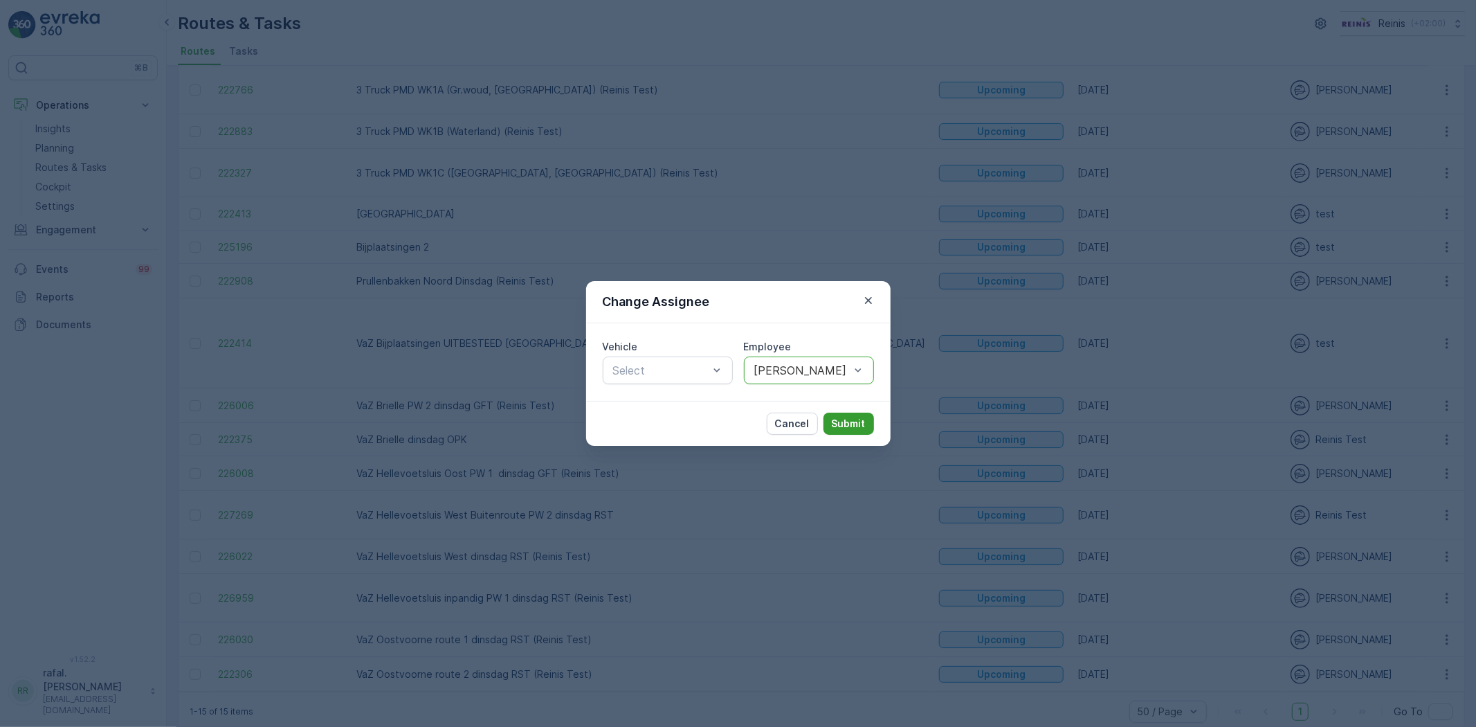
click at [855, 422] on p "Submit" at bounding box center [849, 424] width 34 height 14
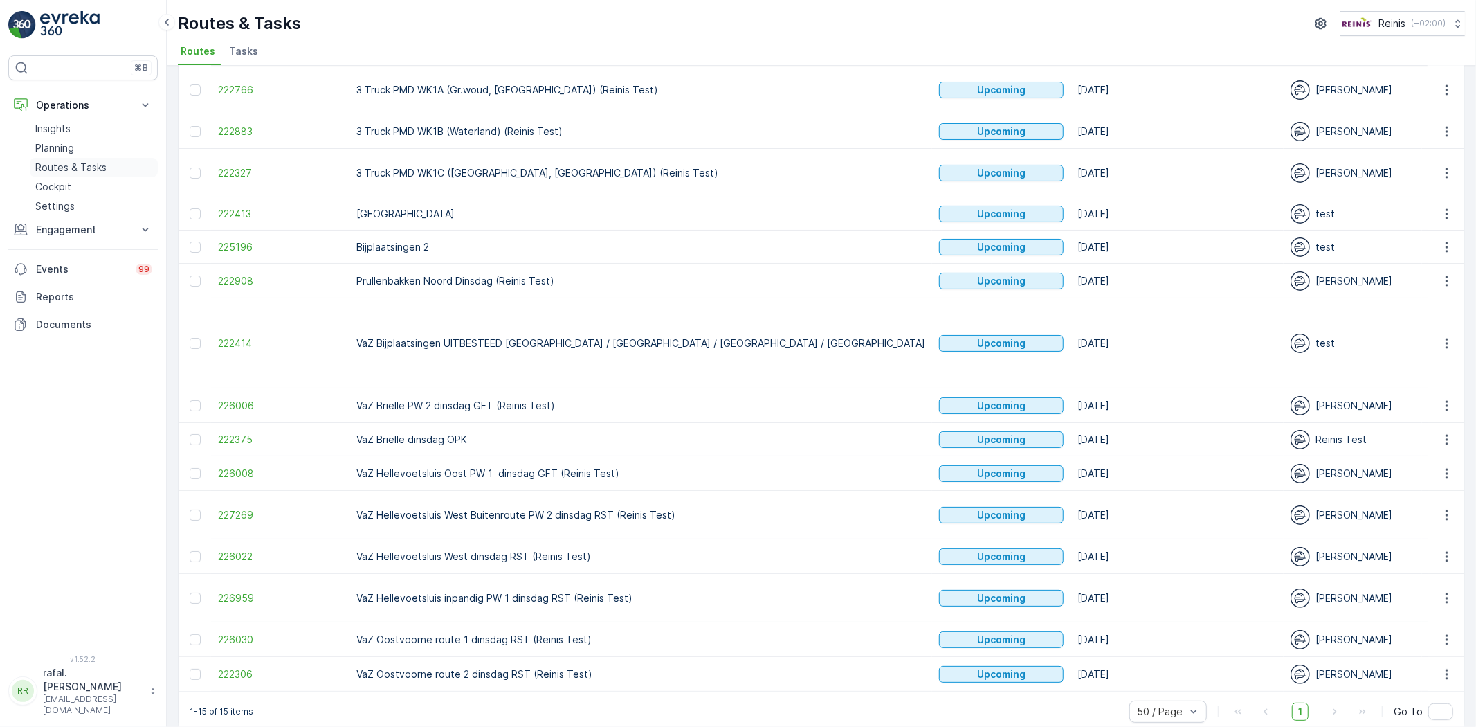
click at [66, 171] on p "Routes & Tasks" at bounding box center [70, 168] width 71 height 14
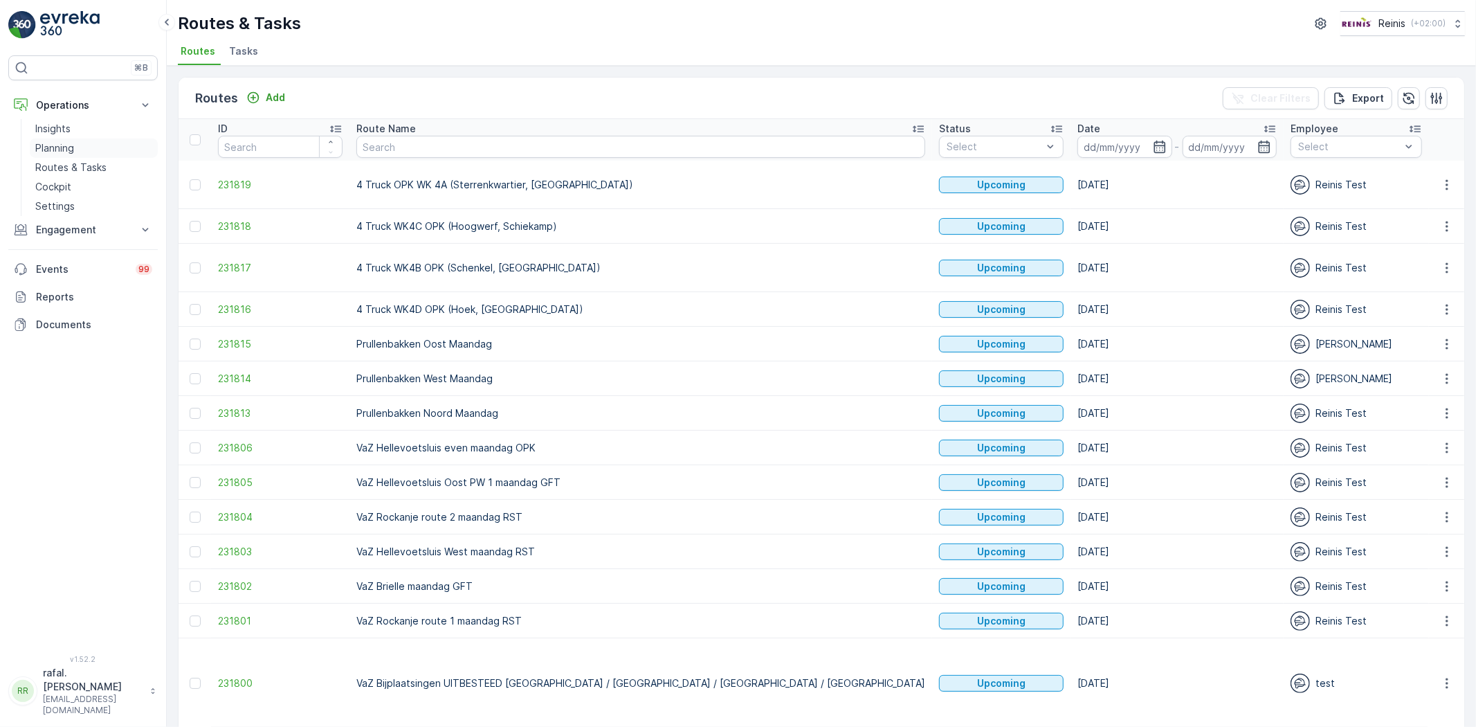
click at [73, 147] on p "Planning" at bounding box center [54, 148] width 39 height 14
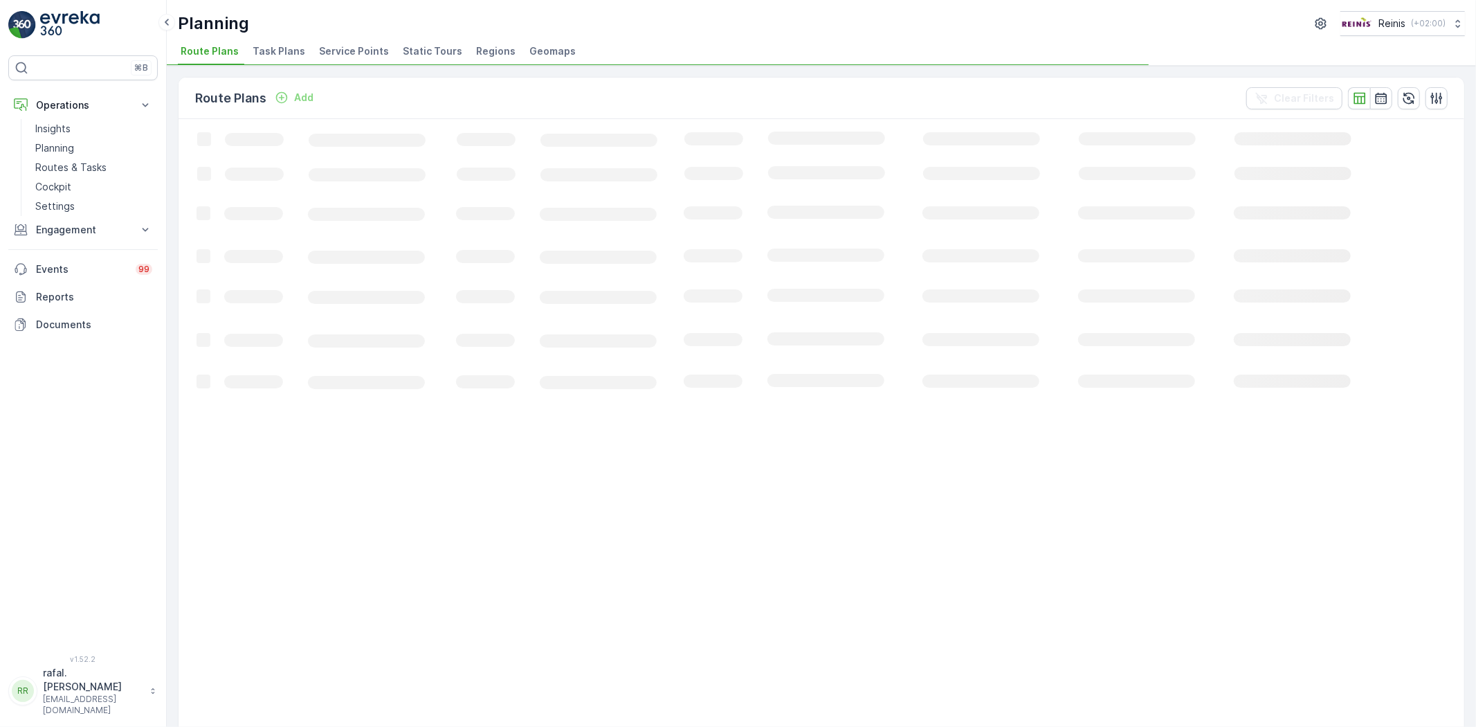
click at [419, 49] on span "Static Tours" at bounding box center [433, 51] width 60 height 14
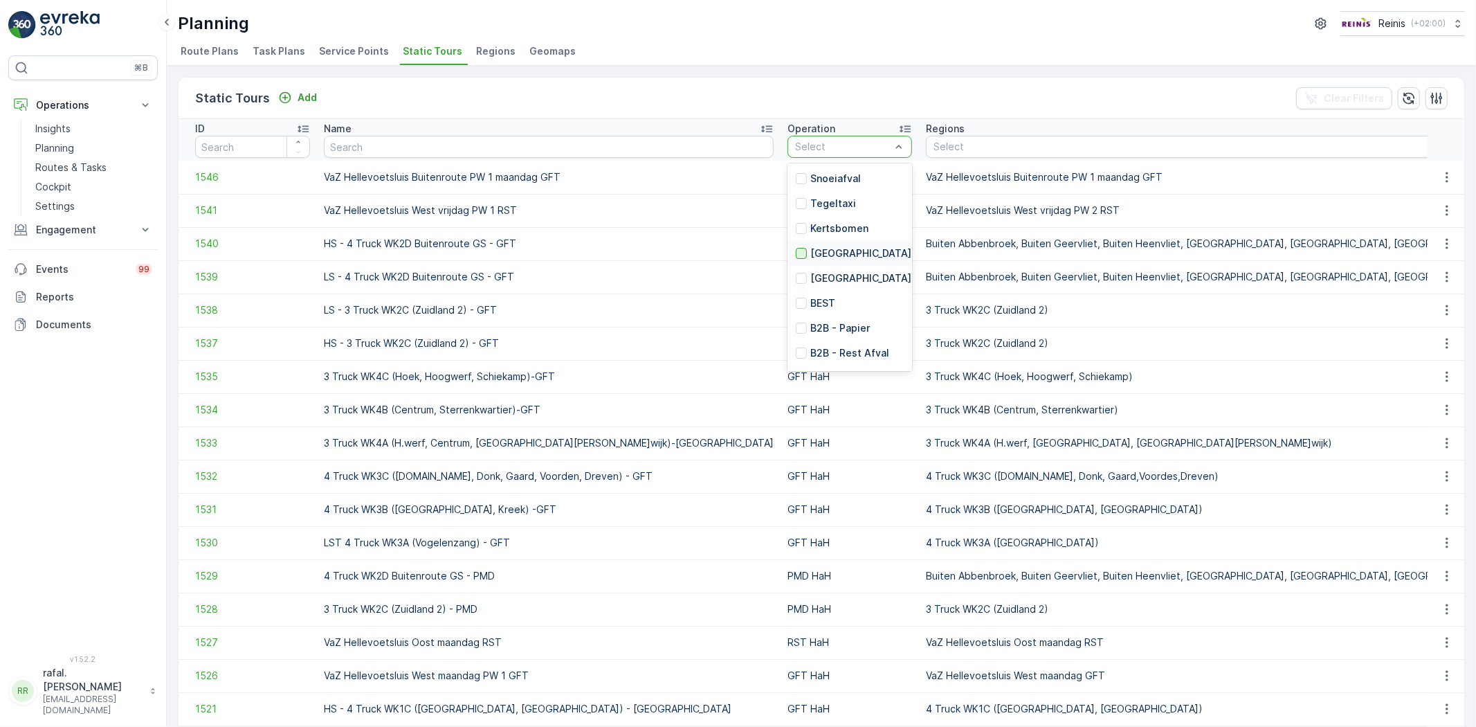
click at [796, 254] on div at bounding box center [801, 253] width 11 height 11
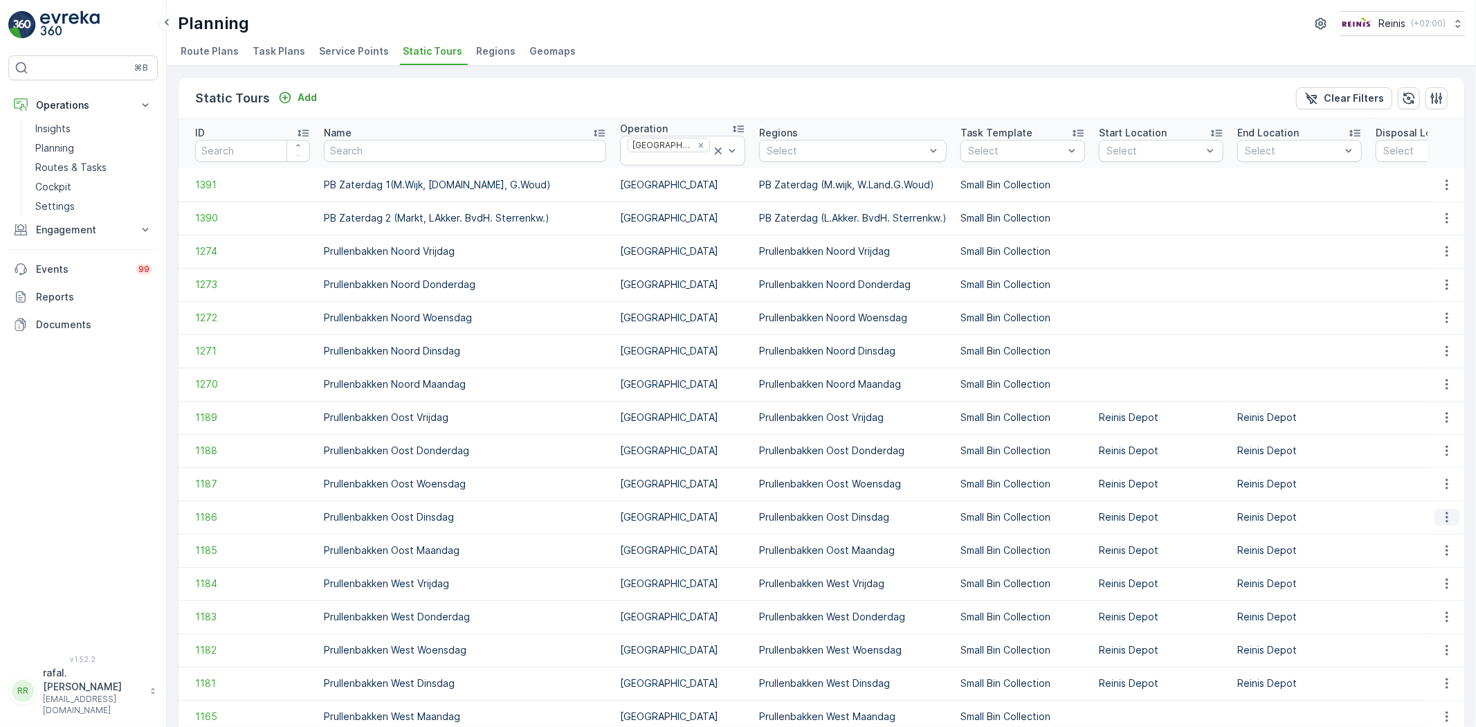
click at [1441, 514] on icon "button" at bounding box center [1447, 517] width 14 height 14
click at [1440, 572] on span "Add Ad Hoc Route" at bounding box center [1426, 577] width 86 height 14
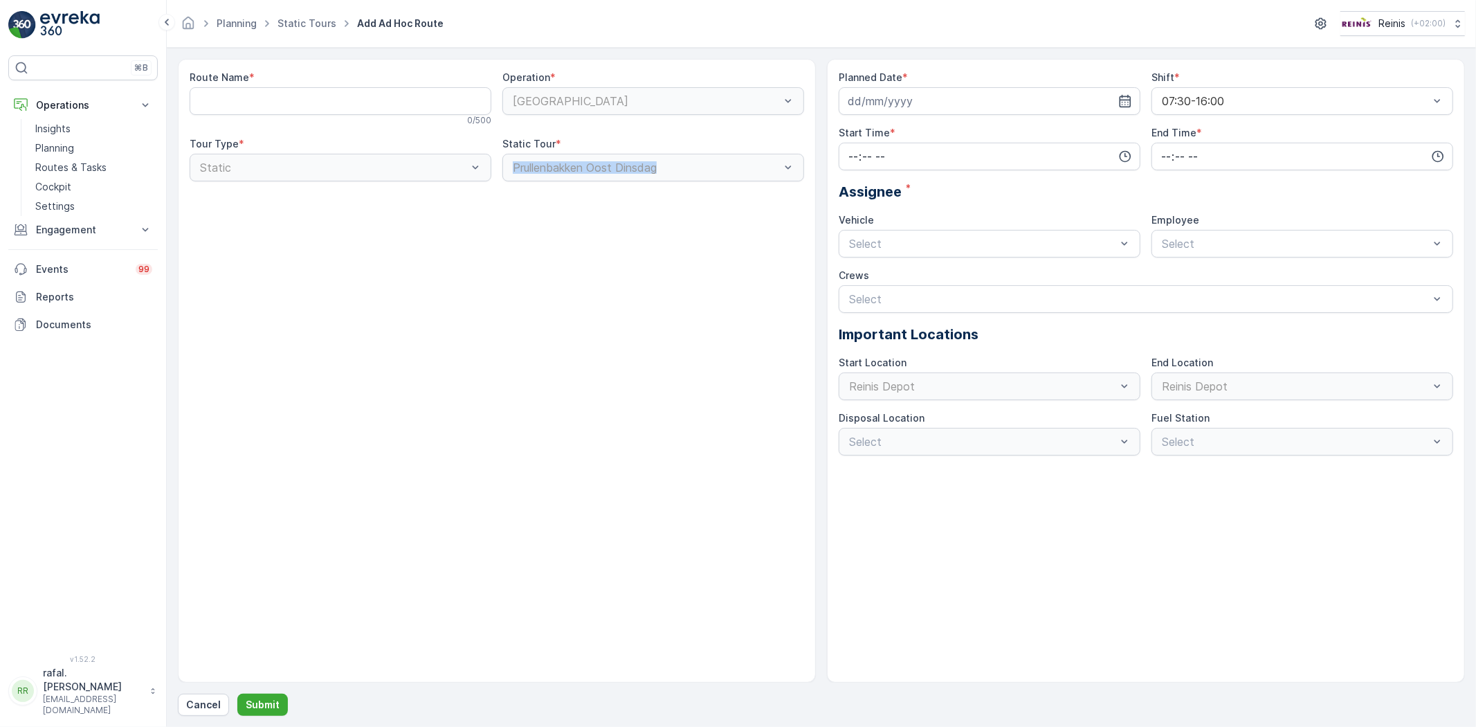
drag, startPoint x: 512, startPoint y: 167, endPoint x: 686, endPoint y: 165, distance: 173.7
click at [686, 165] on div "Prullenbakken Oost Dinsdag" at bounding box center [653, 168] width 302 height 28
copy div "Prullenbakken Oost Dinsdag"
click at [327, 98] on Name "Route Name" at bounding box center [341, 101] width 302 height 28
paste Name "Prullenbakken Oost Dinsdag"
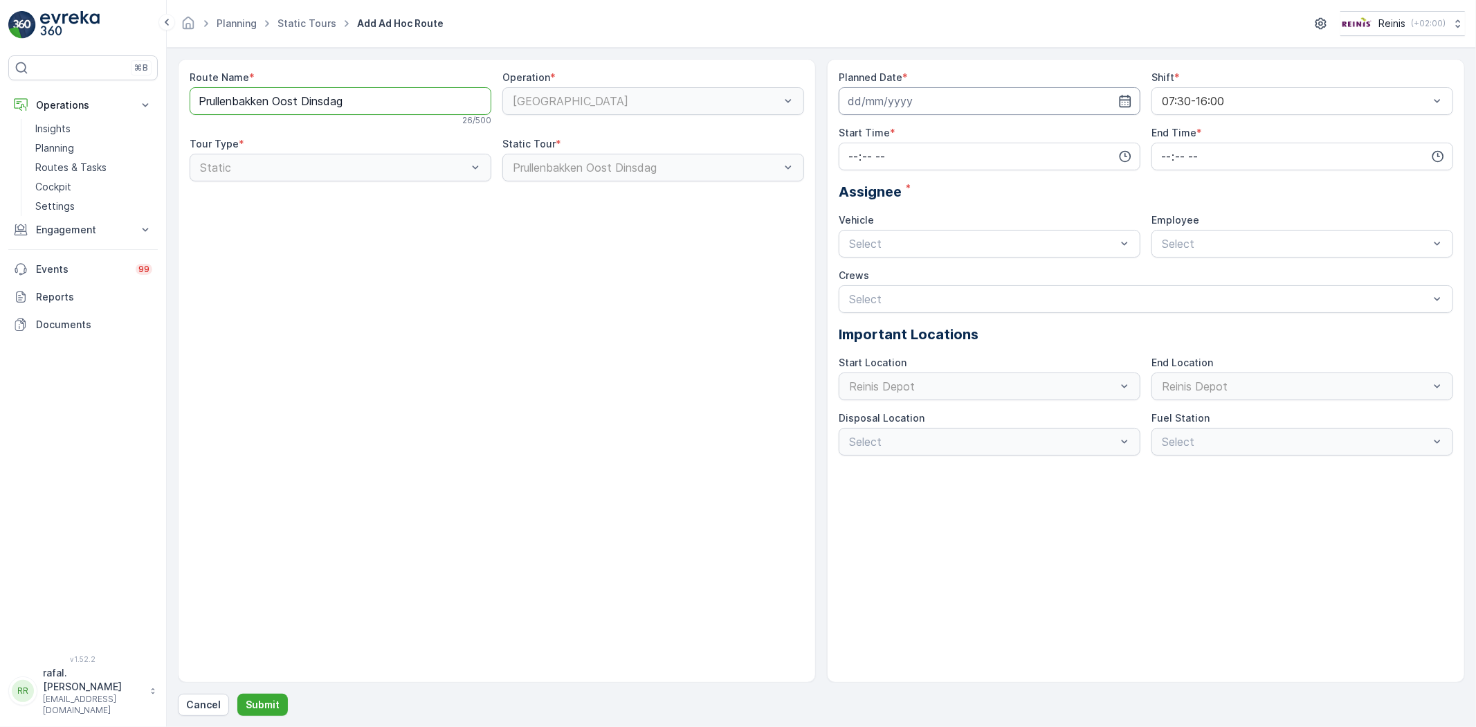
type Name "Prullenbakken Oost Dinsdag"
click at [1133, 101] on input at bounding box center [990, 101] width 302 height 28
click at [912, 237] on div "14" at bounding box center [912, 245] width 22 height 22
type input "[DATE]"
click at [910, 143] on input "time" at bounding box center [990, 157] width 302 height 28
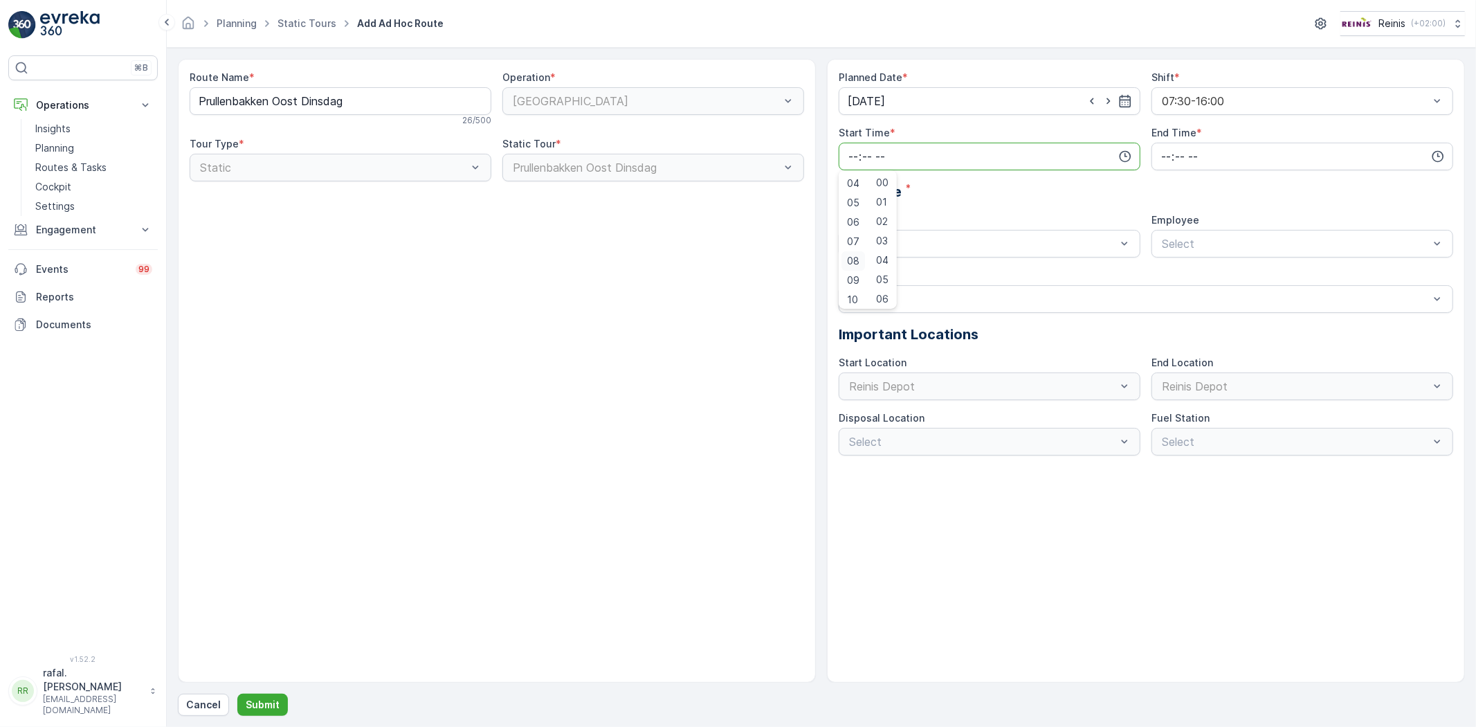
scroll to position [80, 0]
click at [855, 237] on span "07" at bounding box center [853, 239] width 12 height 14
click at [888, 224] on span "30" at bounding box center [882, 226] width 12 height 14
type input "07:30"
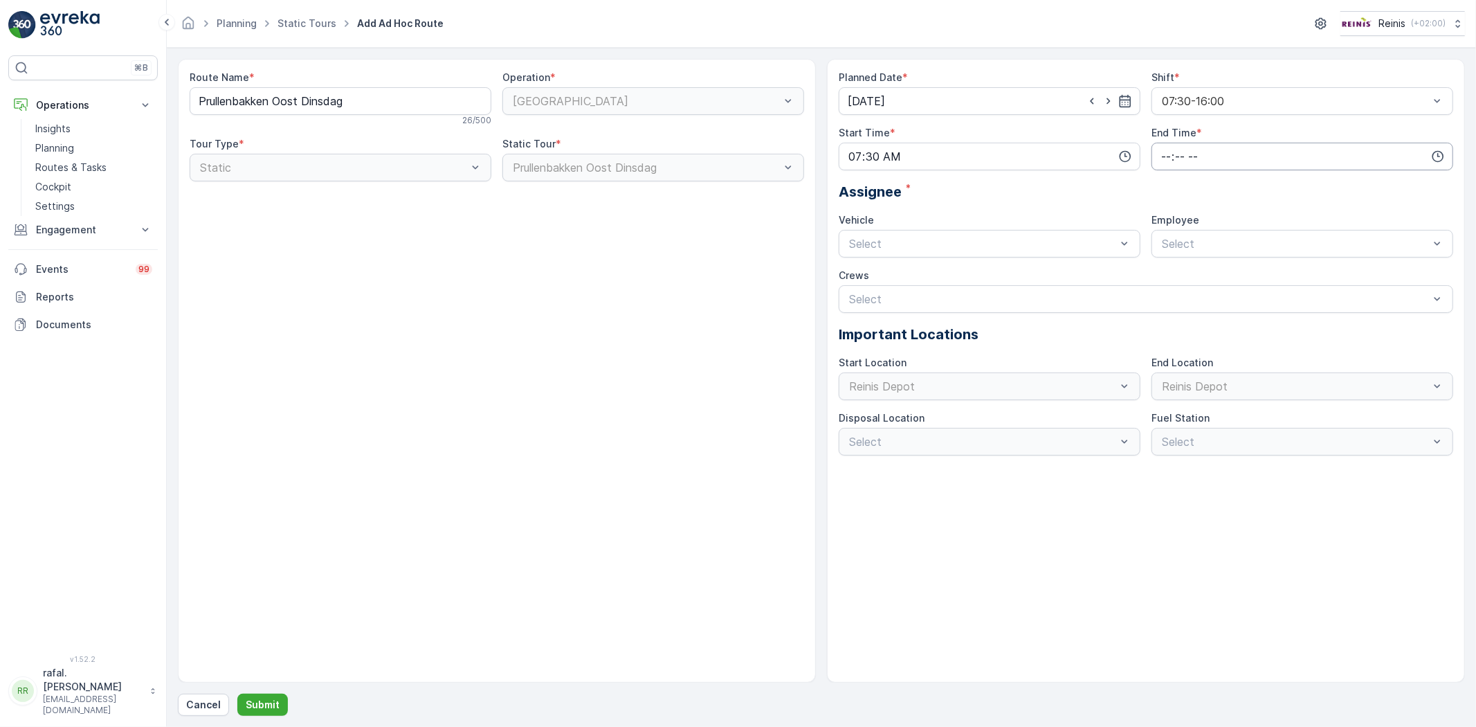
click at [1205, 147] on input "time" at bounding box center [1302, 157] width 302 height 28
click at [1164, 260] on span "16" at bounding box center [1165, 262] width 11 height 14
type input "16:00"
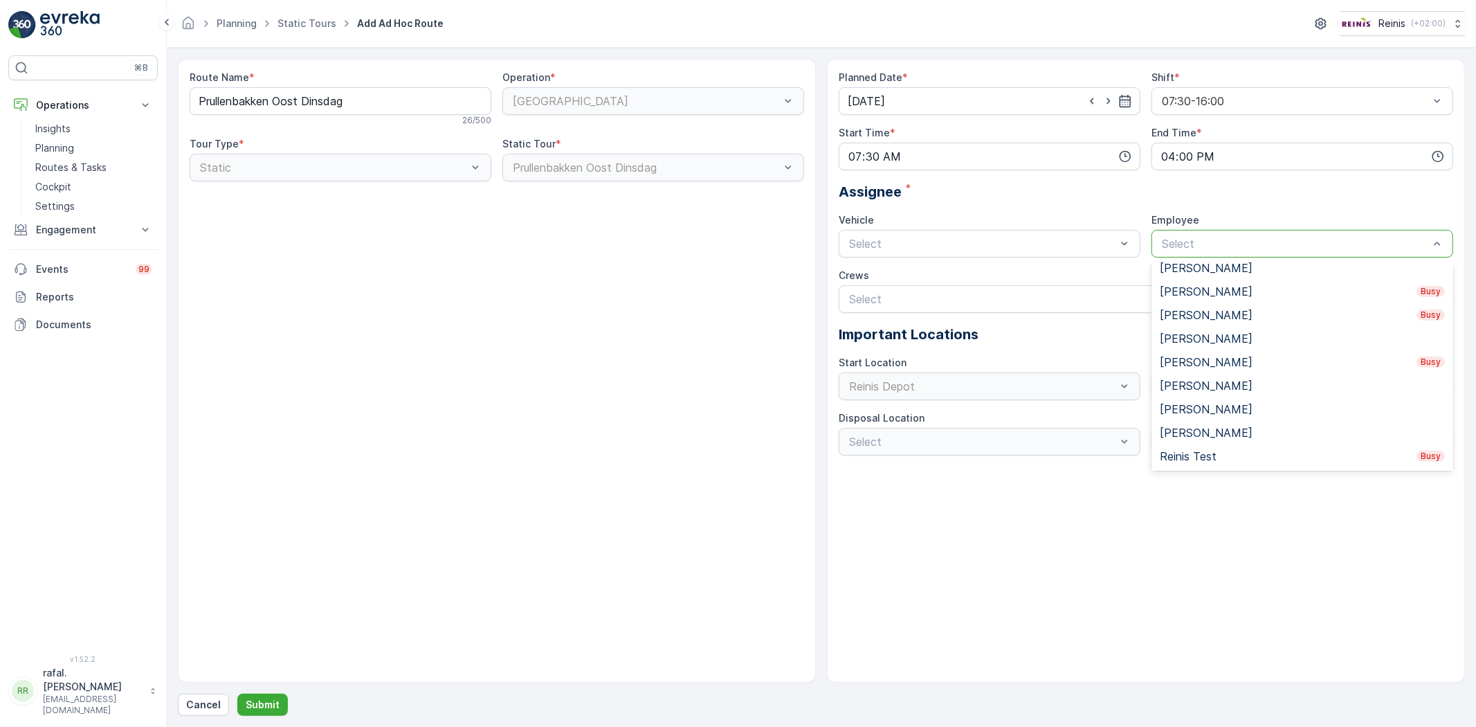
scroll to position [785, 0]
click at [1249, 320] on div "[PERSON_NAME]" at bounding box center [1302, 316] width 285 height 12
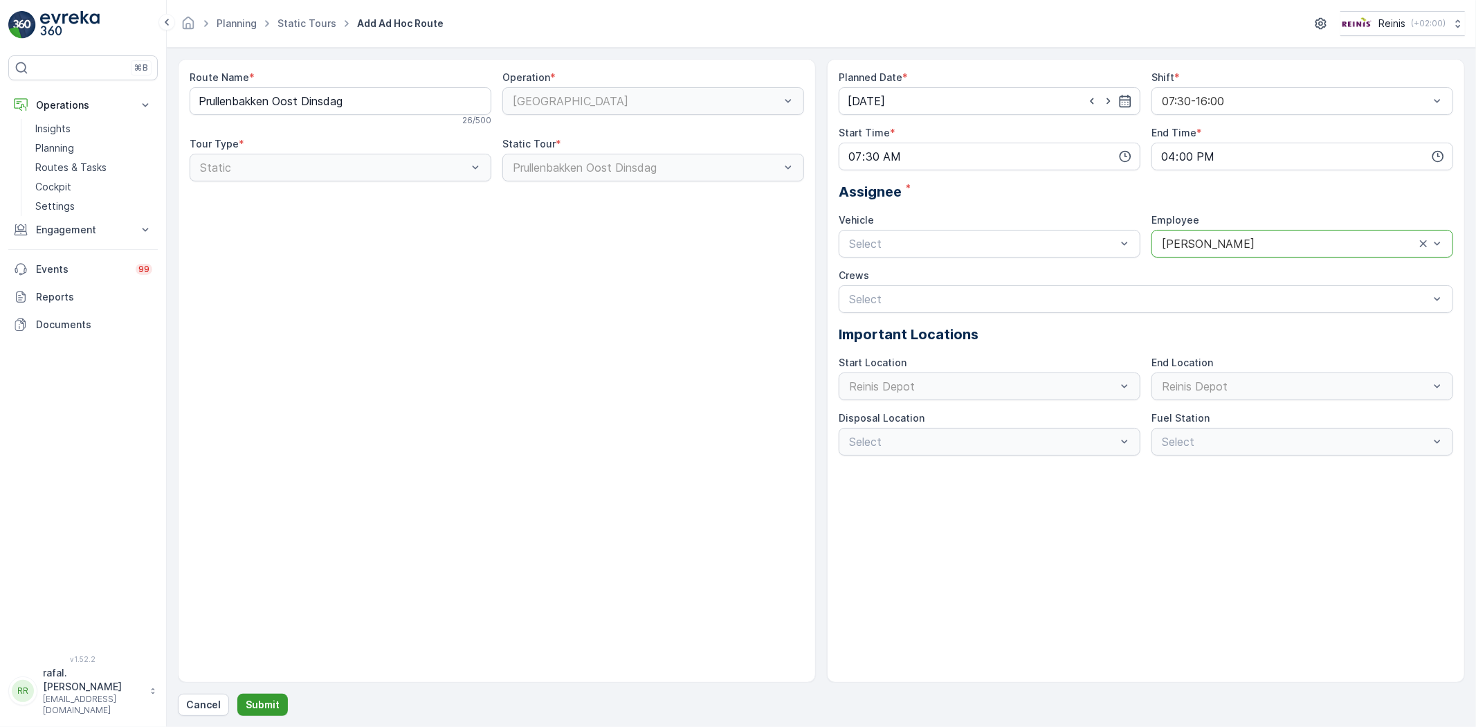
click at [272, 699] on p "Submit" at bounding box center [263, 705] width 34 height 14
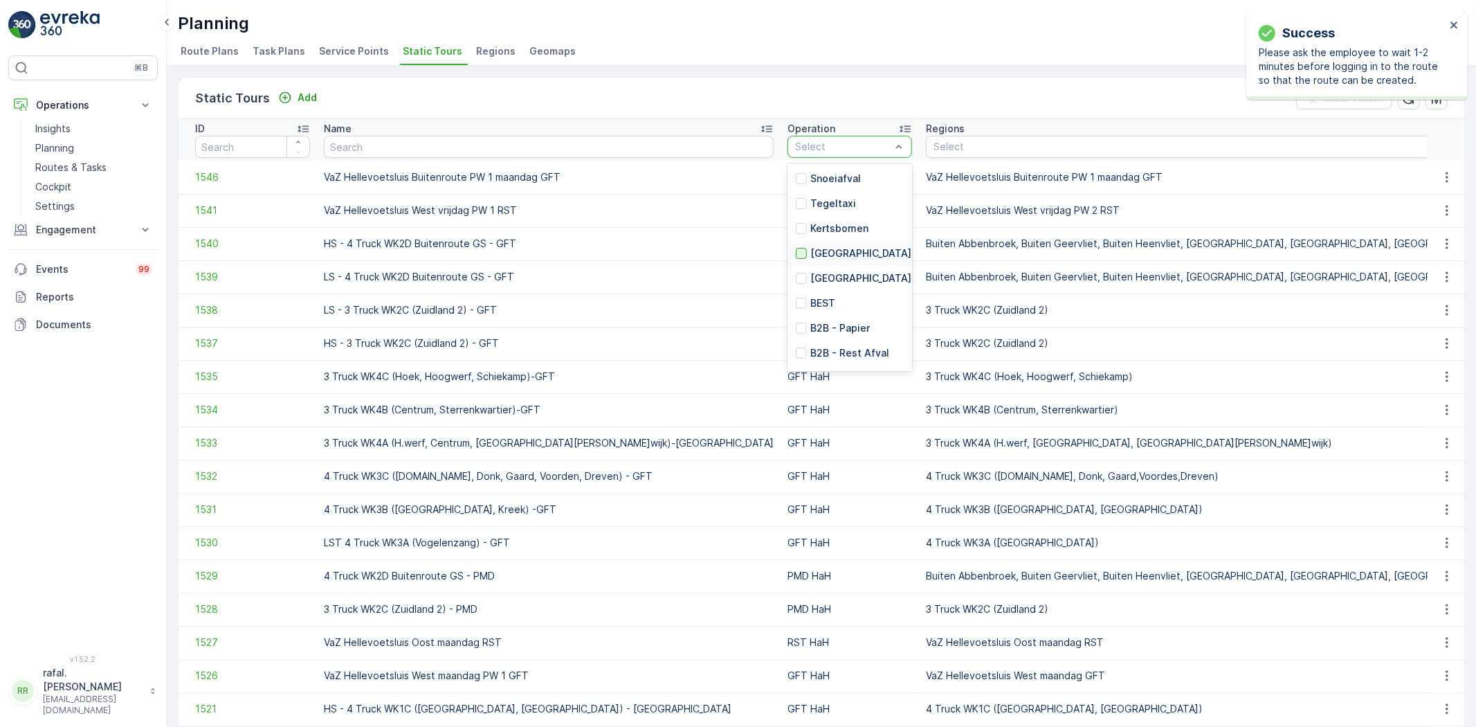
click at [796, 254] on div at bounding box center [801, 253] width 11 height 11
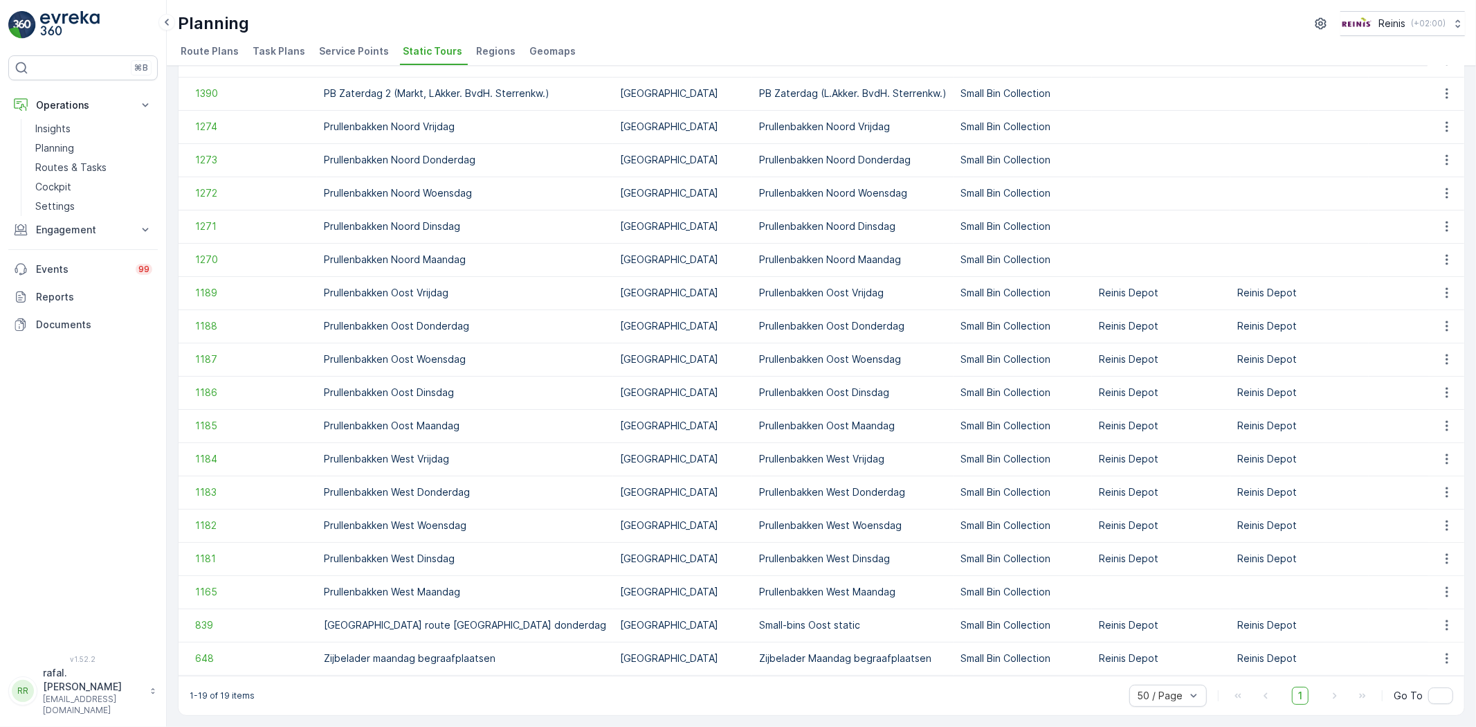
scroll to position [131, 0]
click at [1440, 552] on icon "button" at bounding box center [1447, 559] width 14 height 14
click at [1434, 608] on span "Add Ad Hoc Route" at bounding box center [1426, 611] width 86 height 14
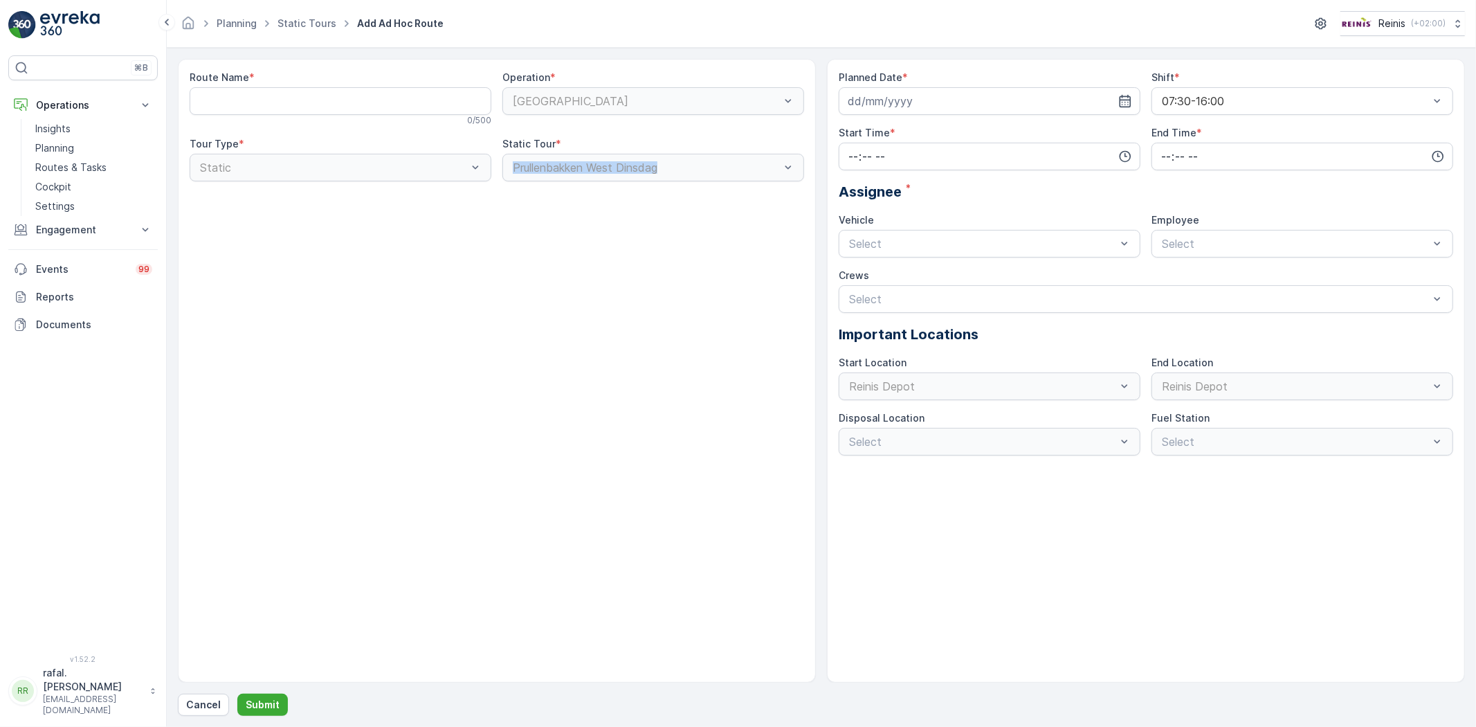
drag, startPoint x: 509, startPoint y: 167, endPoint x: 709, endPoint y: 176, distance: 200.9
click at [710, 177] on div "Prullenbakken West Dinsdag" at bounding box center [653, 168] width 302 height 28
copy div "Prullenbakken West Dinsdag"
click at [273, 95] on Name "Route Name" at bounding box center [341, 101] width 302 height 28
paste Name "Prullenbakken West Dinsdag"
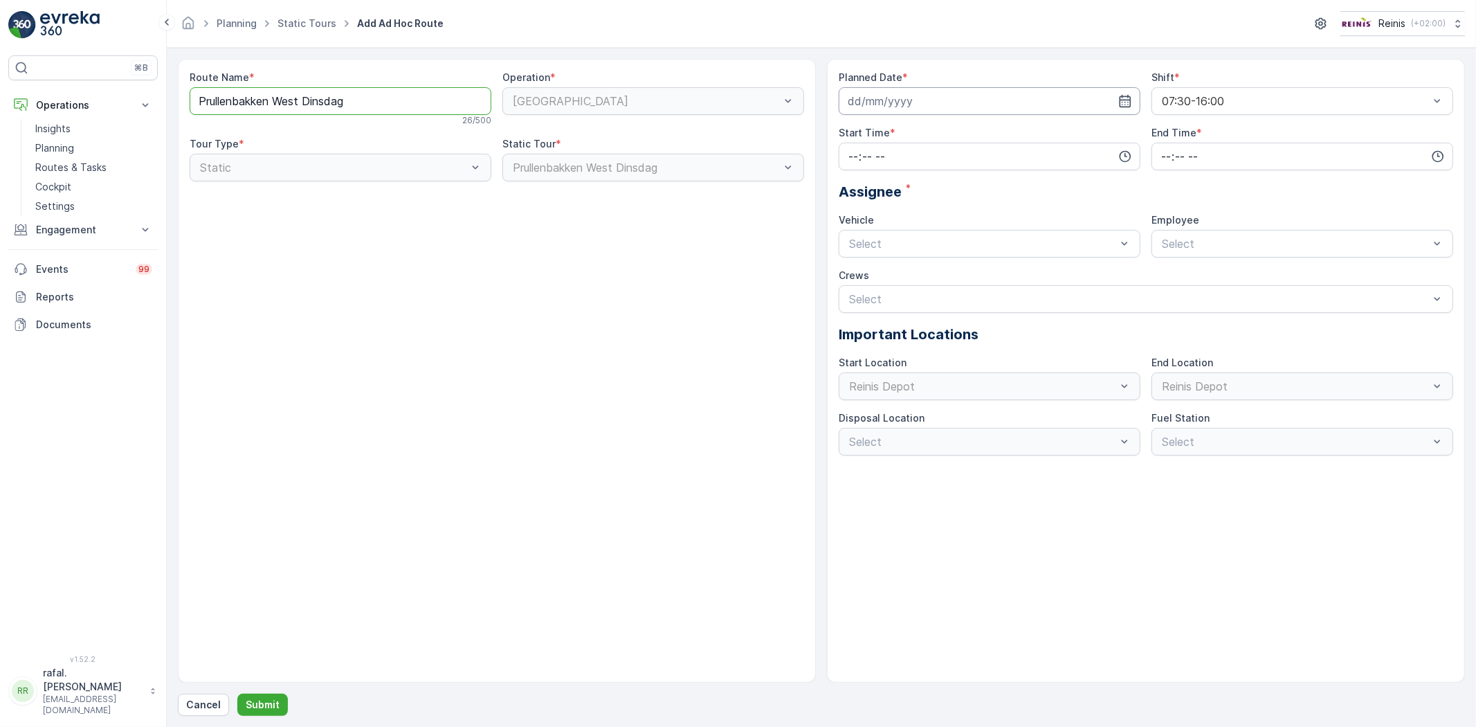
type Name "Prullenbakken West Dinsdag"
click at [893, 98] on input at bounding box center [990, 101] width 302 height 28
click at [912, 243] on div "14" at bounding box center [912, 245] width 22 height 22
type input "[DATE]"
click at [868, 154] on input "time" at bounding box center [990, 157] width 302 height 28
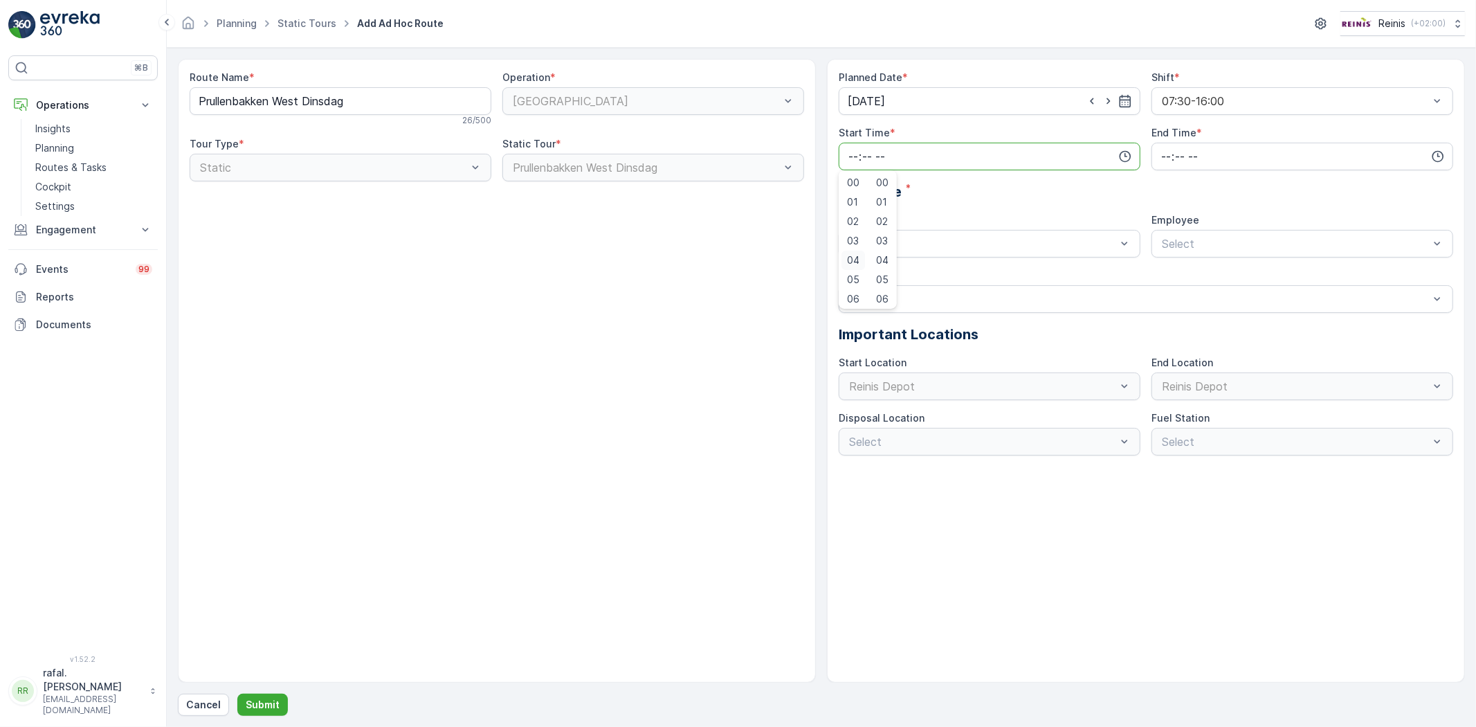
scroll to position [77, 0]
click at [853, 242] on span "07" at bounding box center [853, 242] width 12 height 14
click at [884, 294] on span "30" at bounding box center [882, 297] width 12 height 14
type input "07:30"
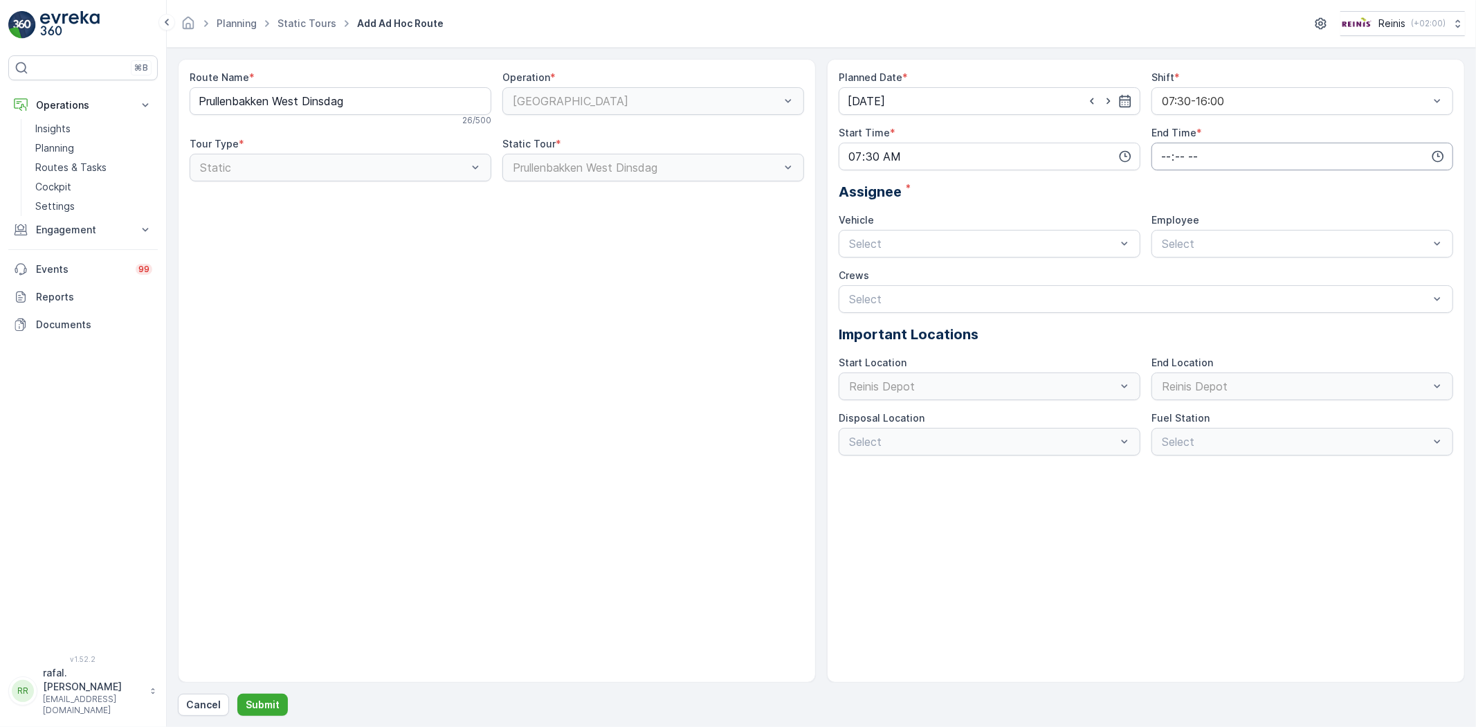
click at [1185, 157] on input "time" at bounding box center [1302, 157] width 302 height 28
click at [1161, 263] on span "16" at bounding box center [1165, 262] width 11 height 14
type input "16:00"
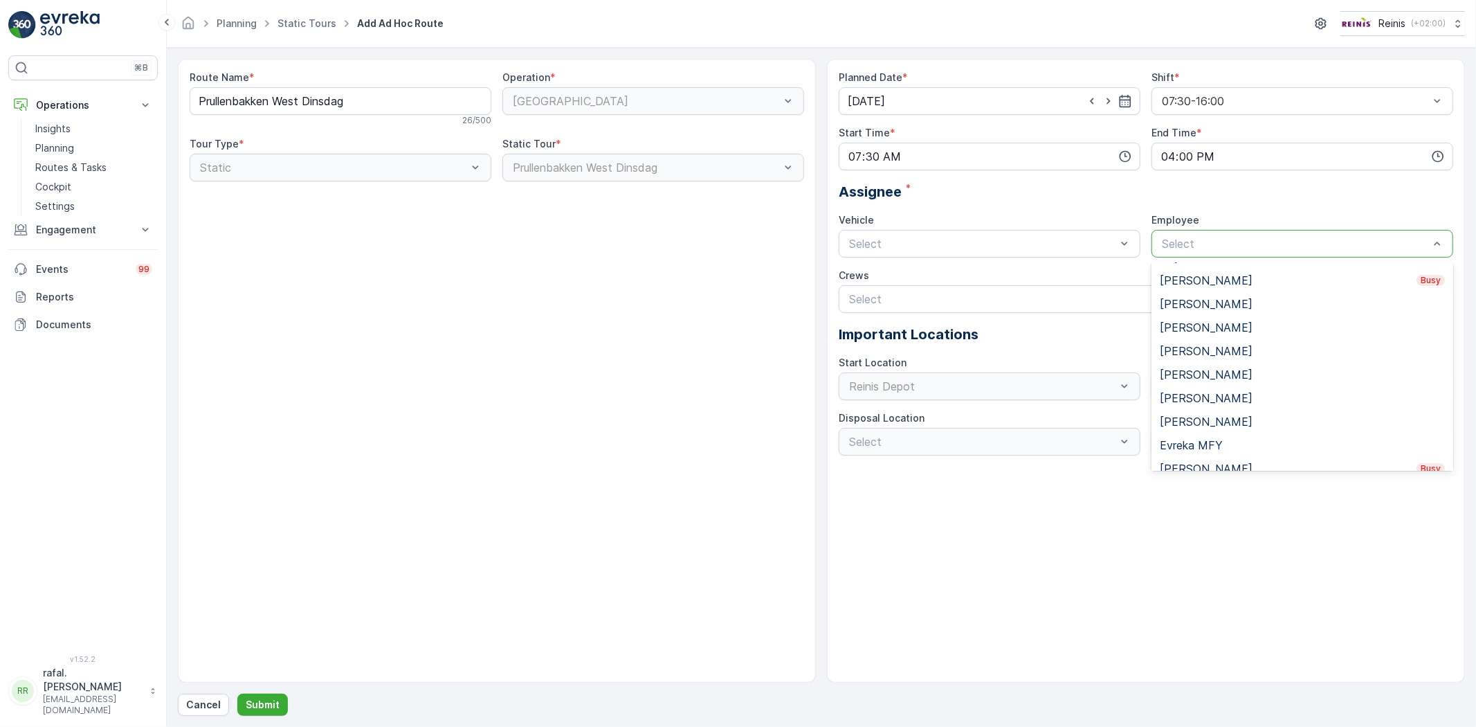
scroll to position [307, 0]
click at [1229, 349] on span "[PERSON_NAME]" at bounding box center [1206, 346] width 93 height 12
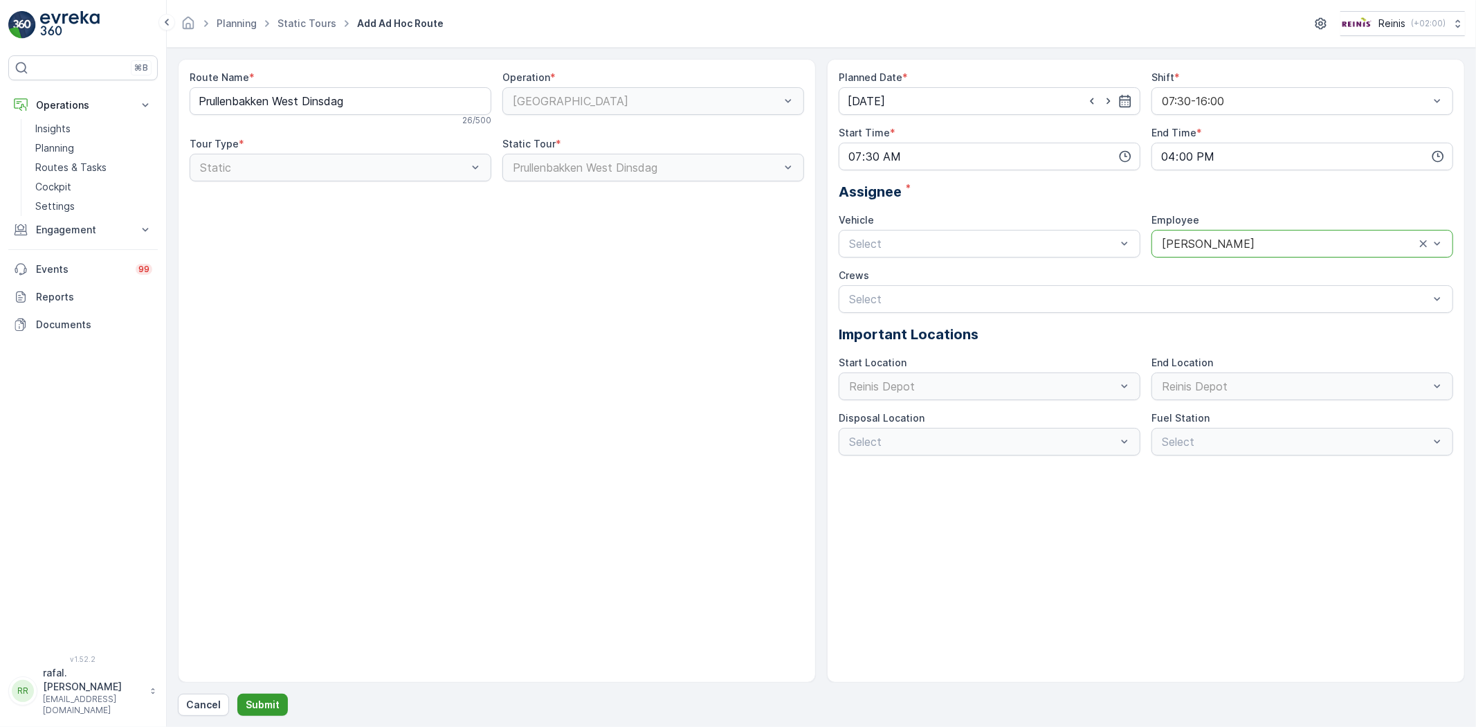
click at [268, 706] on p "Submit" at bounding box center [263, 705] width 34 height 14
